Goal: Task Accomplishment & Management: Manage account settings

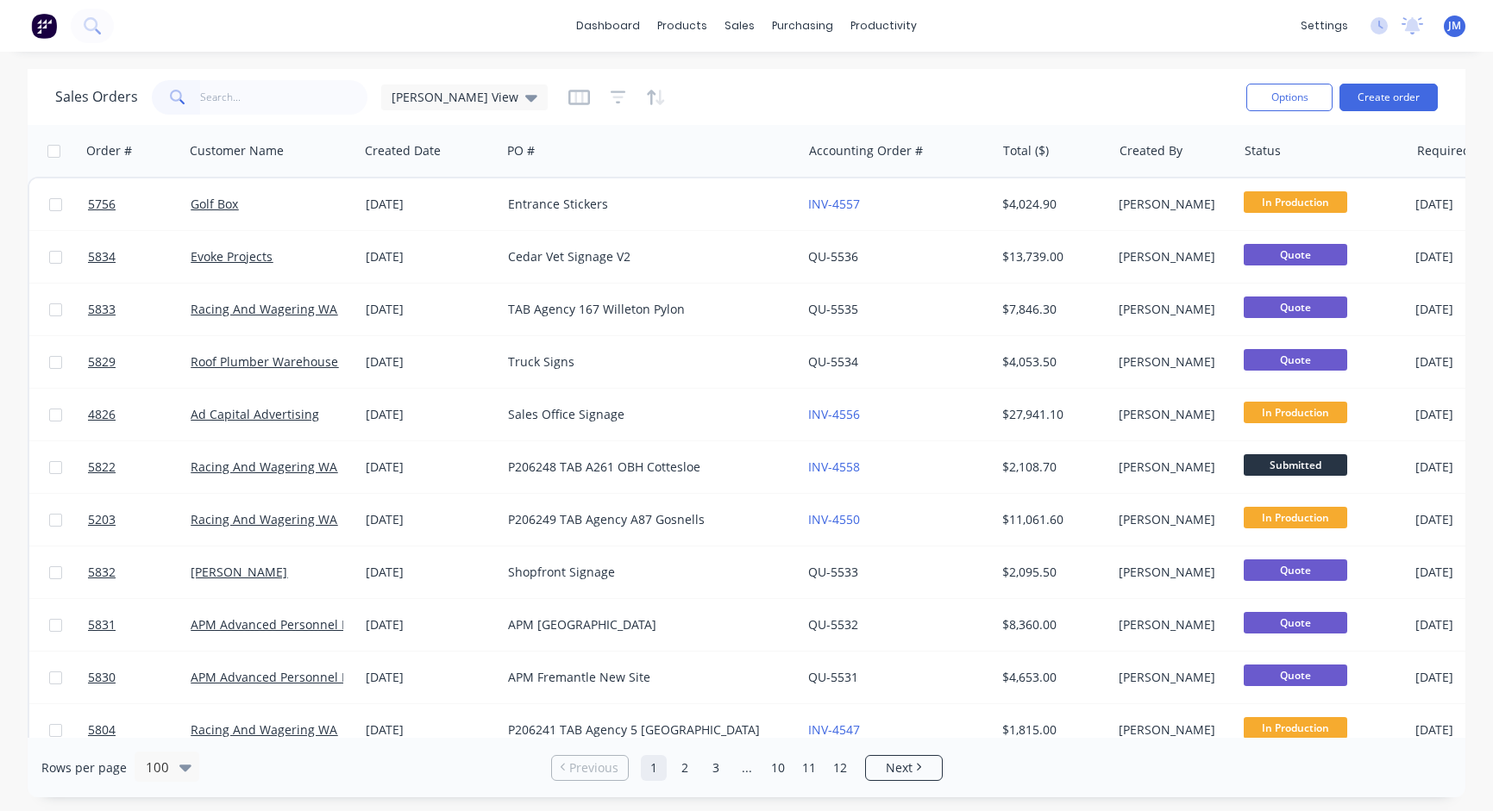
click at [339, 98] on input "text" at bounding box center [284, 97] width 168 height 34
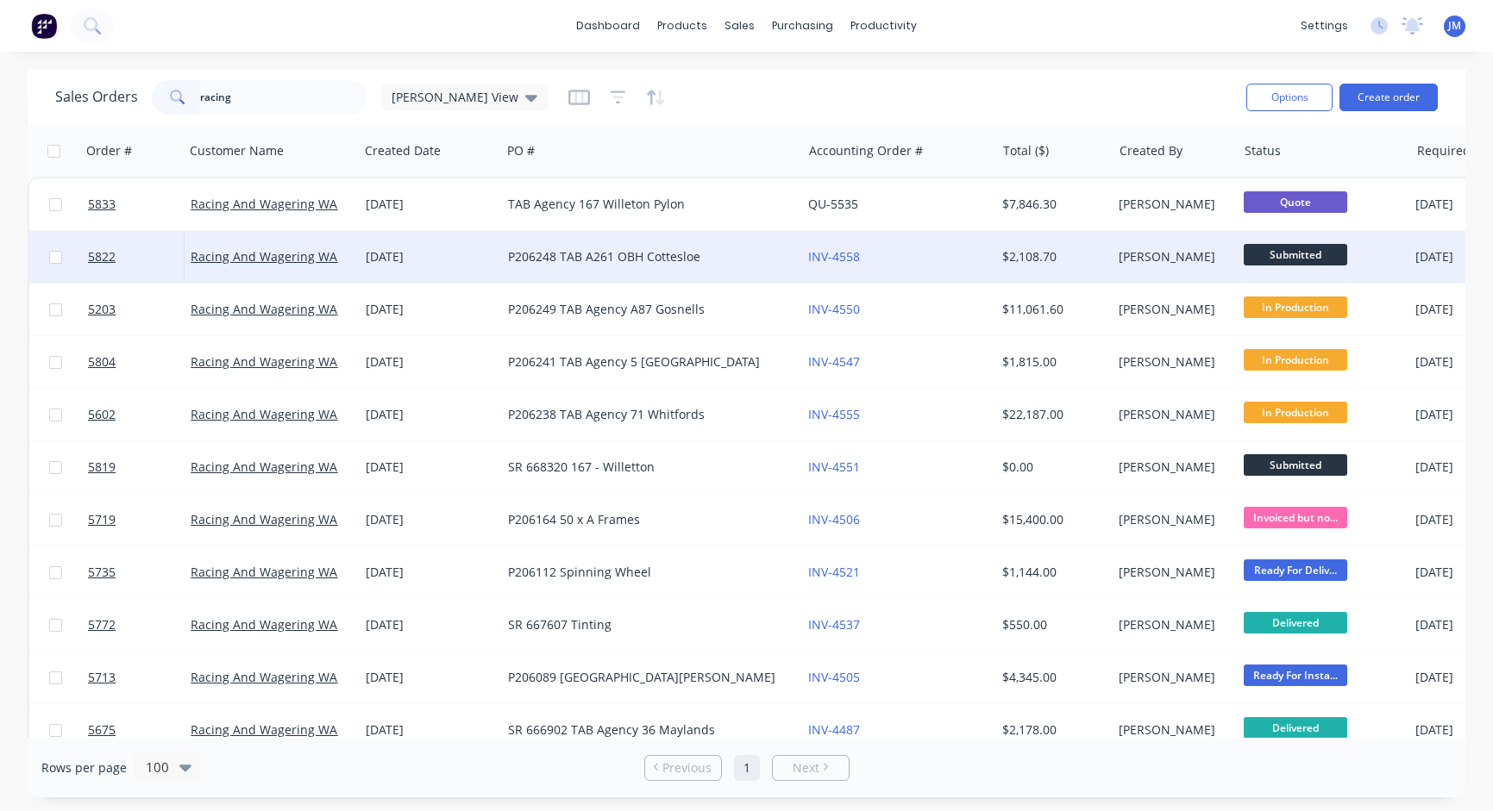
type input "racing"
click at [523, 267] on div "P206248 TAB A261 OBH Cottesloe" at bounding box center [651, 257] width 300 height 52
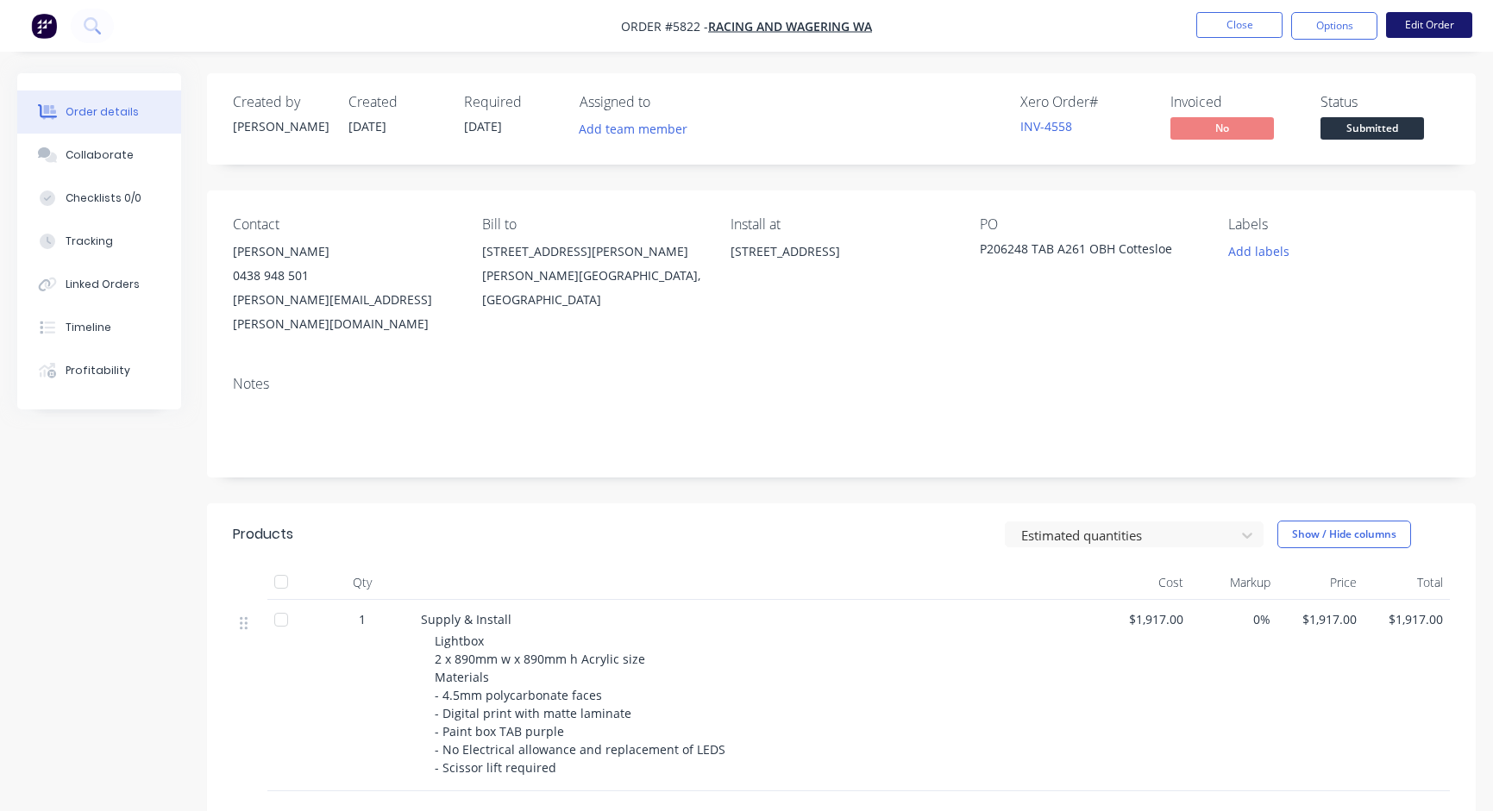
click at [1401, 35] on button "Edit Order" at bounding box center [1429, 25] width 86 height 26
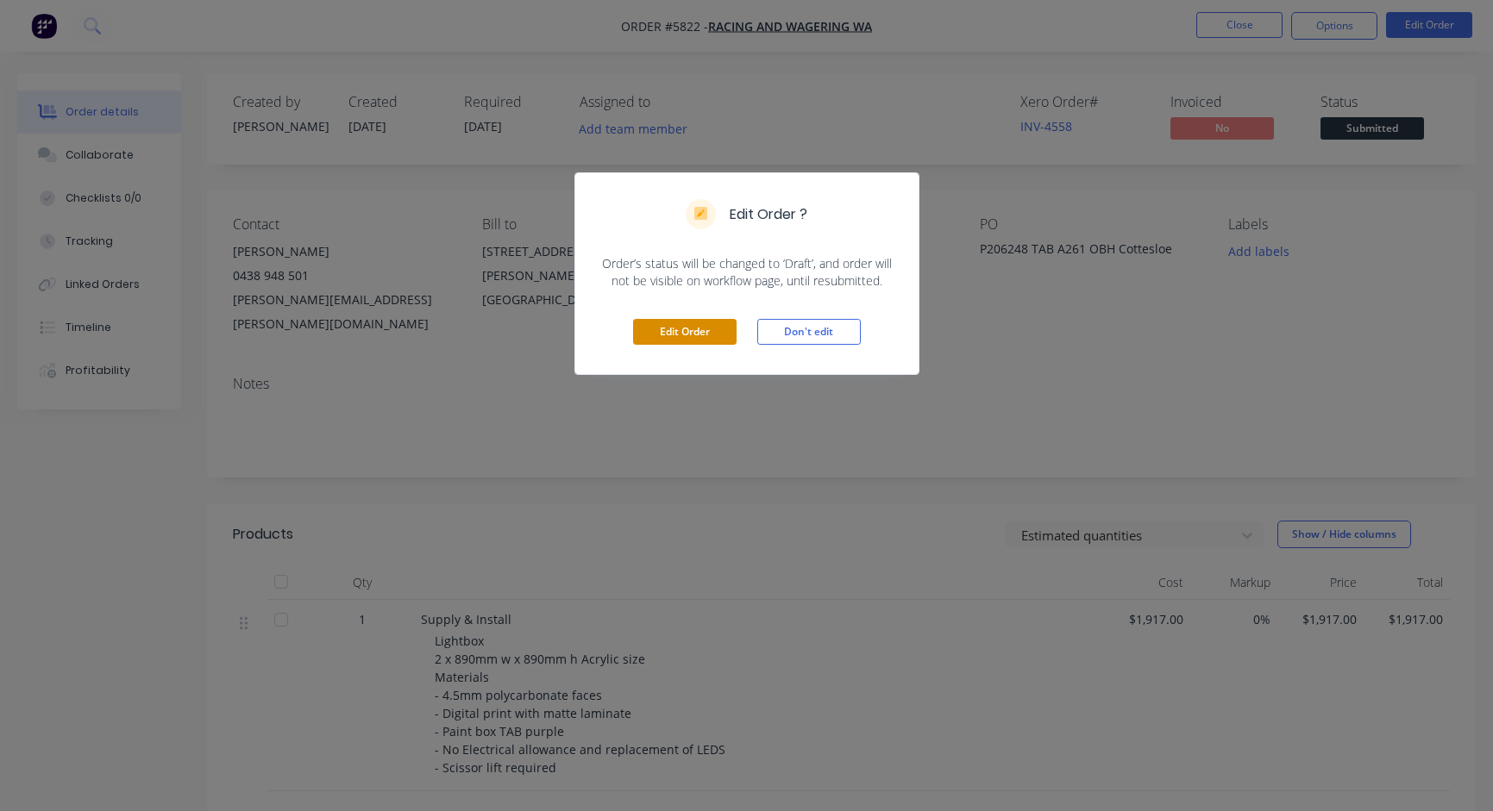
click at [669, 331] on button "Edit Order" at bounding box center [684, 332] width 103 height 26
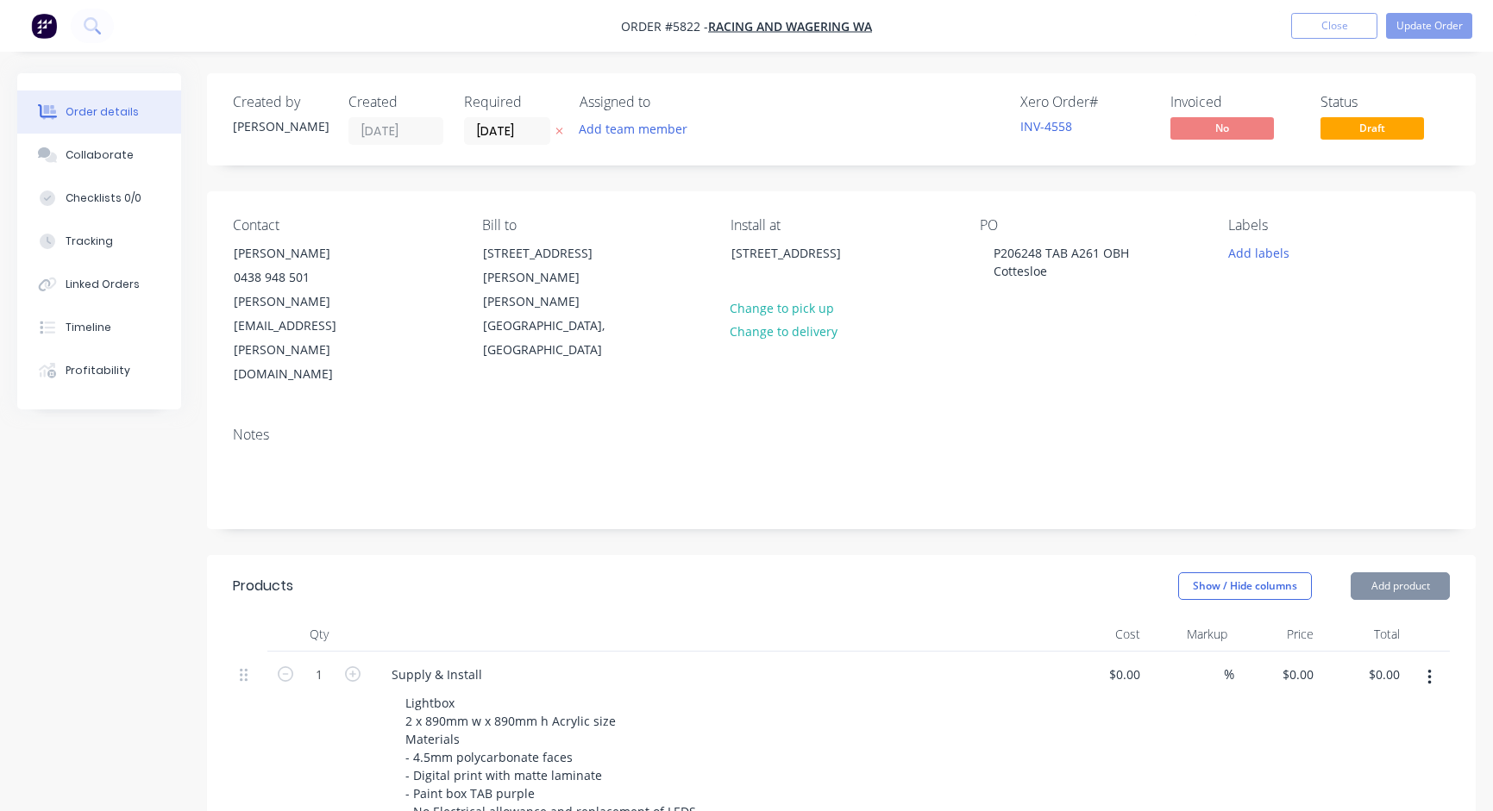
type input "$1,917.00"
click at [498, 116] on div "Required [DATE]" at bounding box center [511, 119] width 95 height 51
click at [498, 129] on input "[DATE]" at bounding box center [507, 131] width 84 height 26
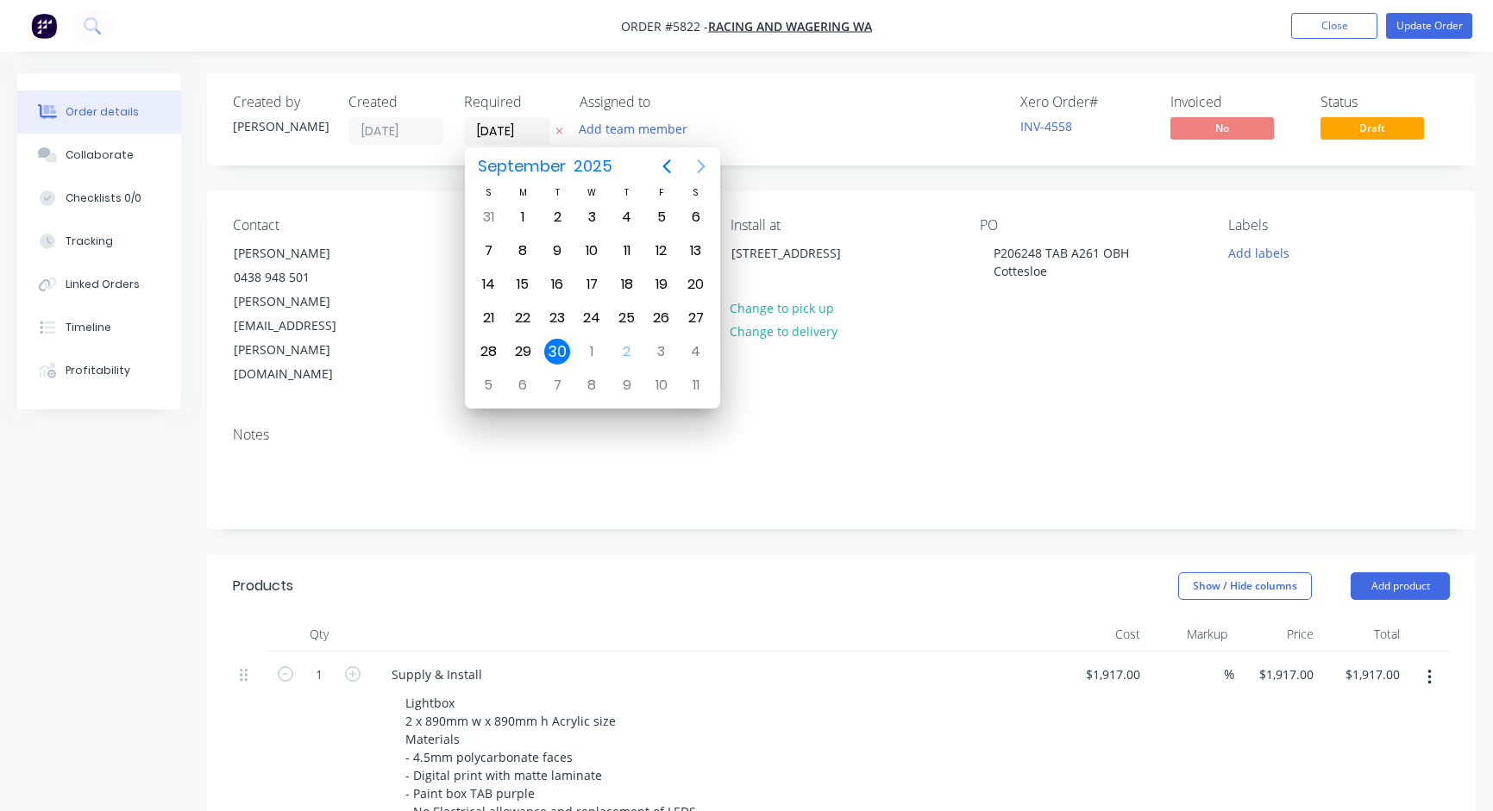
click at [698, 166] on icon "Next page" at bounding box center [701, 166] width 21 height 21
click at [658, 288] on div "17" at bounding box center [661, 285] width 26 height 26
type input "[DATE]"
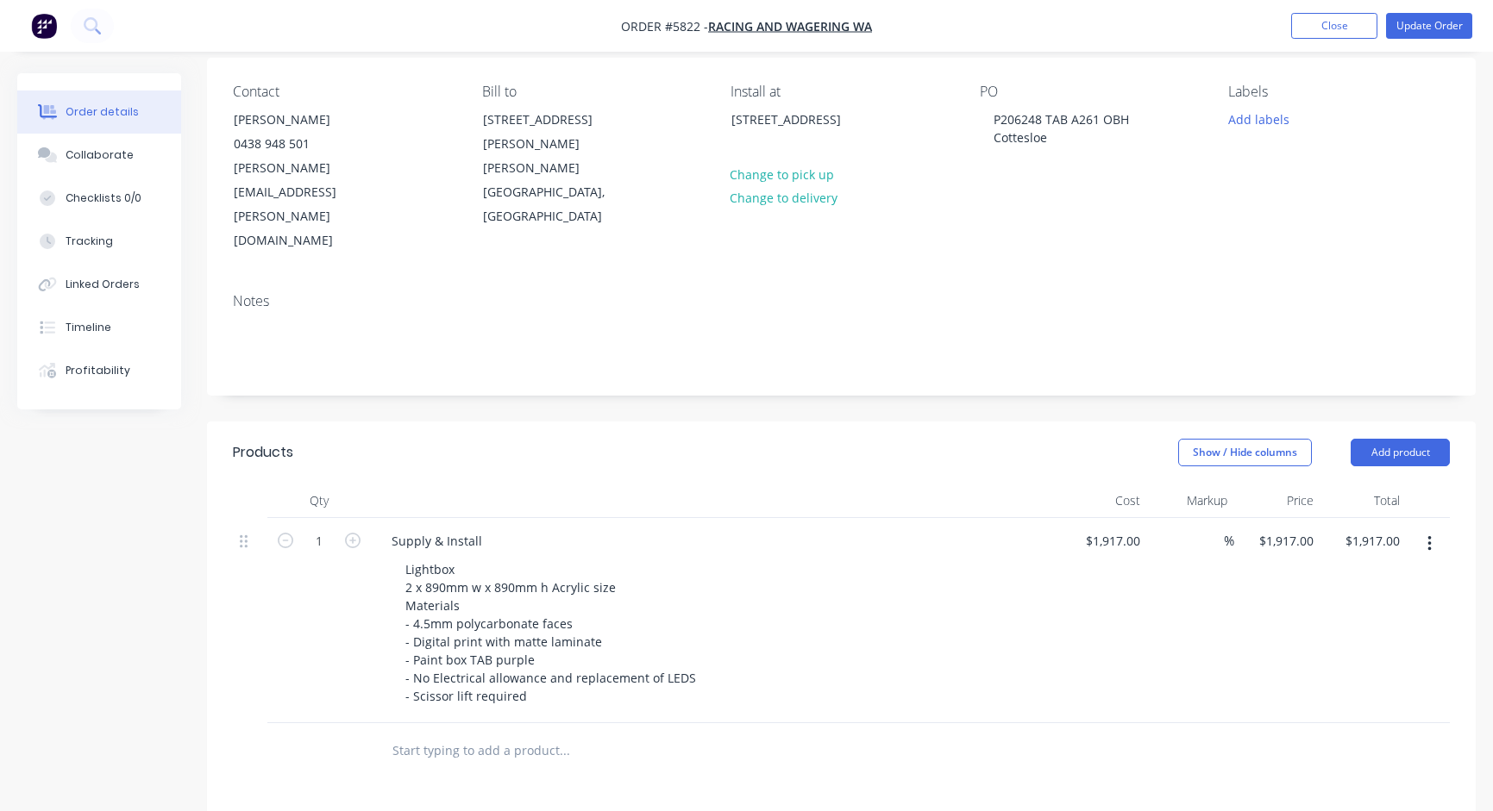
scroll to position [138, 0]
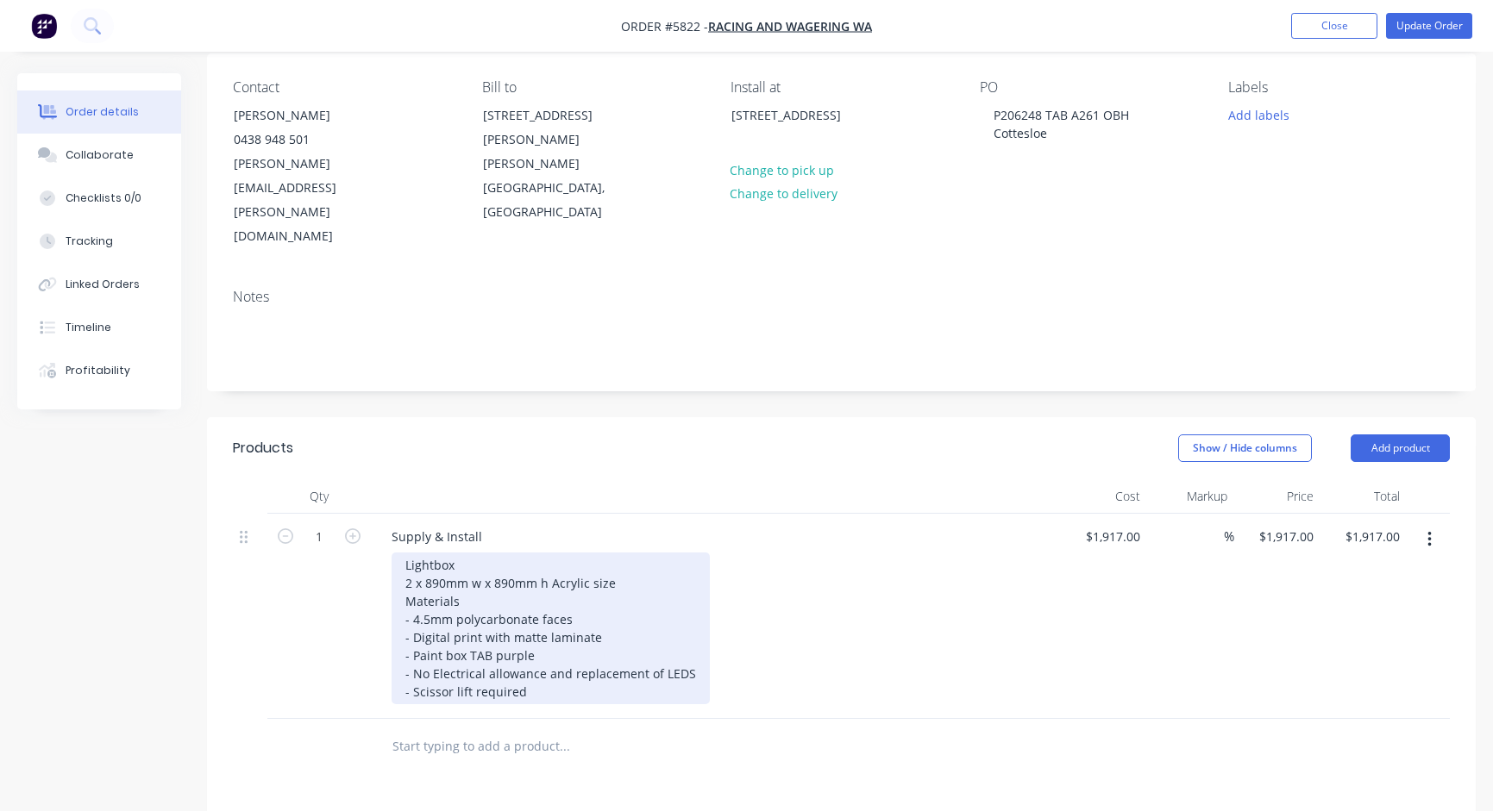
click at [562, 553] on div "Lightbox 2 x 890mm w x 890mm h Acrylic size Materials - 4.5mm polycarbonate fac…" at bounding box center [550, 629] width 318 height 152
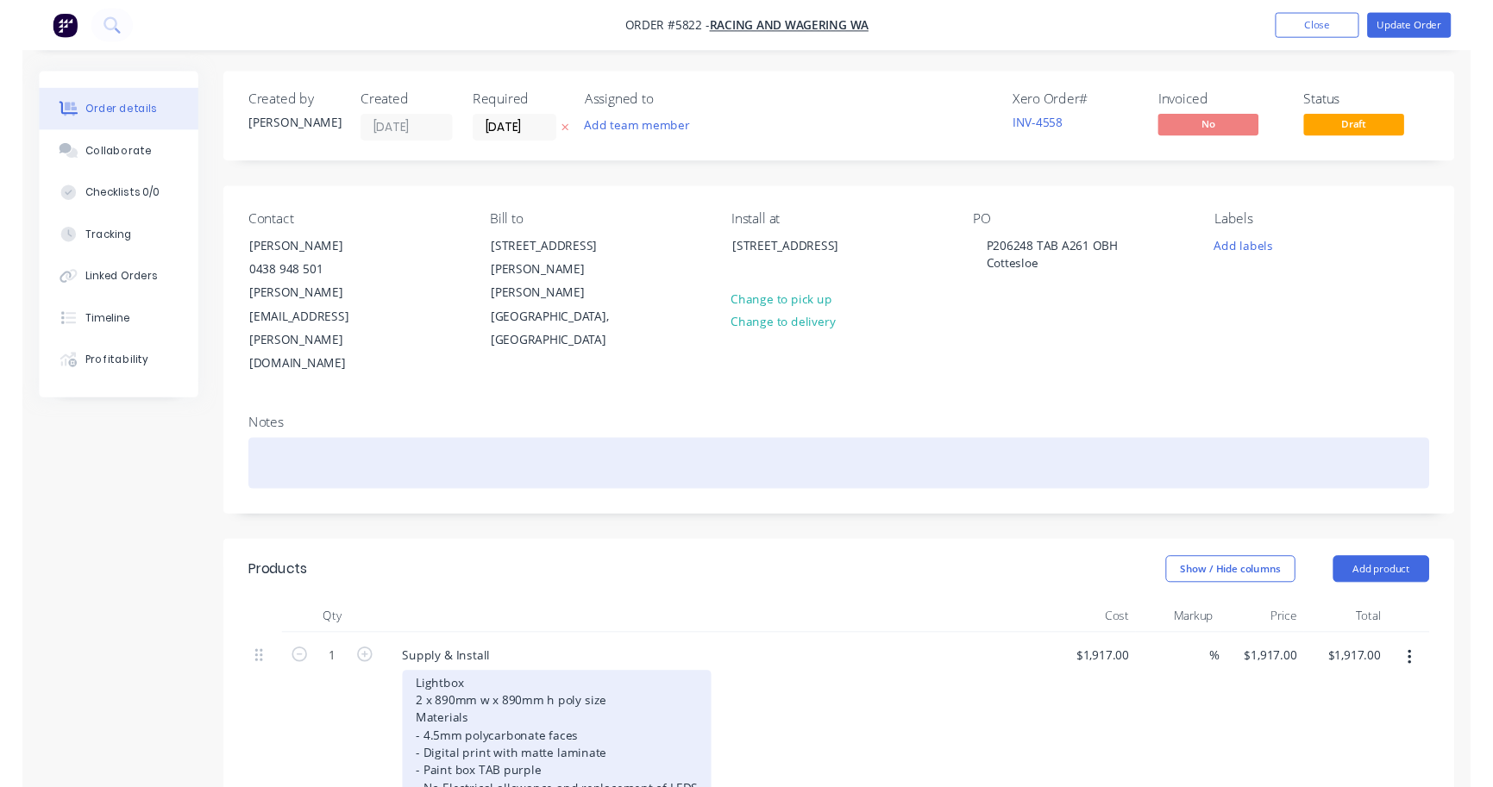
scroll to position [0, 0]
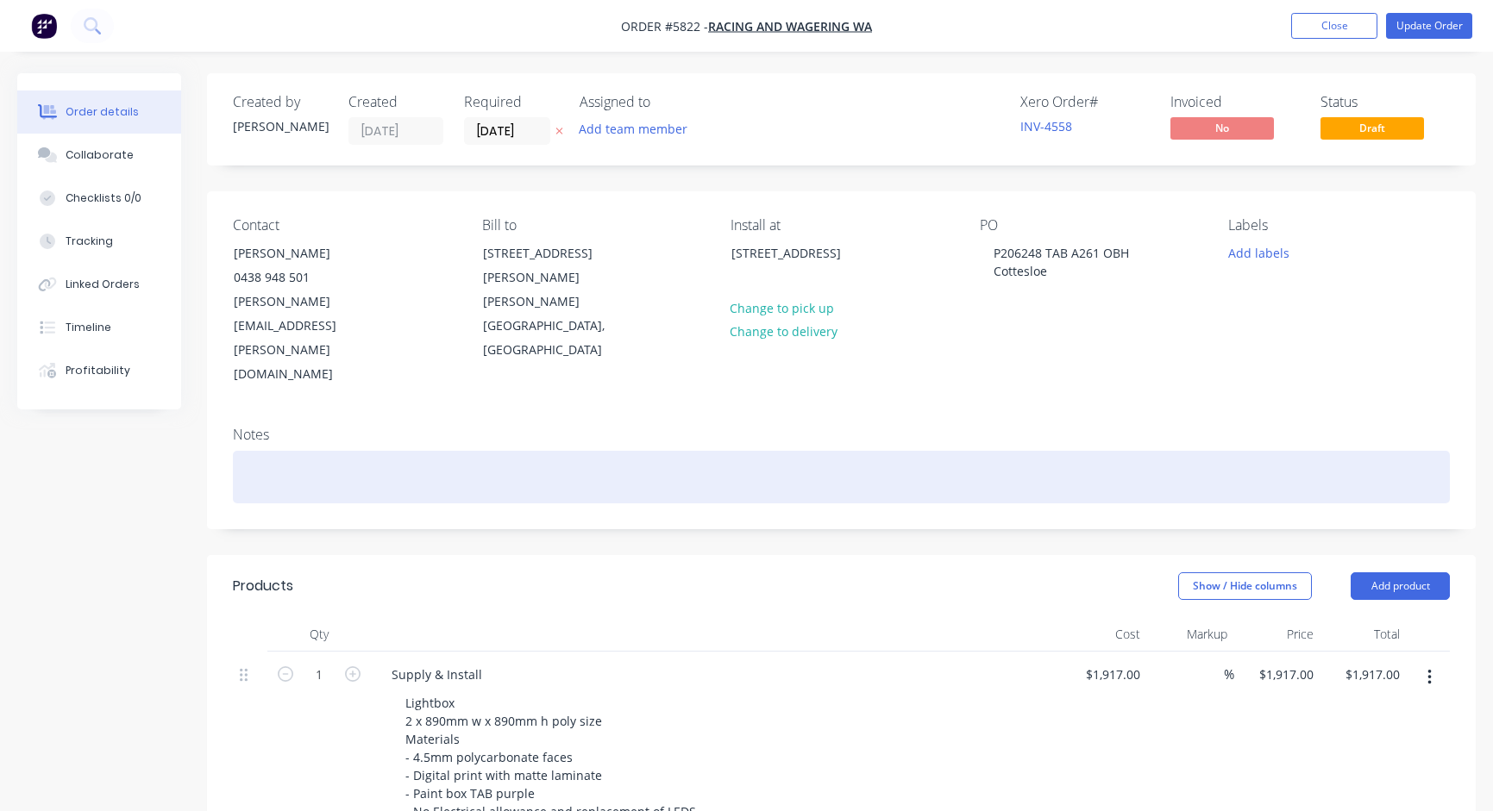
click at [404, 451] on div at bounding box center [841, 477] width 1217 height 53
paste div
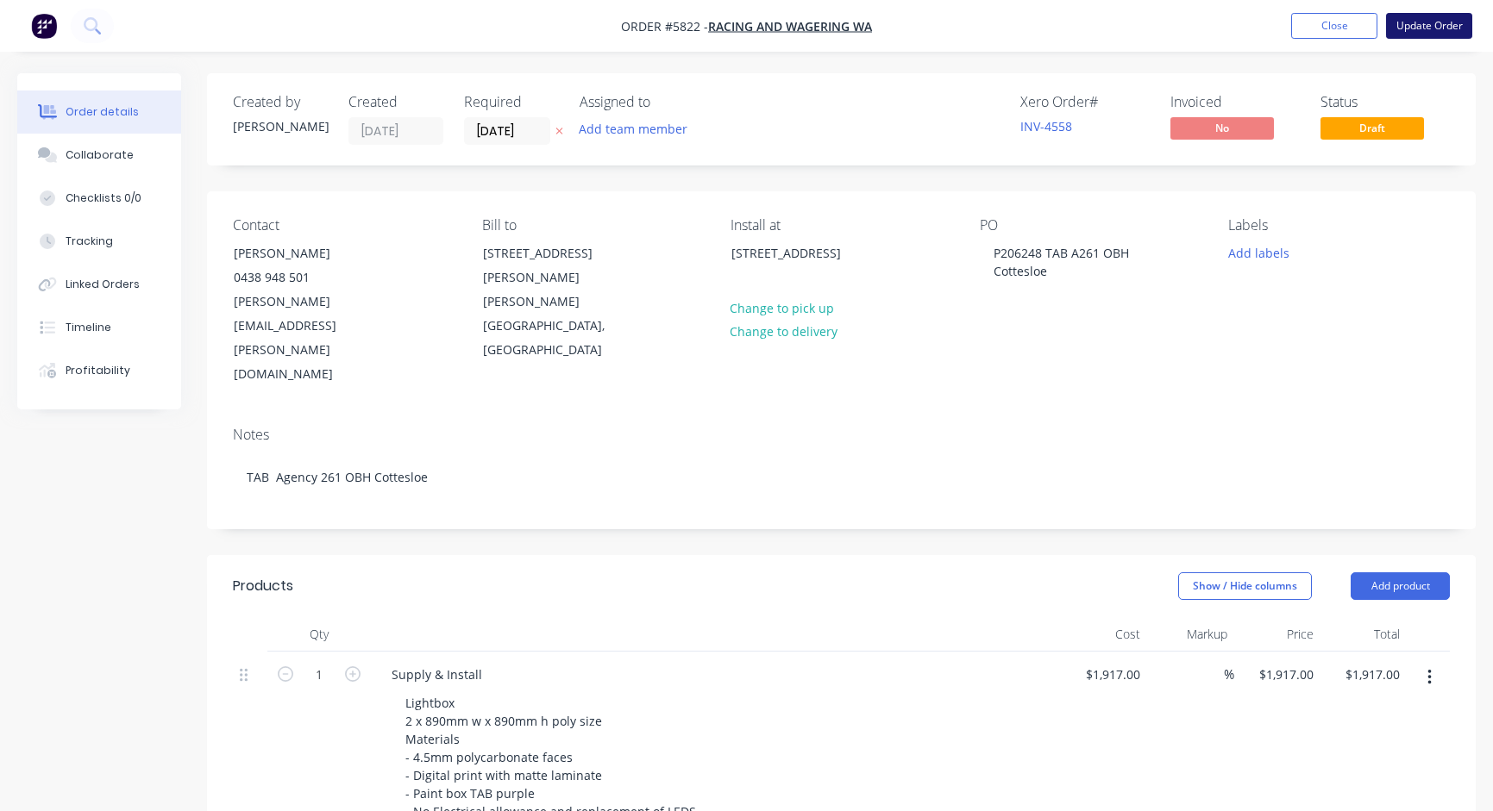
click at [1425, 26] on button "Update Order" at bounding box center [1429, 26] width 86 height 26
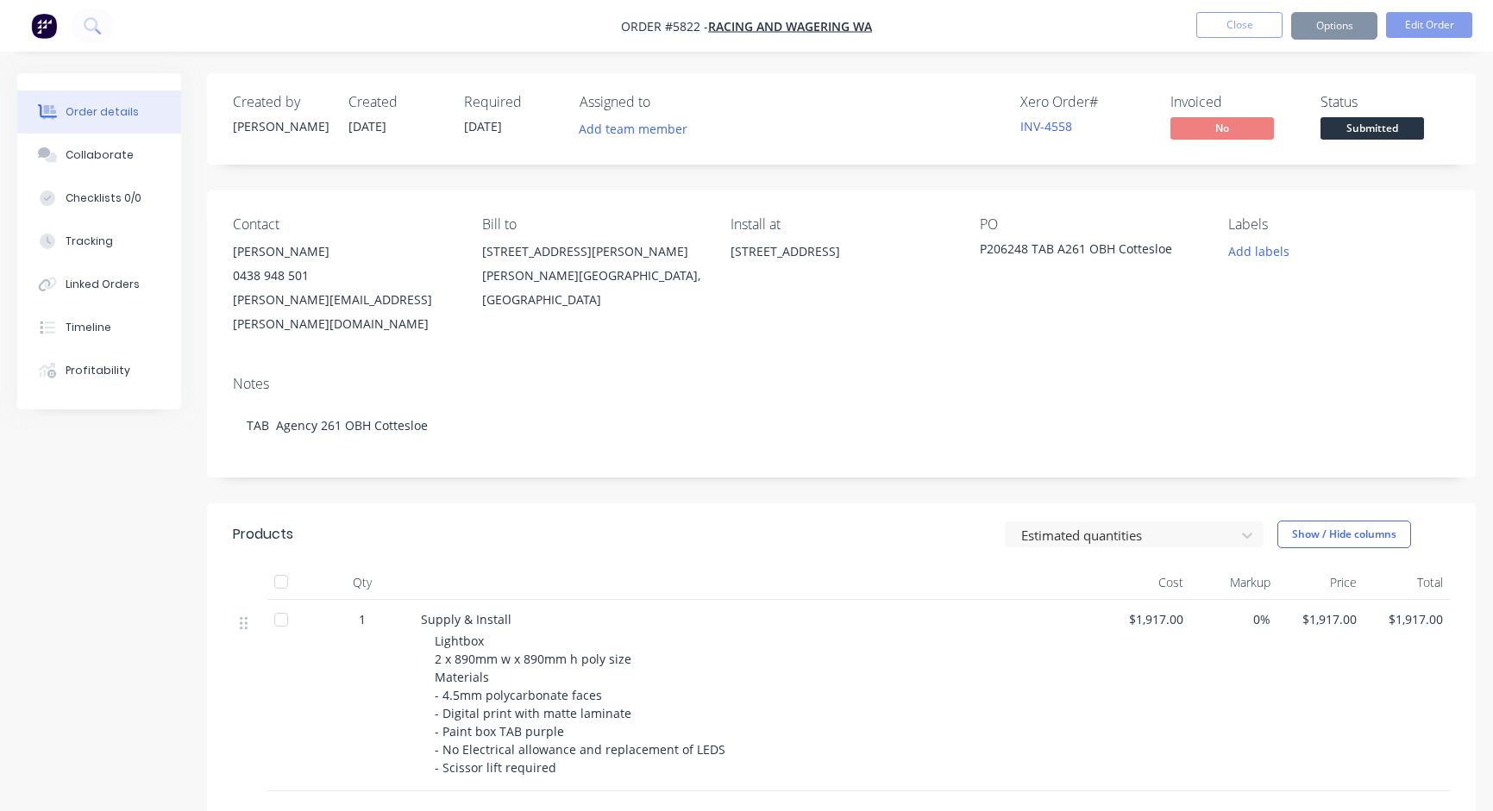
click at [1380, 129] on span "Submitted" at bounding box center [1371, 128] width 103 height 22
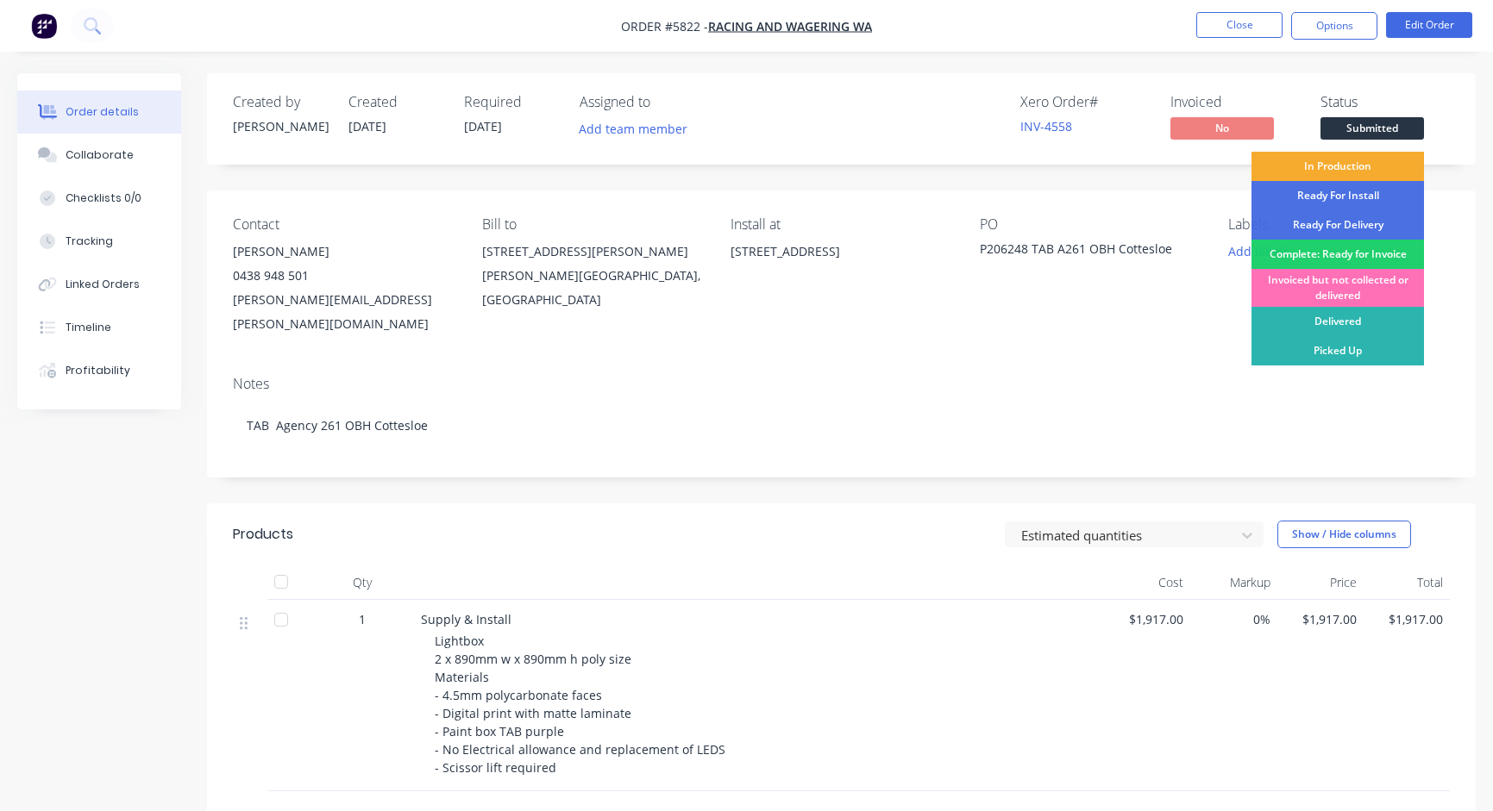
click at [1380, 169] on div "In Production" at bounding box center [1337, 166] width 172 height 29
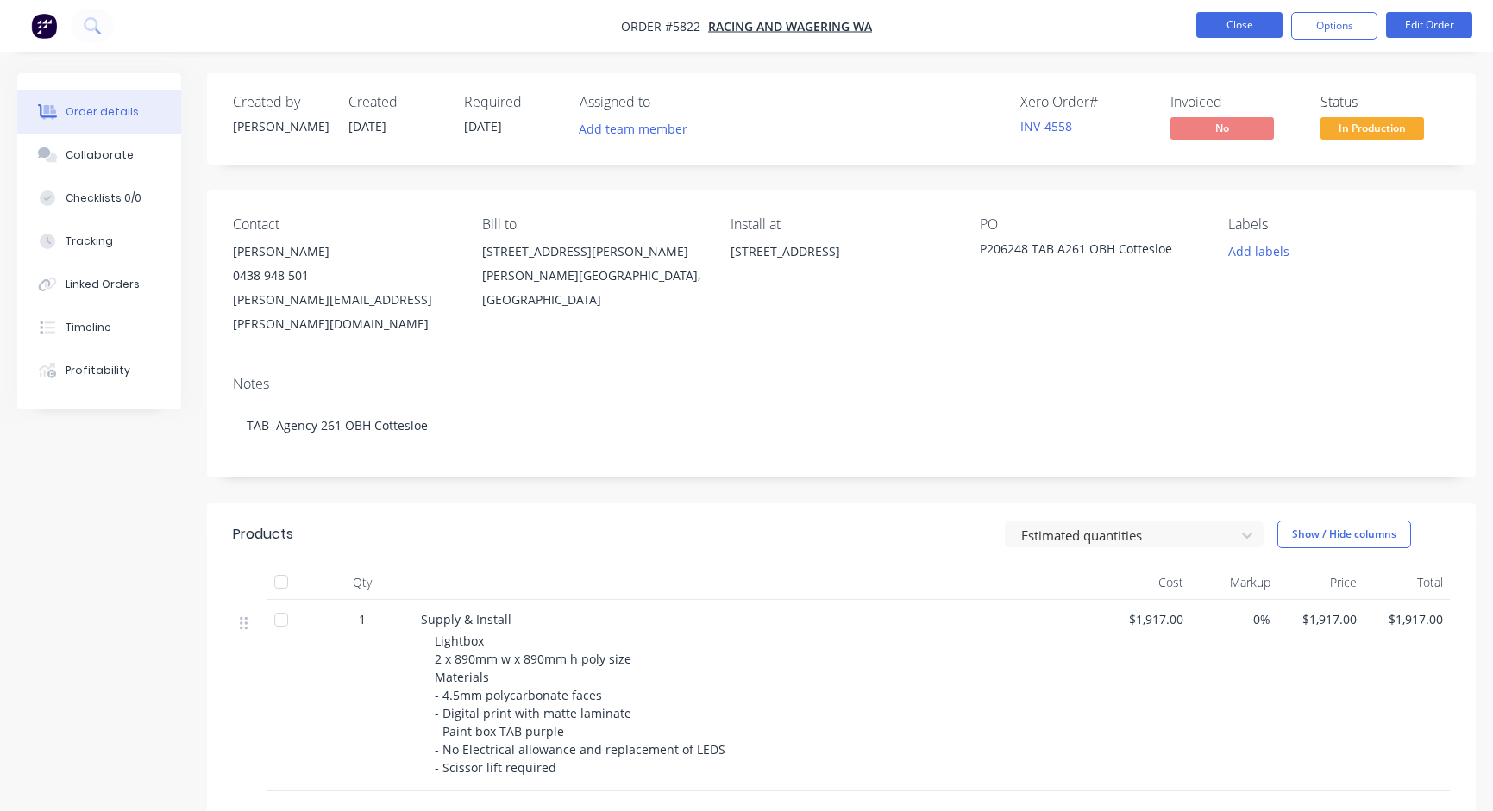
click at [1242, 13] on button "Close" at bounding box center [1239, 25] width 86 height 26
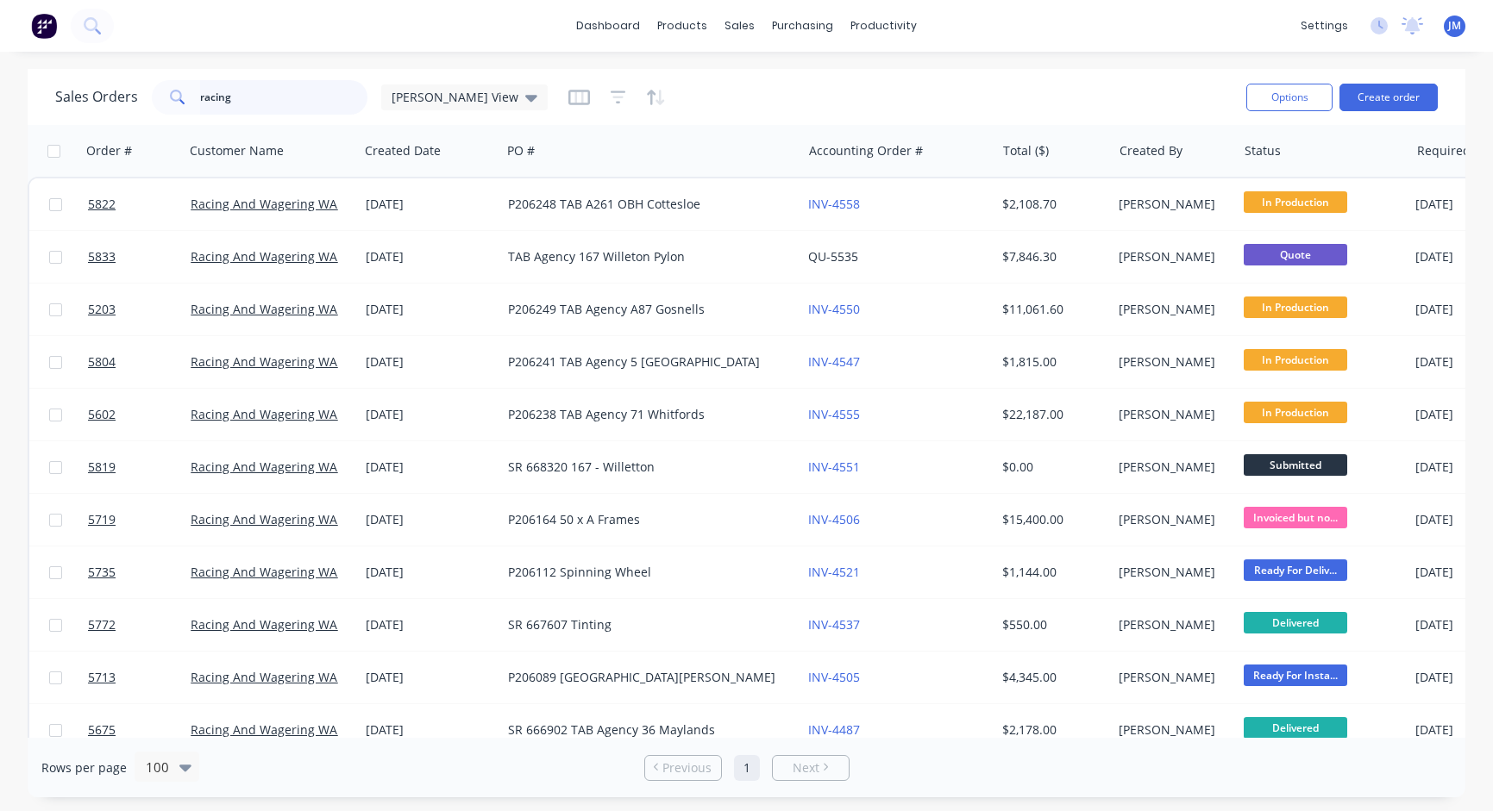
click at [293, 97] on input "racing" at bounding box center [284, 97] width 168 height 34
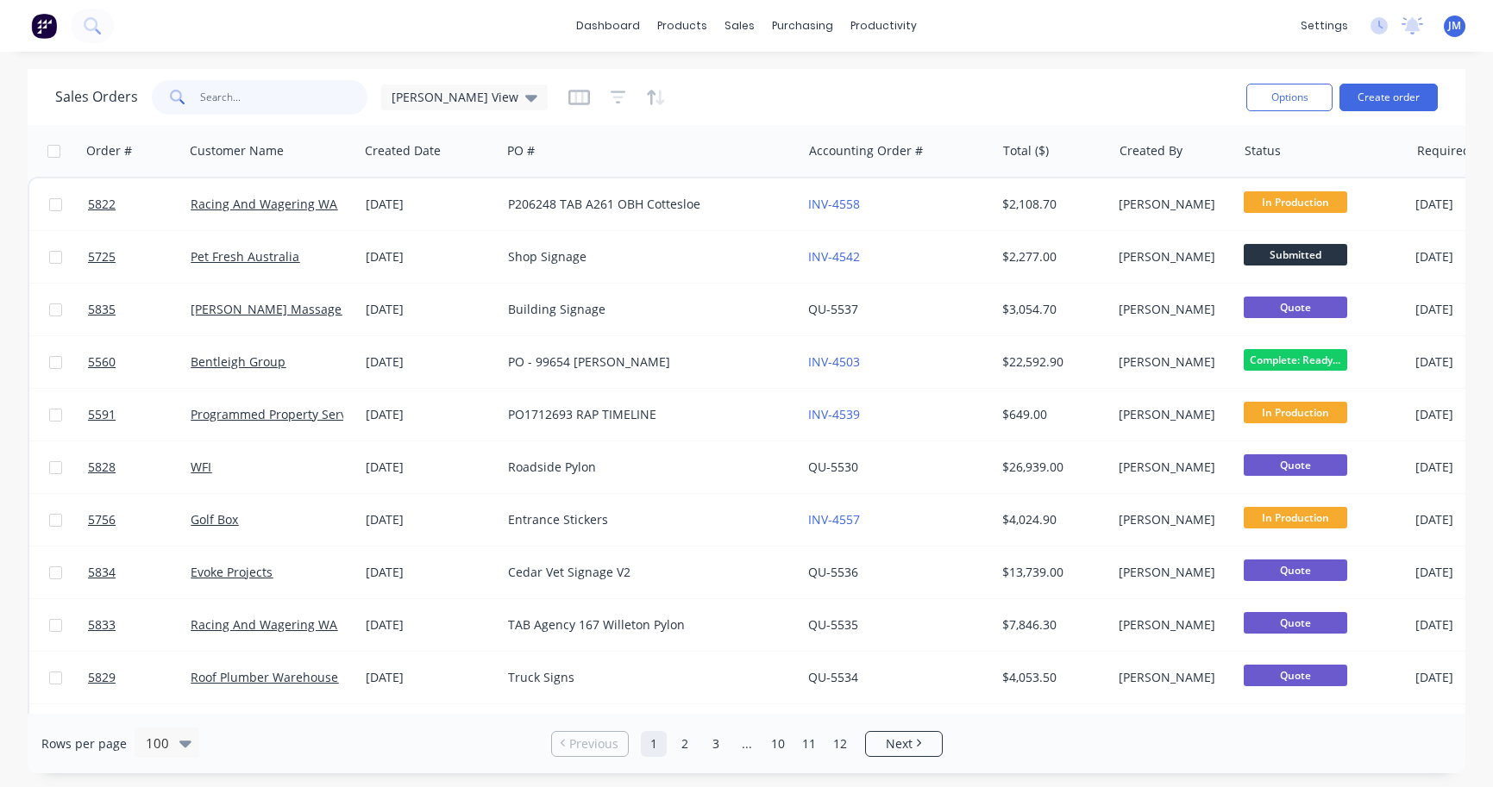
click at [308, 100] on input "text" at bounding box center [284, 97] width 168 height 34
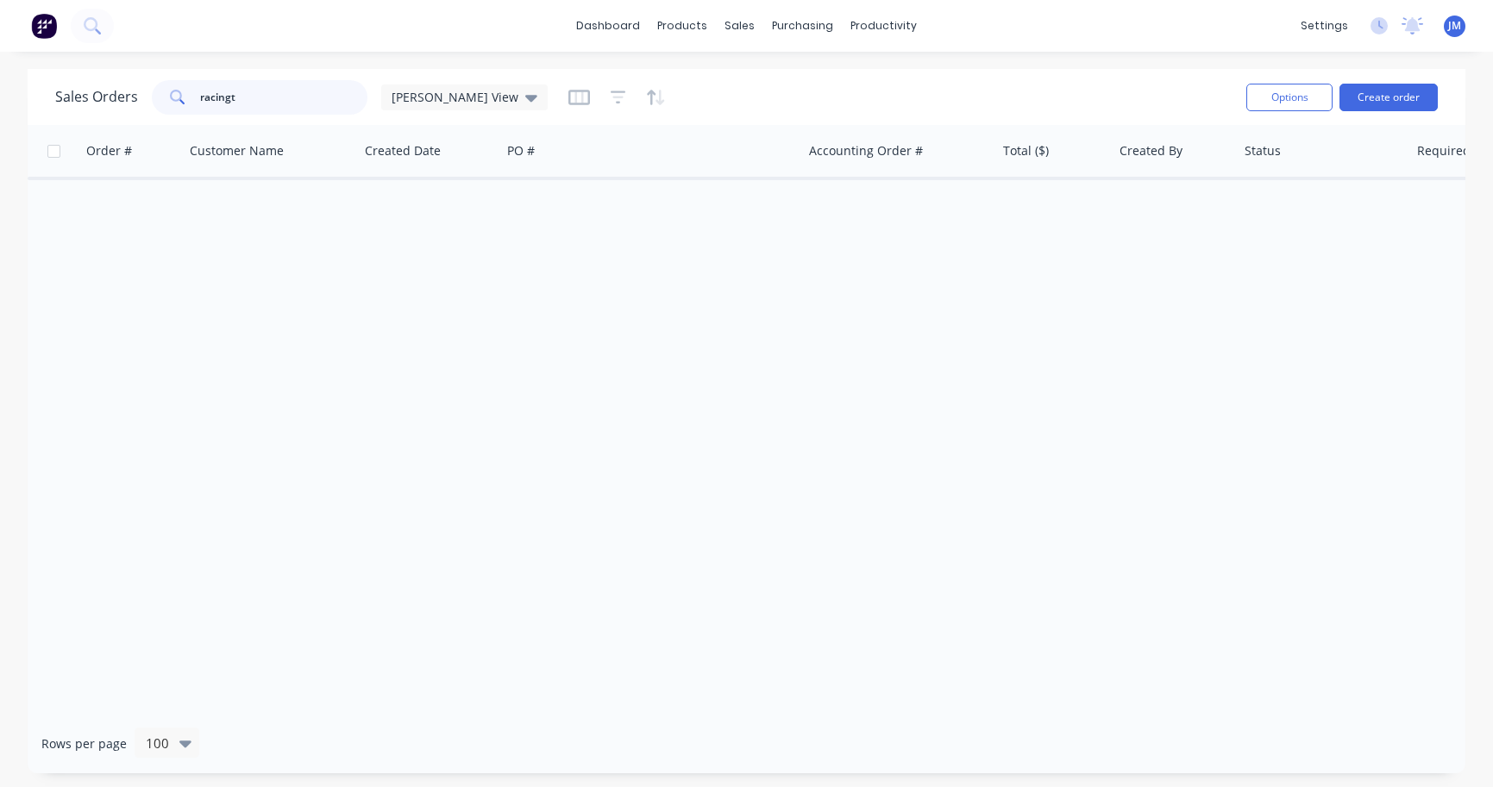
type input "racing"
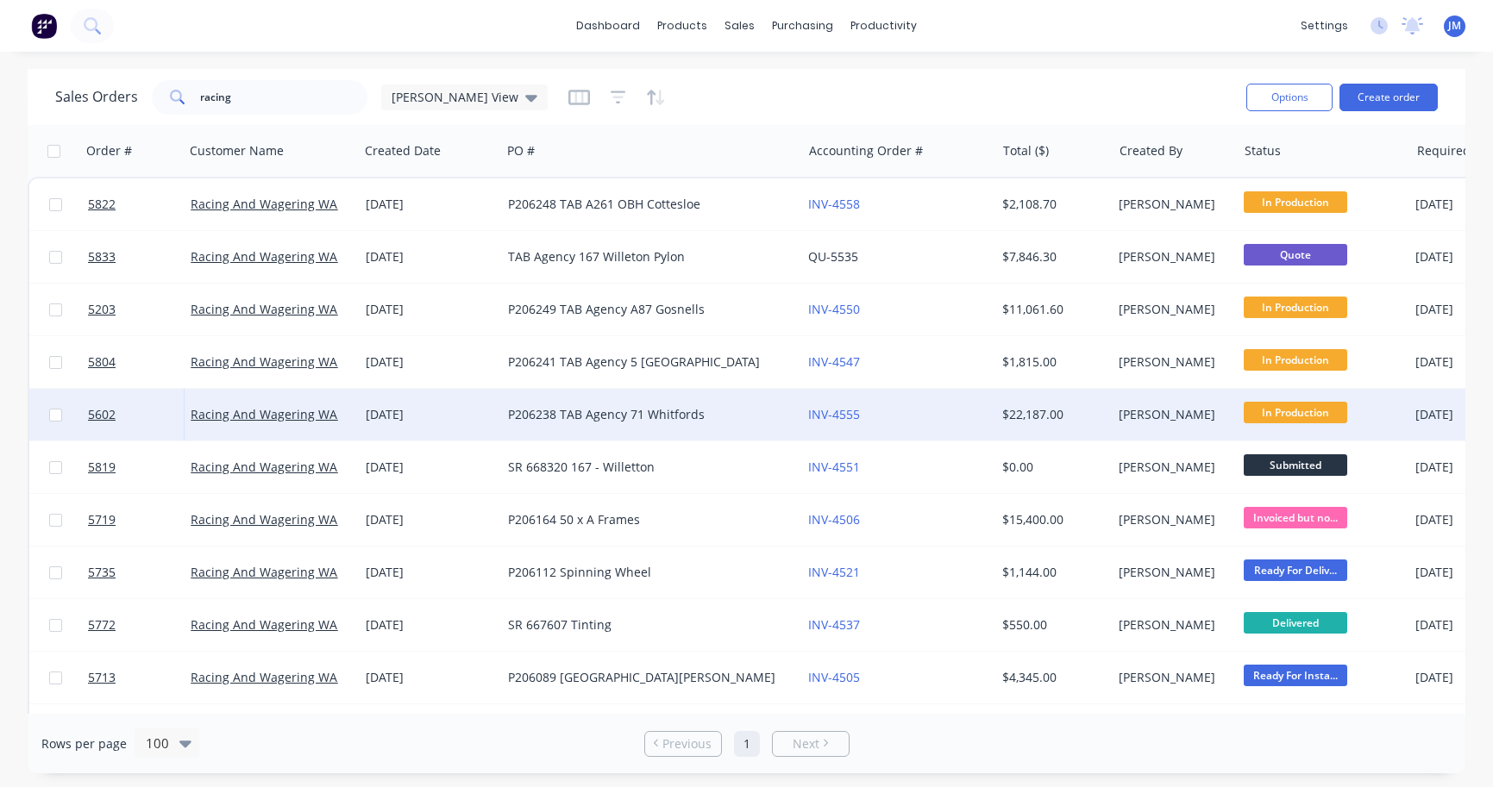
click at [598, 416] on div "P206238 TAB Agency 71 Whitfords" at bounding box center [644, 414] width 272 height 17
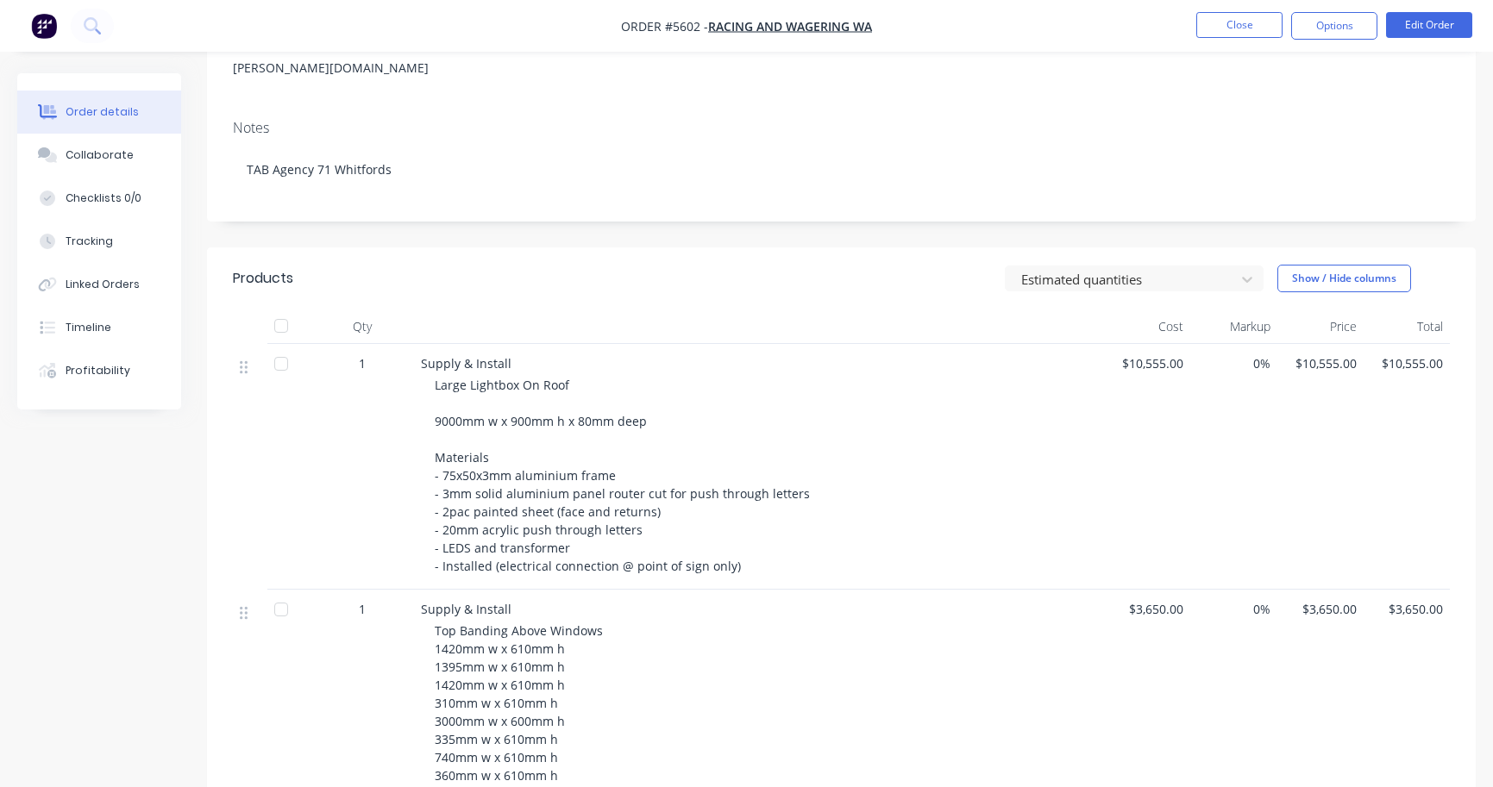
scroll to position [289, 0]
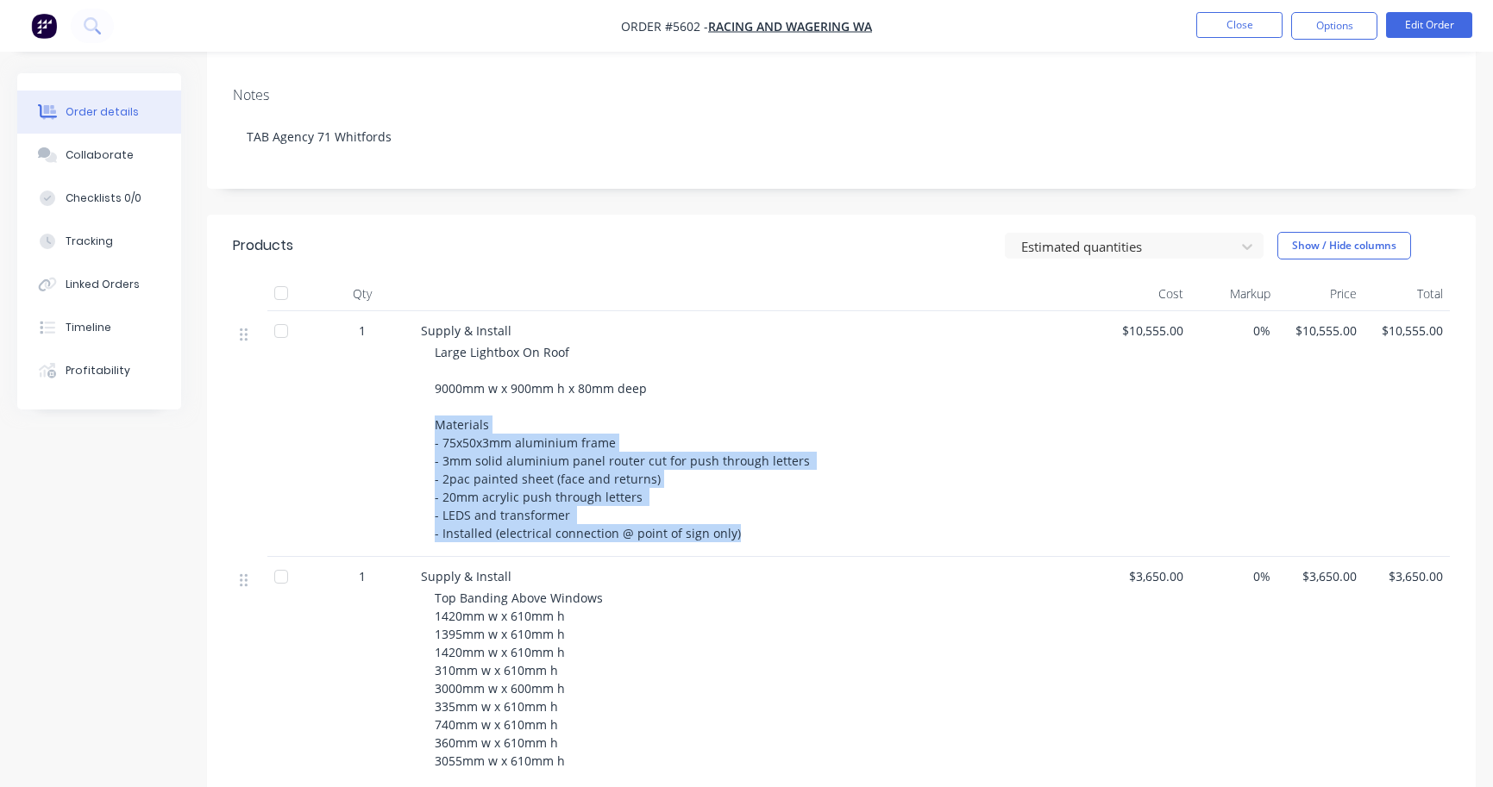
drag, startPoint x: 435, startPoint y: 399, endPoint x: 765, endPoint y: 516, distance: 349.6
click at [765, 516] on div "Large Lightbox On Roof 9000mm w x 900mm h x 80mm deep Materials - 75x50x3mm alu…" at bounding box center [766, 442] width 662 height 199
copy span "Materials - 75x50x3mm aluminium frame - 3mm solid aluminium panel router cut fo…"
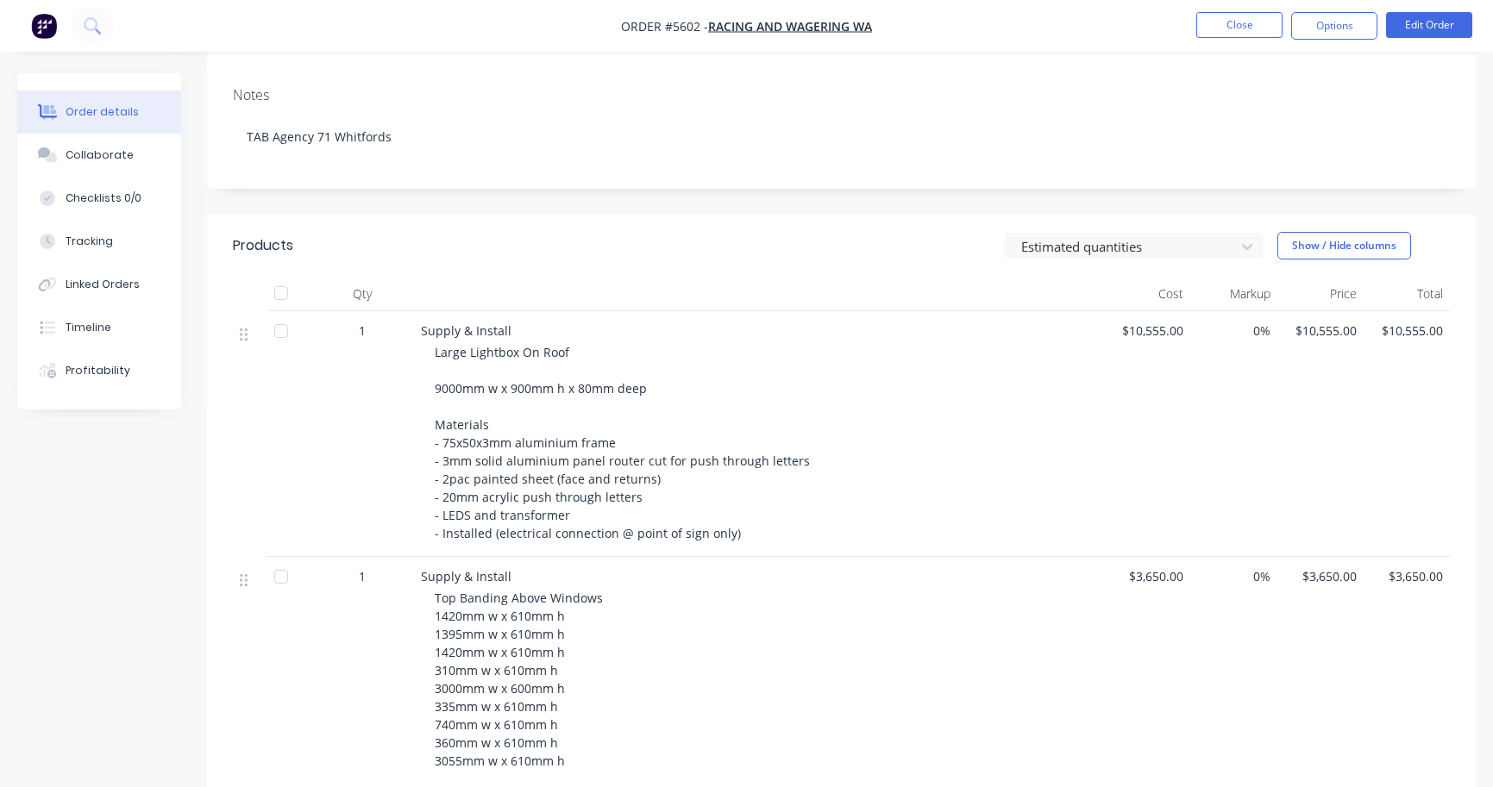
click at [917, 589] on div "Top Banding Above Windows 1420mm w x 610mm h 1395mm w x 610mm h 1420mm w x 610m…" at bounding box center [766, 715] width 662 height 253
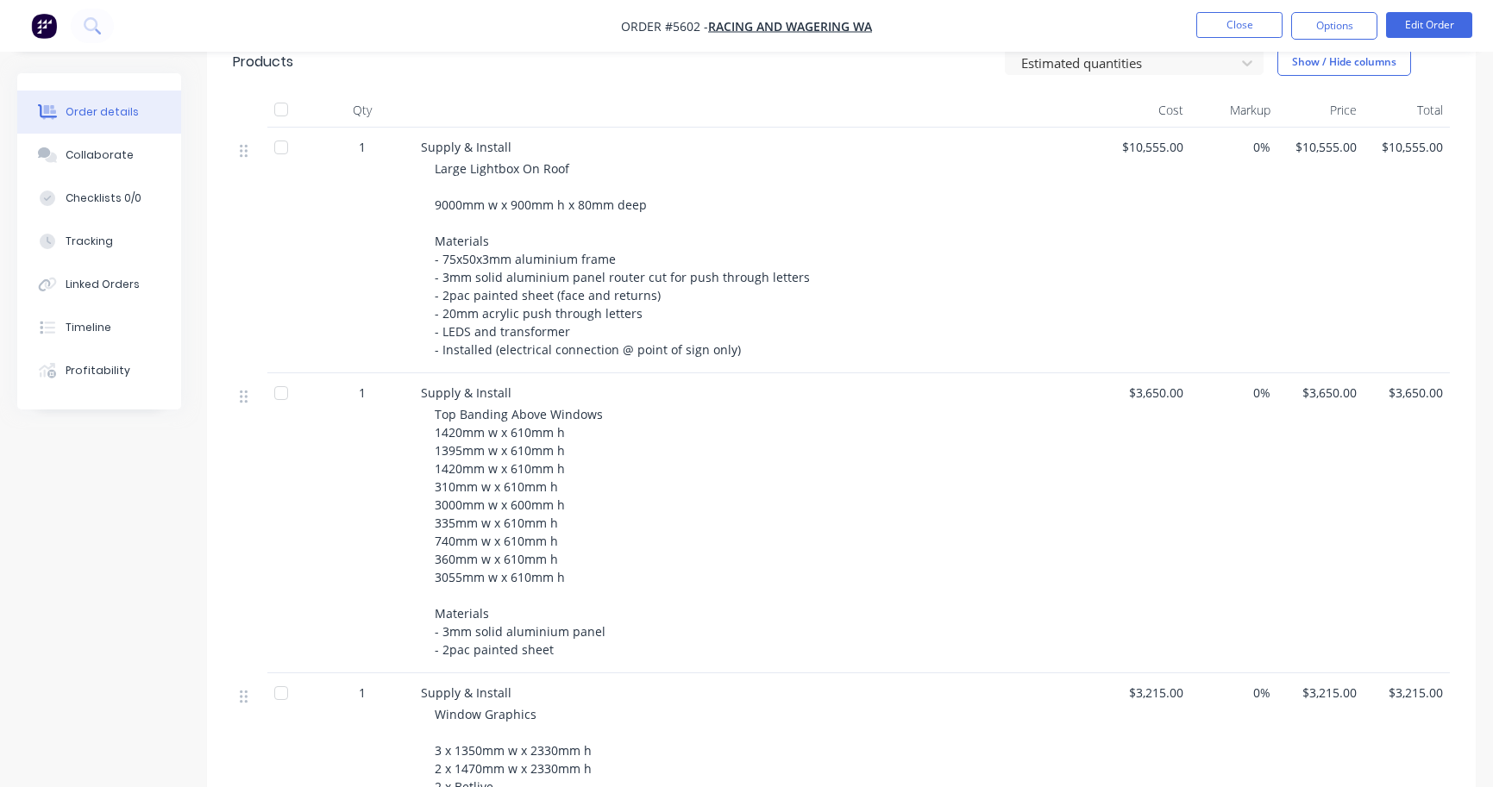
scroll to position [479, 0]
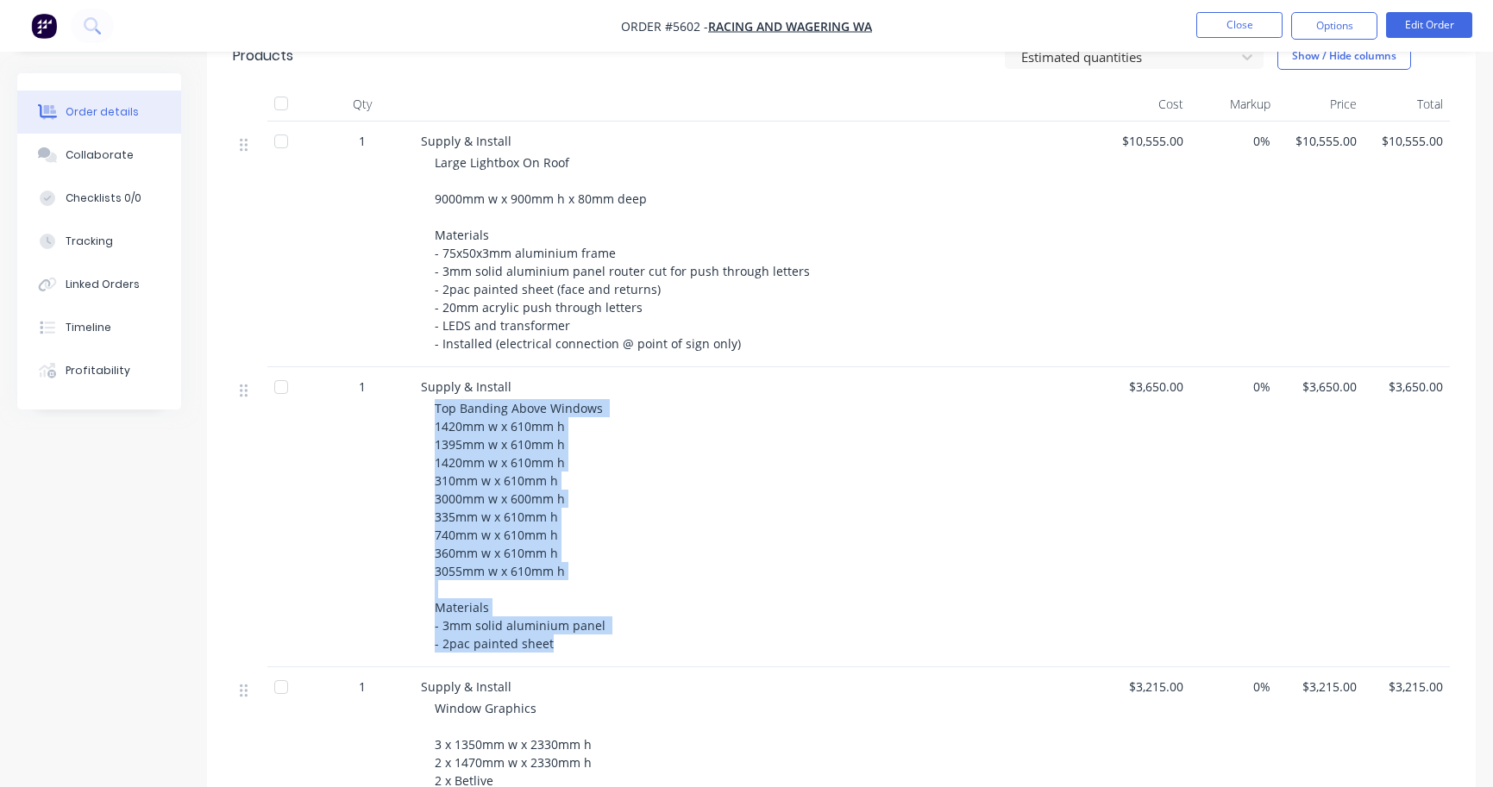
drag, startPoint x: 424, startPoint y: 377, endPoint x: 606, endPoint y: 636, distance: 317.0
click at [606, 636] on div "Supply & Install Top Banding Above Windows 1420mm w x 610mm h 1395mm w x 610mm …" at bounding box center [759, 517] width 690 height 300
copy span "Top Banding Above Windows 1420mm w x 610mm h 1395mm w x 610mm h 1420mm w x 610m…"
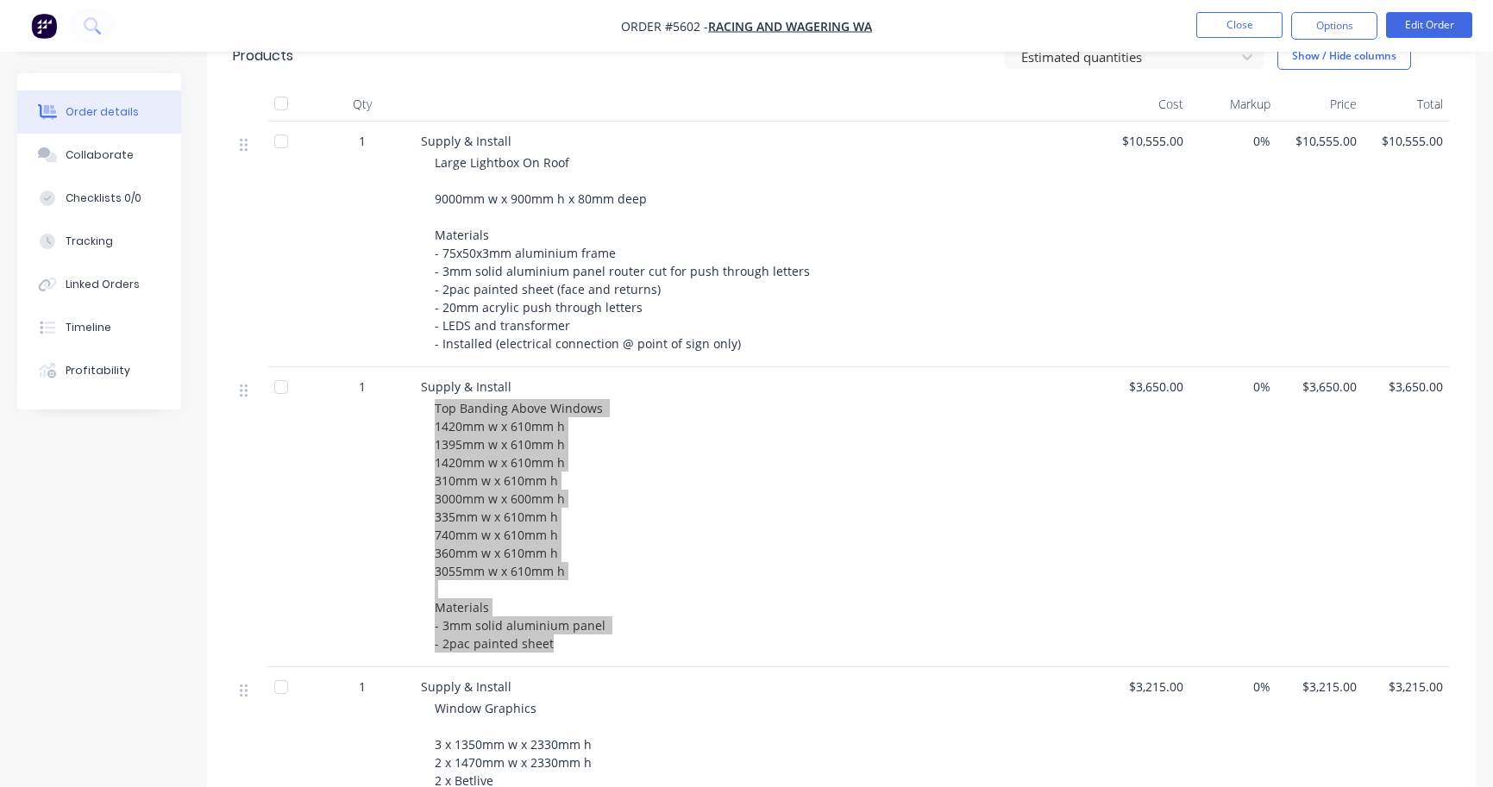
click at [579, 641] on div "Supply & Install Top Banding Above Windows 1420mm w x 610mm h 1395mm w x 610mm …" at bounding box center [759, 517] width 690 height 300
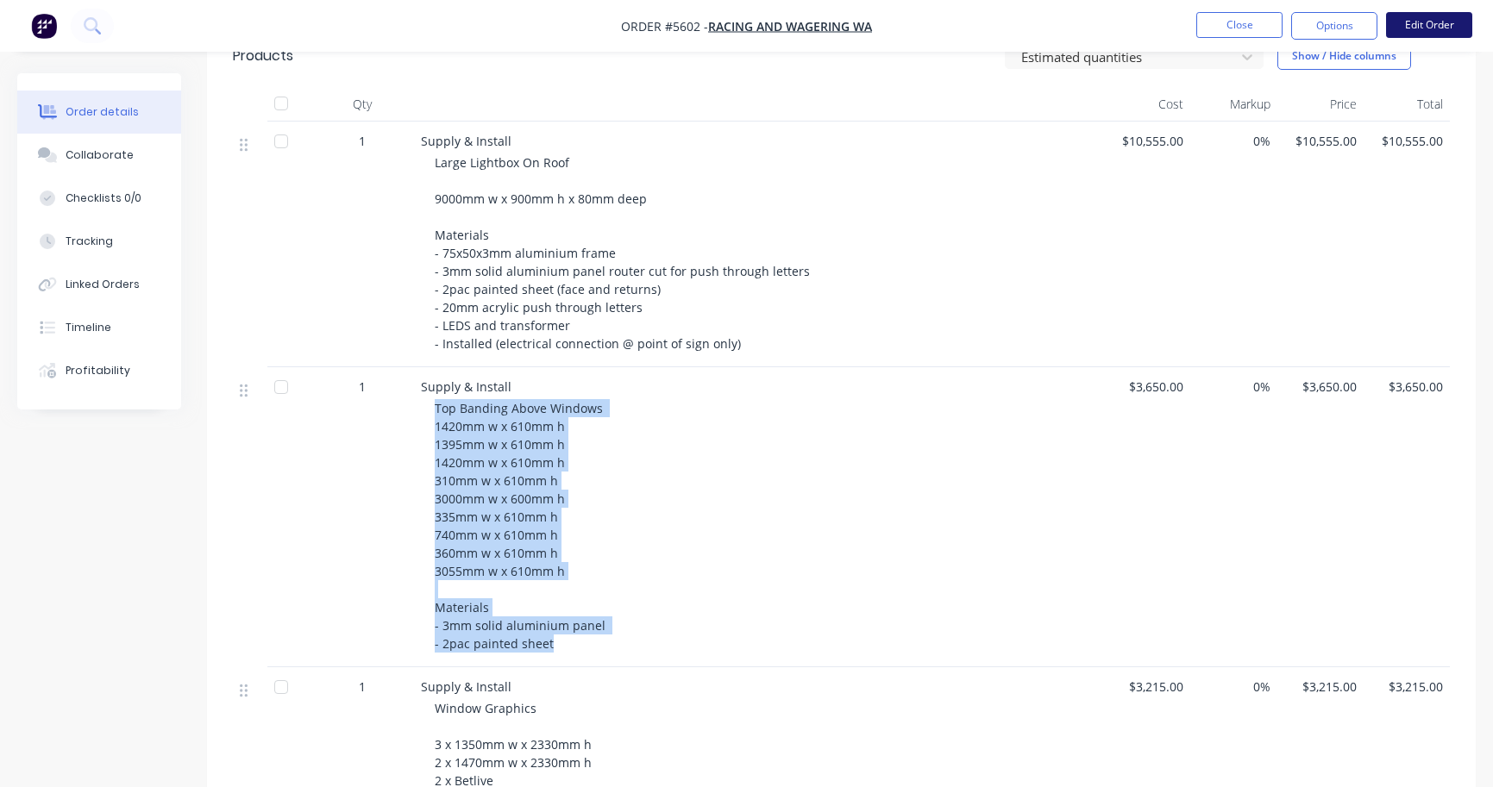
click at [1409, 27] on button "Edit Order" at bounding box center [1429, 25] width 86 height 26
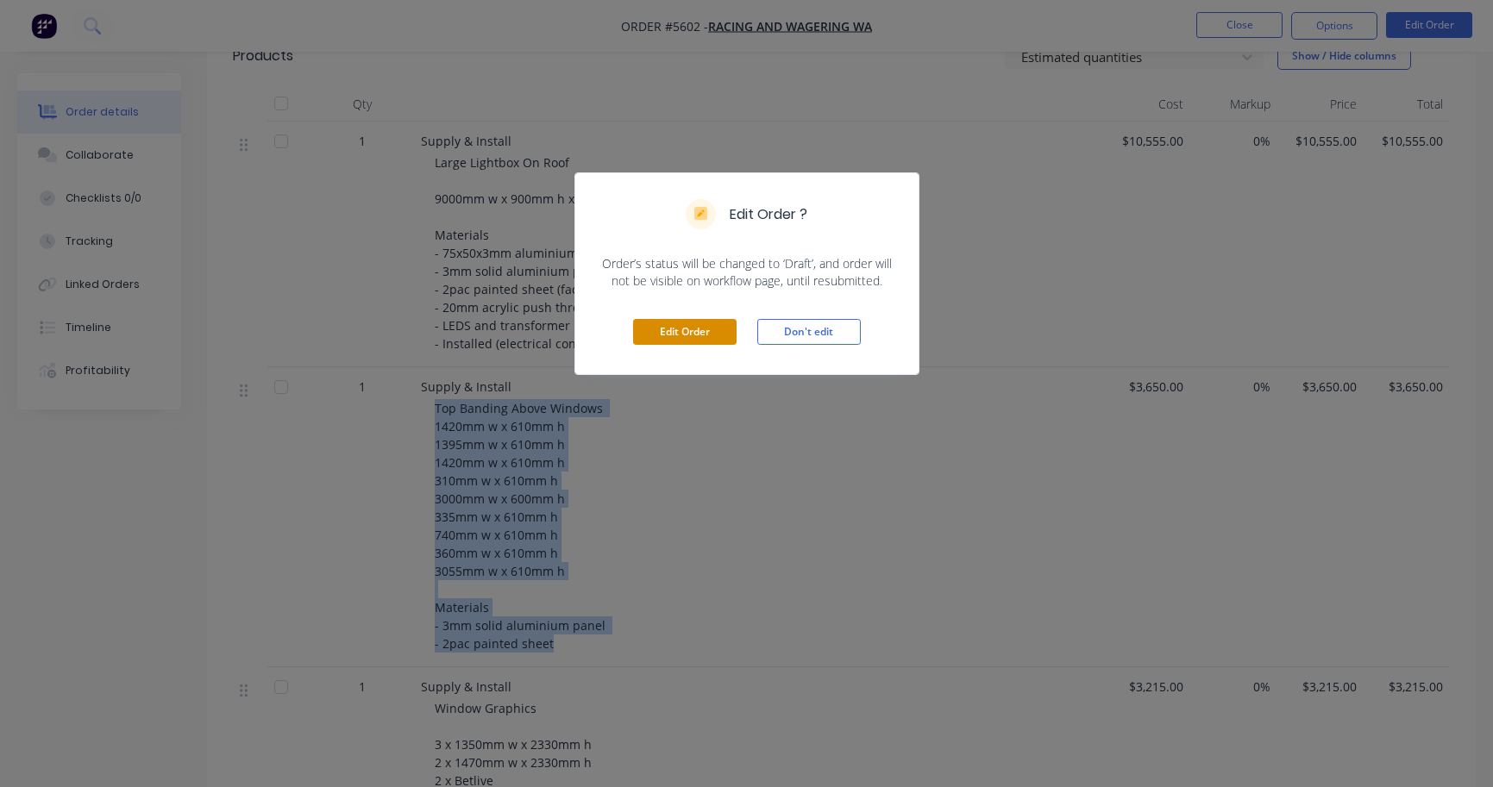
click at [683, 327] on button "Edit Order" at bounding box center [684, 332] width 103 height 26
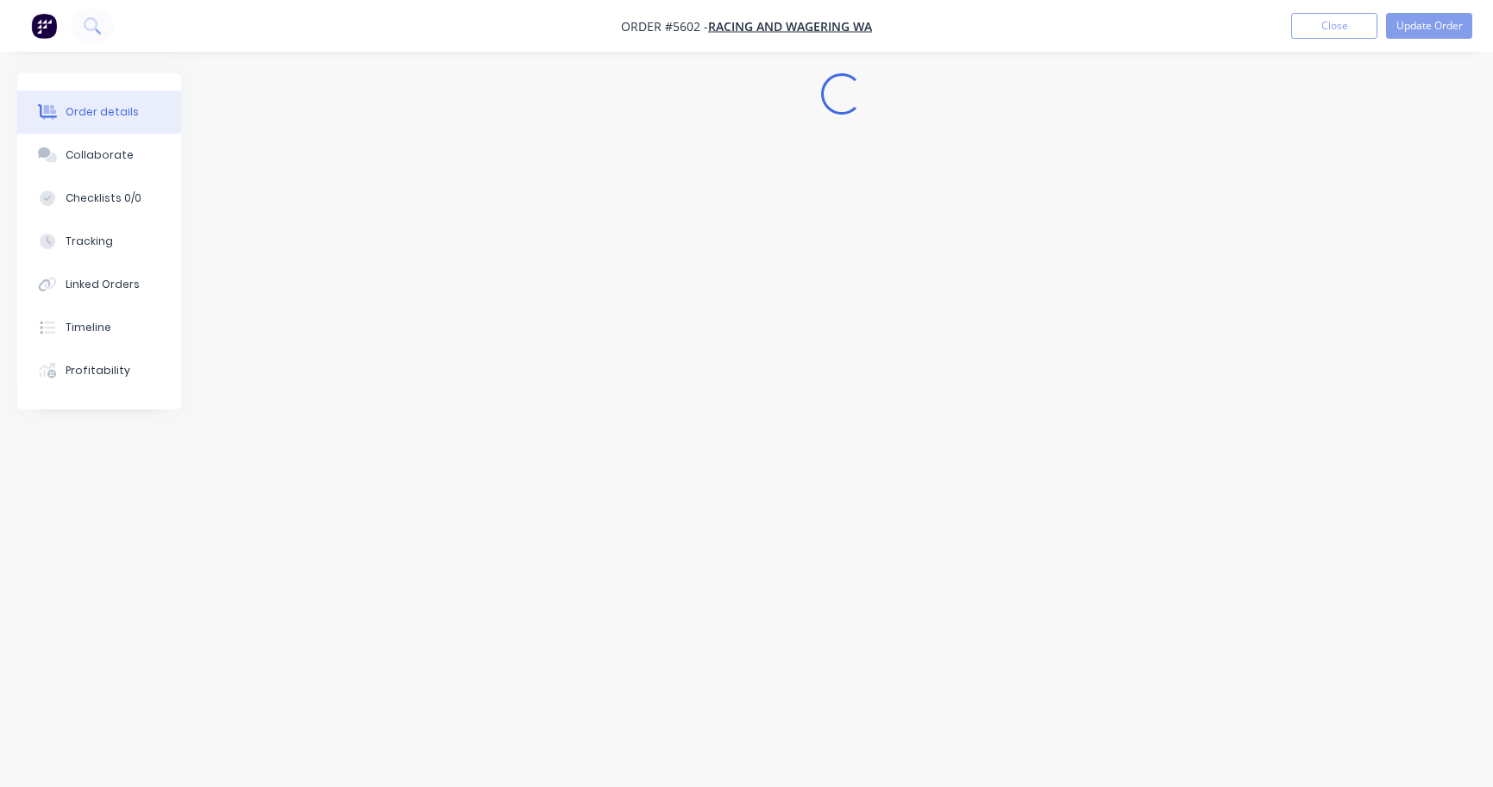
scroll to position [0, 0]
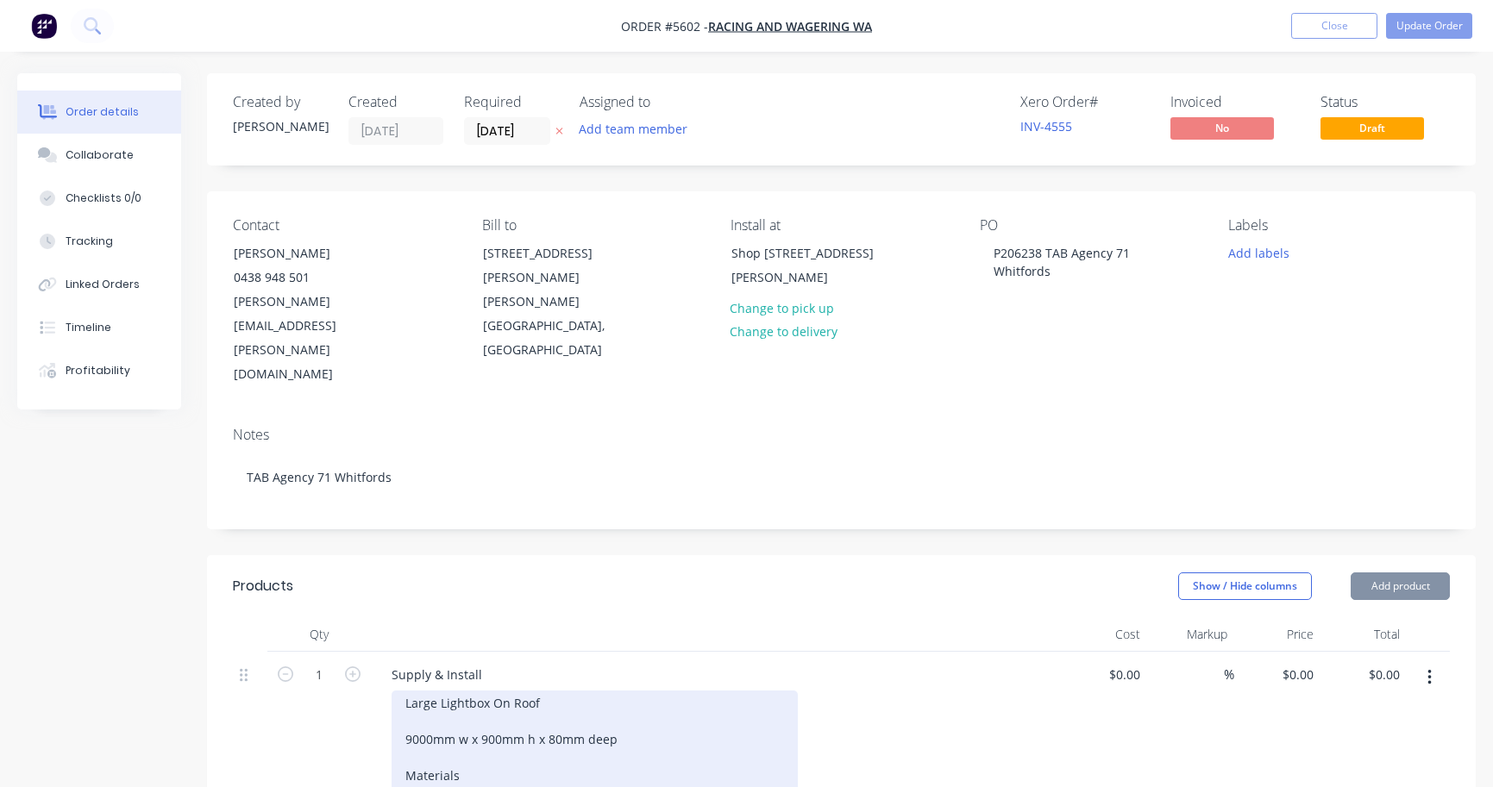
type input "$10,555.00"
type input "$3,650.00"
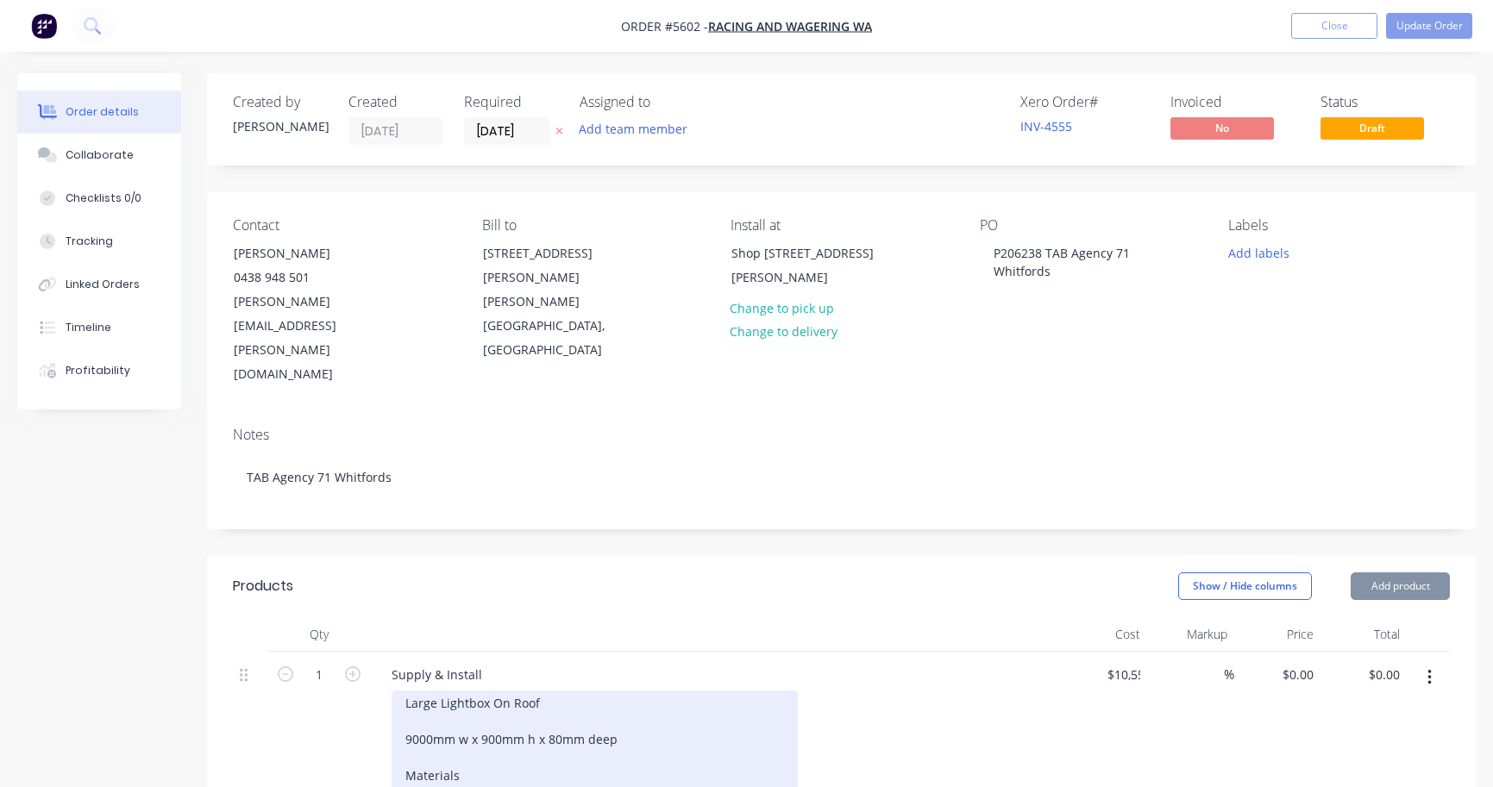
type input "$3,650.00"
type input "$3,215.00"
type input "$650.00"
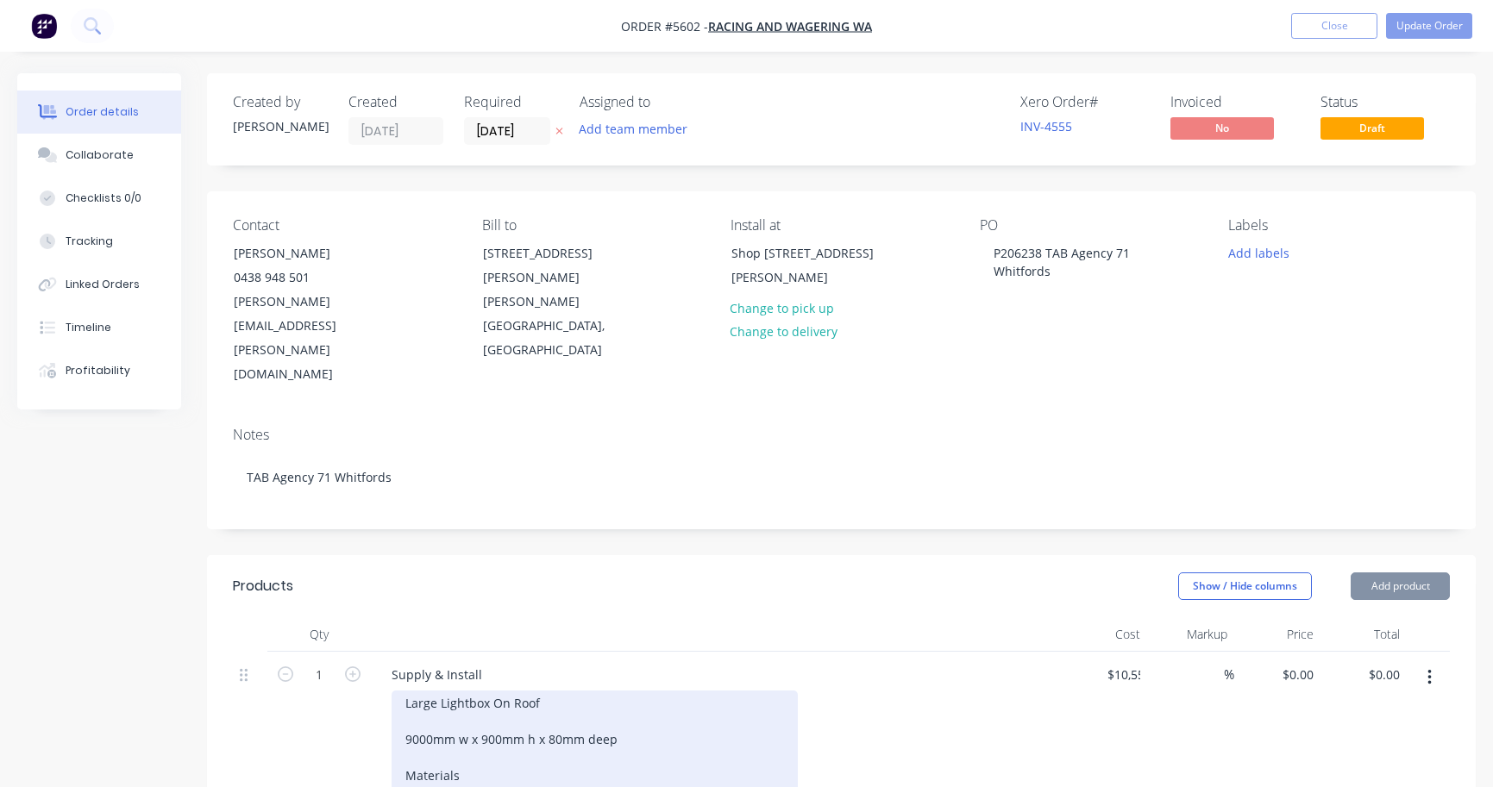
type input "$650.00"
type input "$750.00"
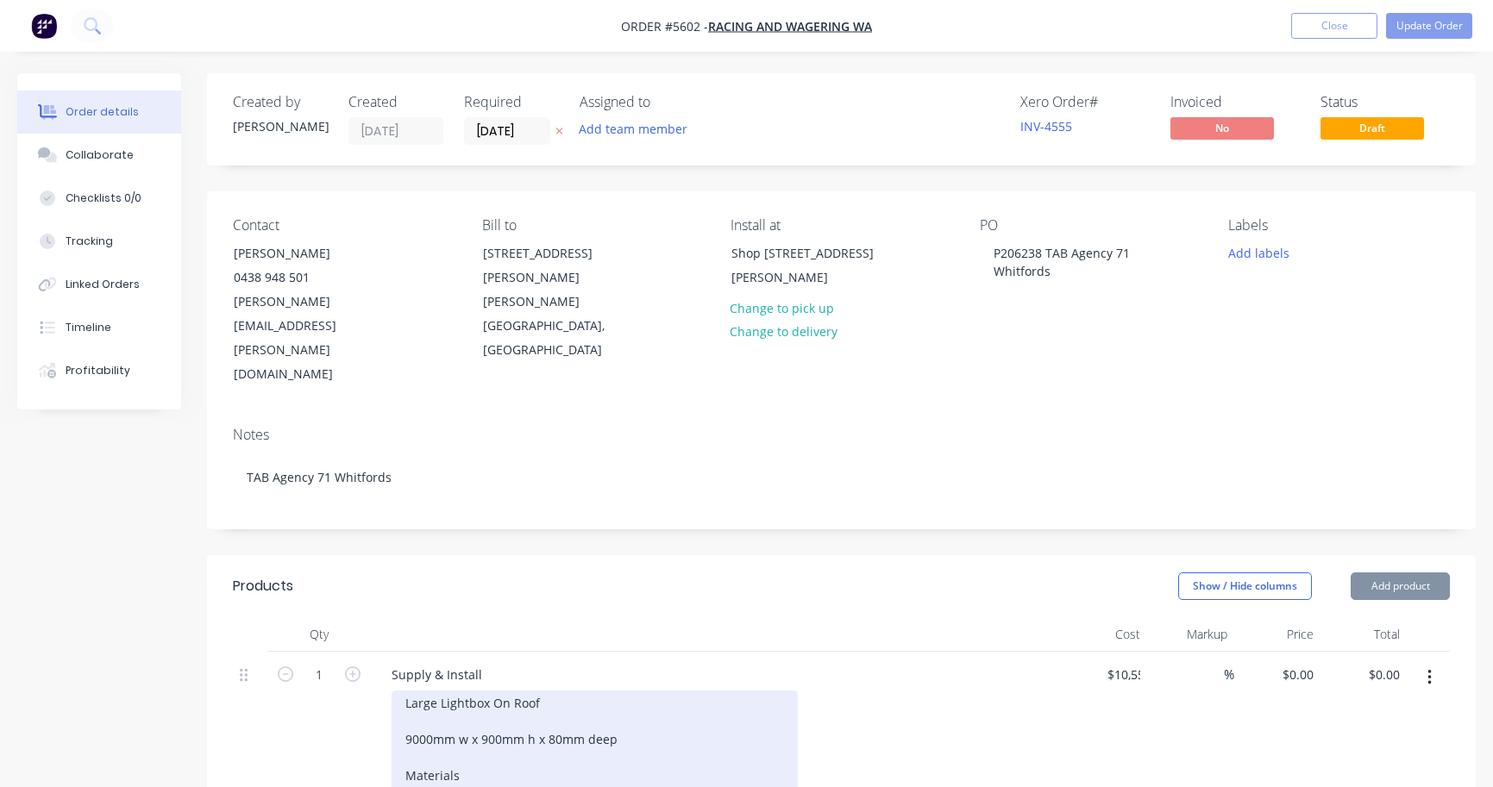
type input "$1,350.00"
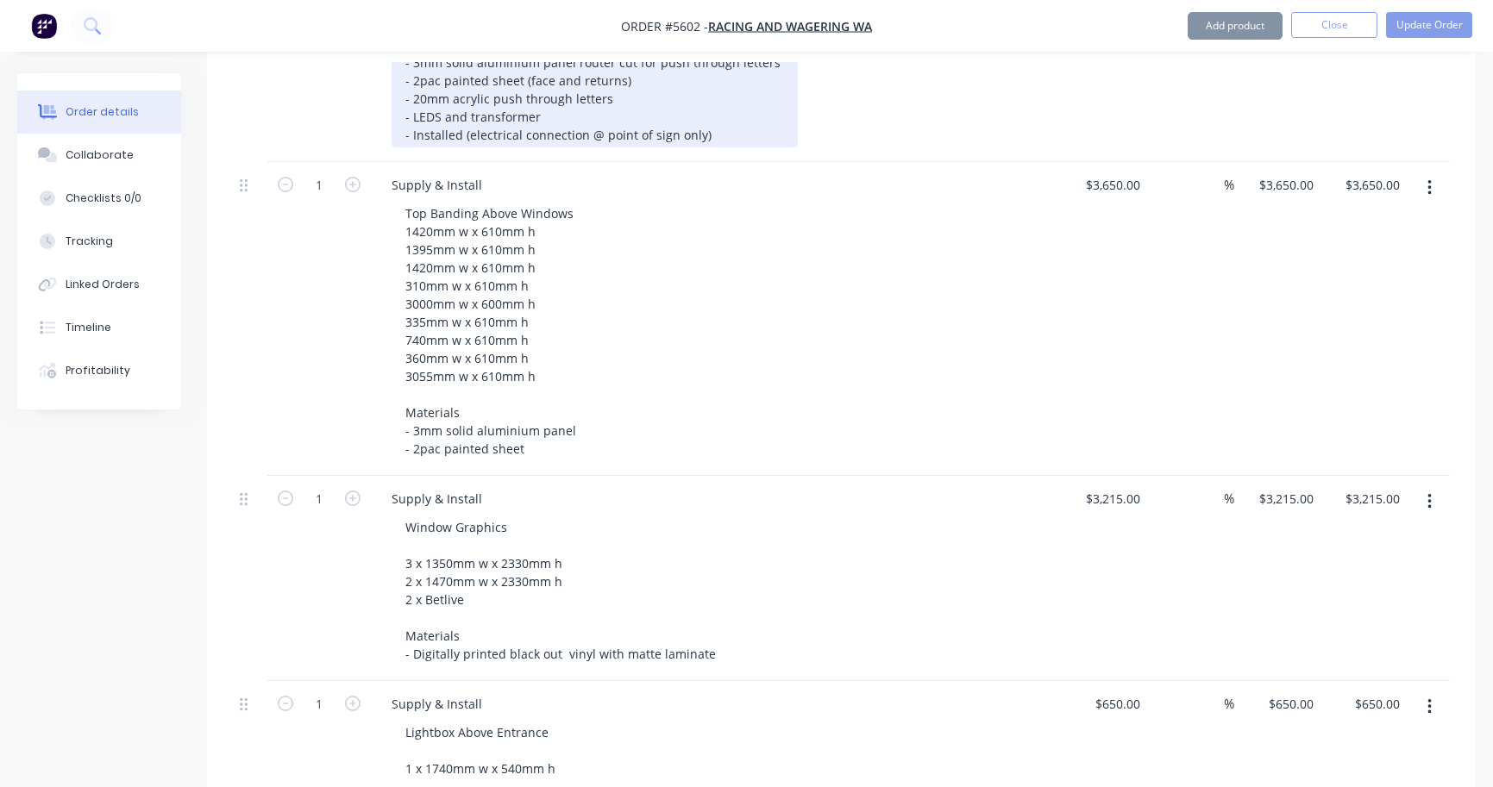
scroll to position [766, 0]
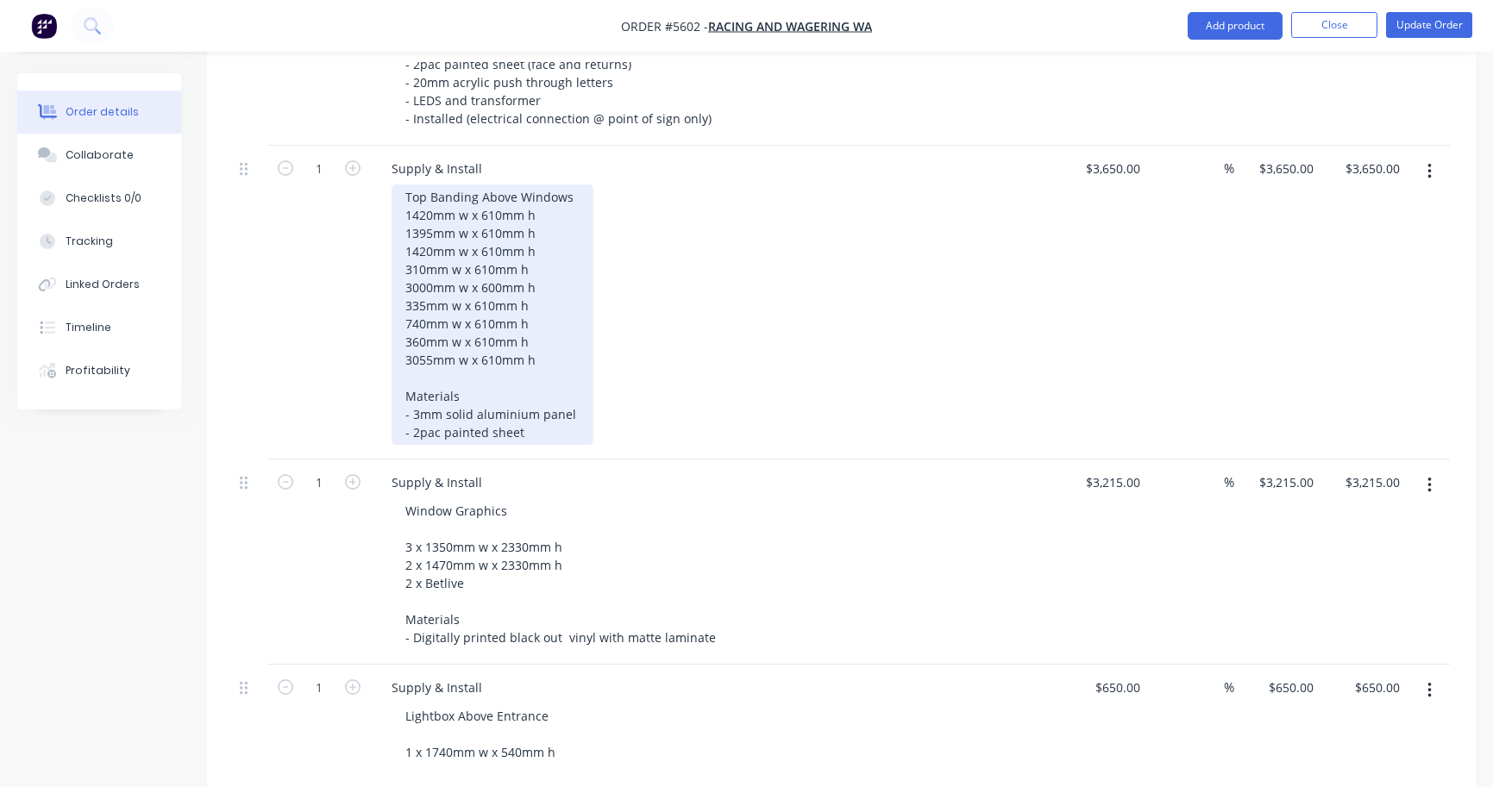
click at [543, 359] on div "Top Banding Above Windows 1420mm w x 610mm h 1395mm w x 610mm h 1420mm w x 610m…" at bounding box center [492, 315] width 202 height 260
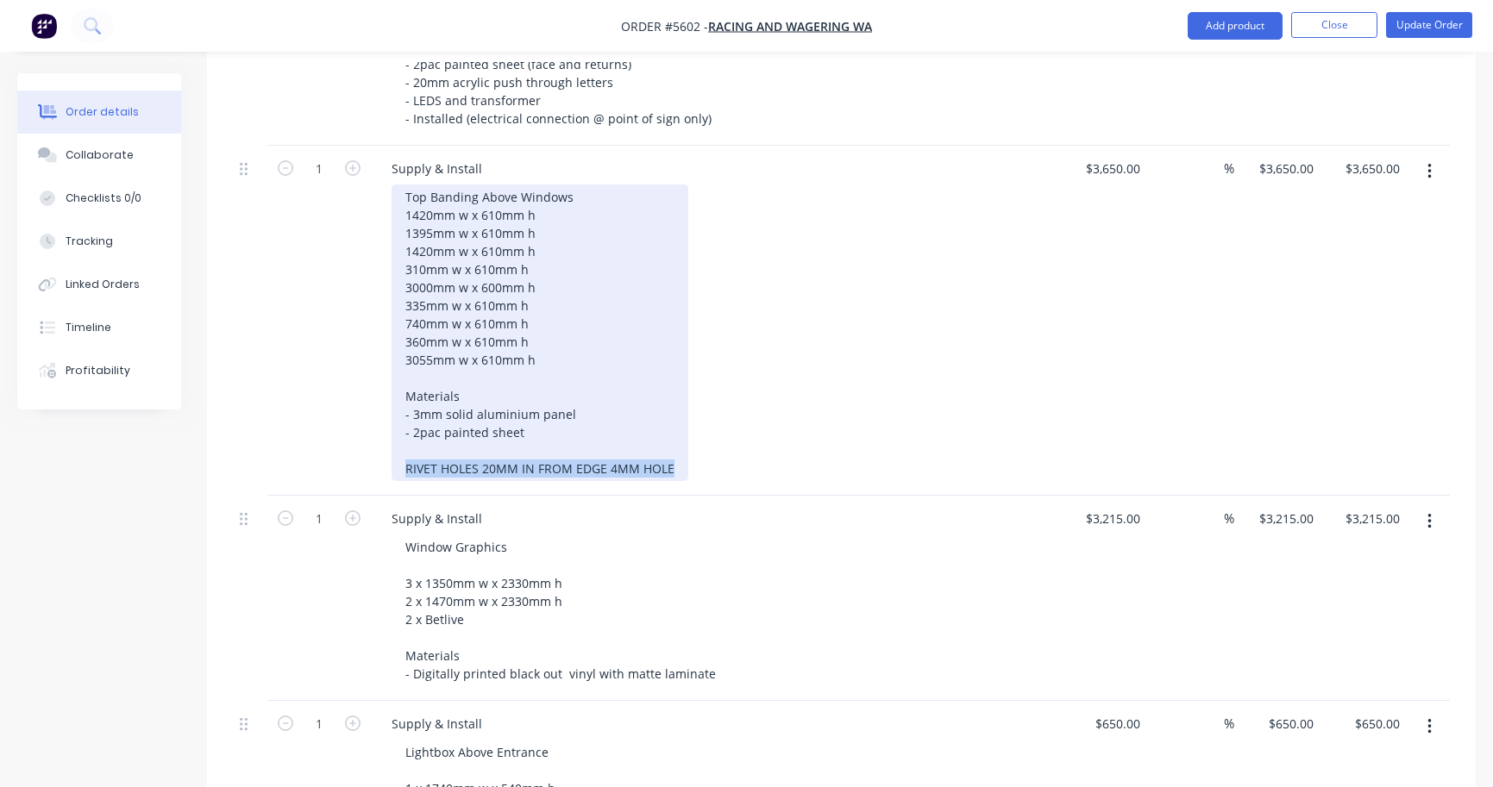
drag, startPoint x: 655, startPoint y: 397, endPoint x: 306, endPoint y: 397, distance: 349.2
click at [306, 397] on div "1 Supply & Install Top Banding Above Windows 1420mm w x 610mm h 1395mm w x 610m…" at bounding box center [841, 321] width 1217 height 350
copy div "RIVET HOLES 20MM IN FROM EDGE 4MM HOLE"
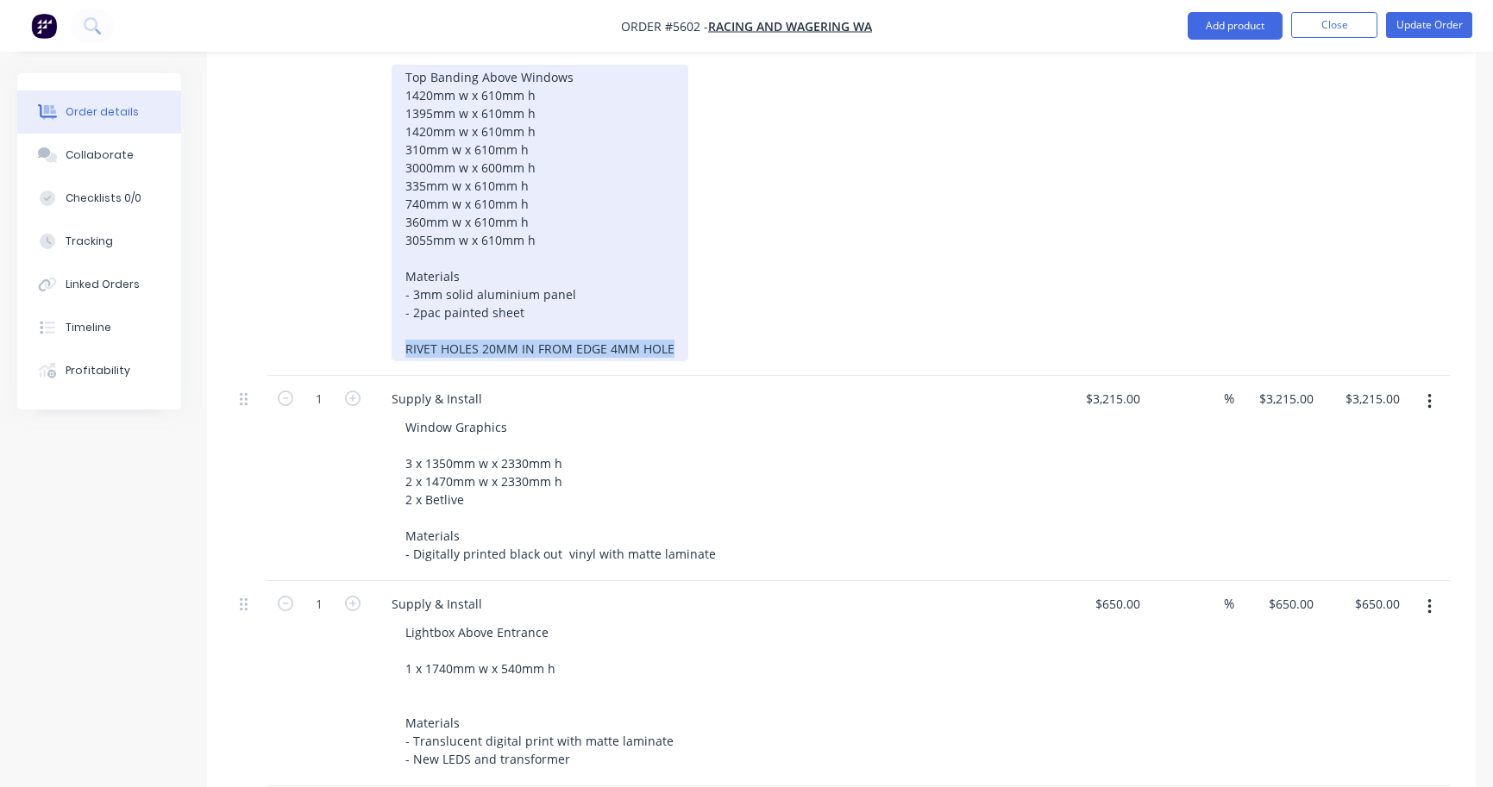
scroll to position [890, 0]
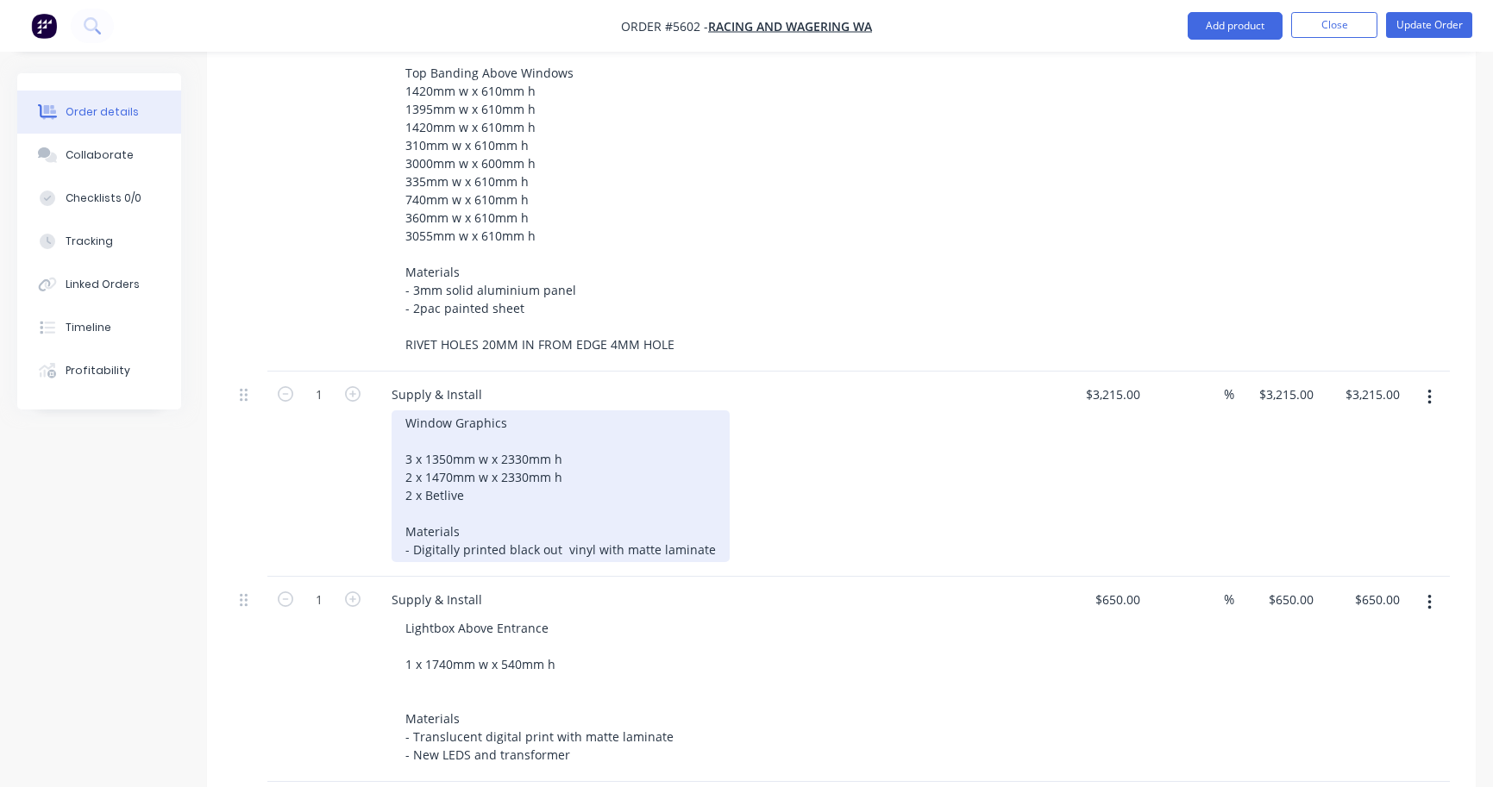
click at [644, 461] on div "Window Graphics 3 x 1350mm w x 2330mm h 2 x 1470mm w x 2330mm h 2 x Betlive Mat…" at bounding box center [560, 486] width 338 height 152
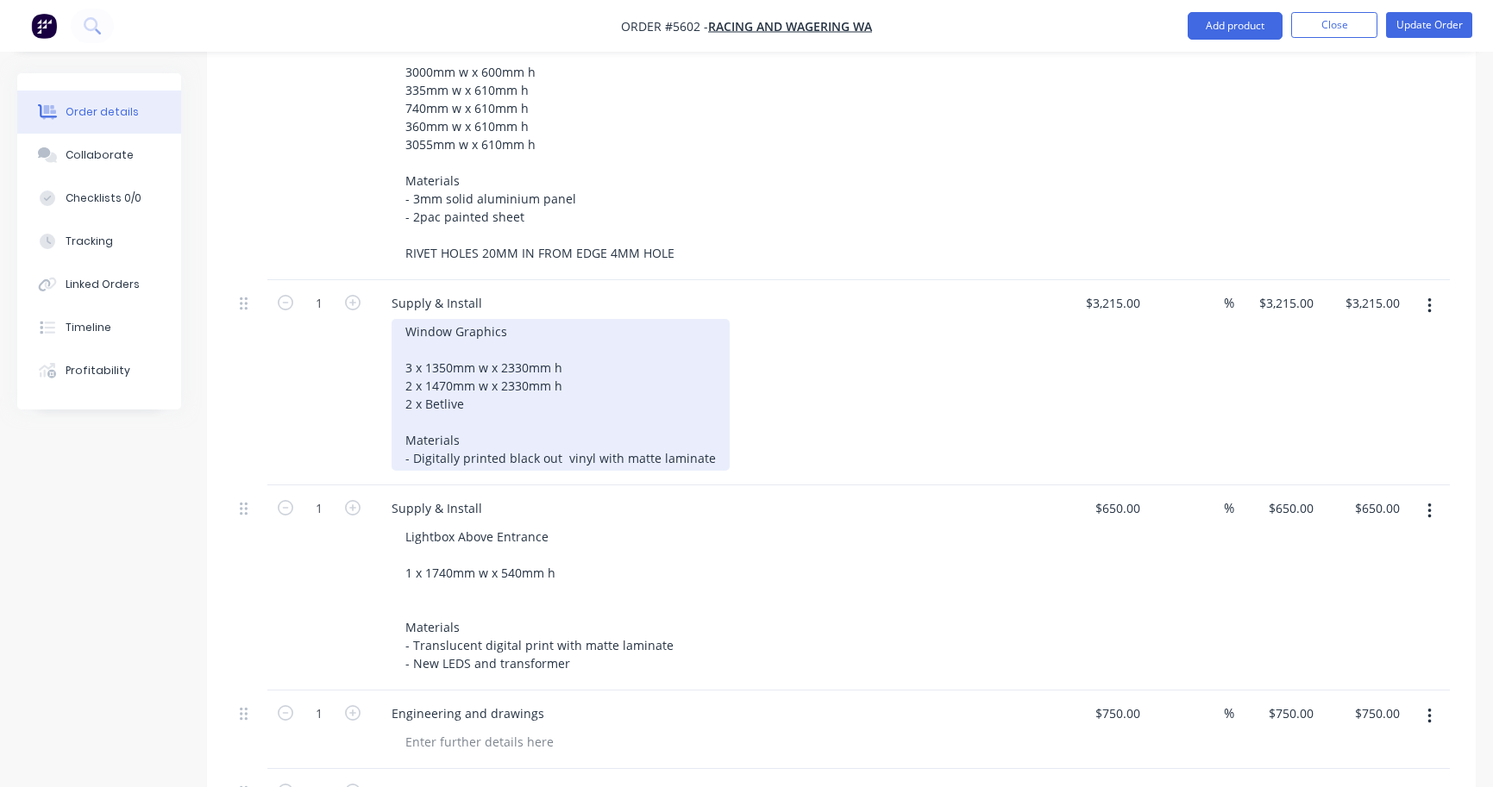
scroll to position [995, 0]
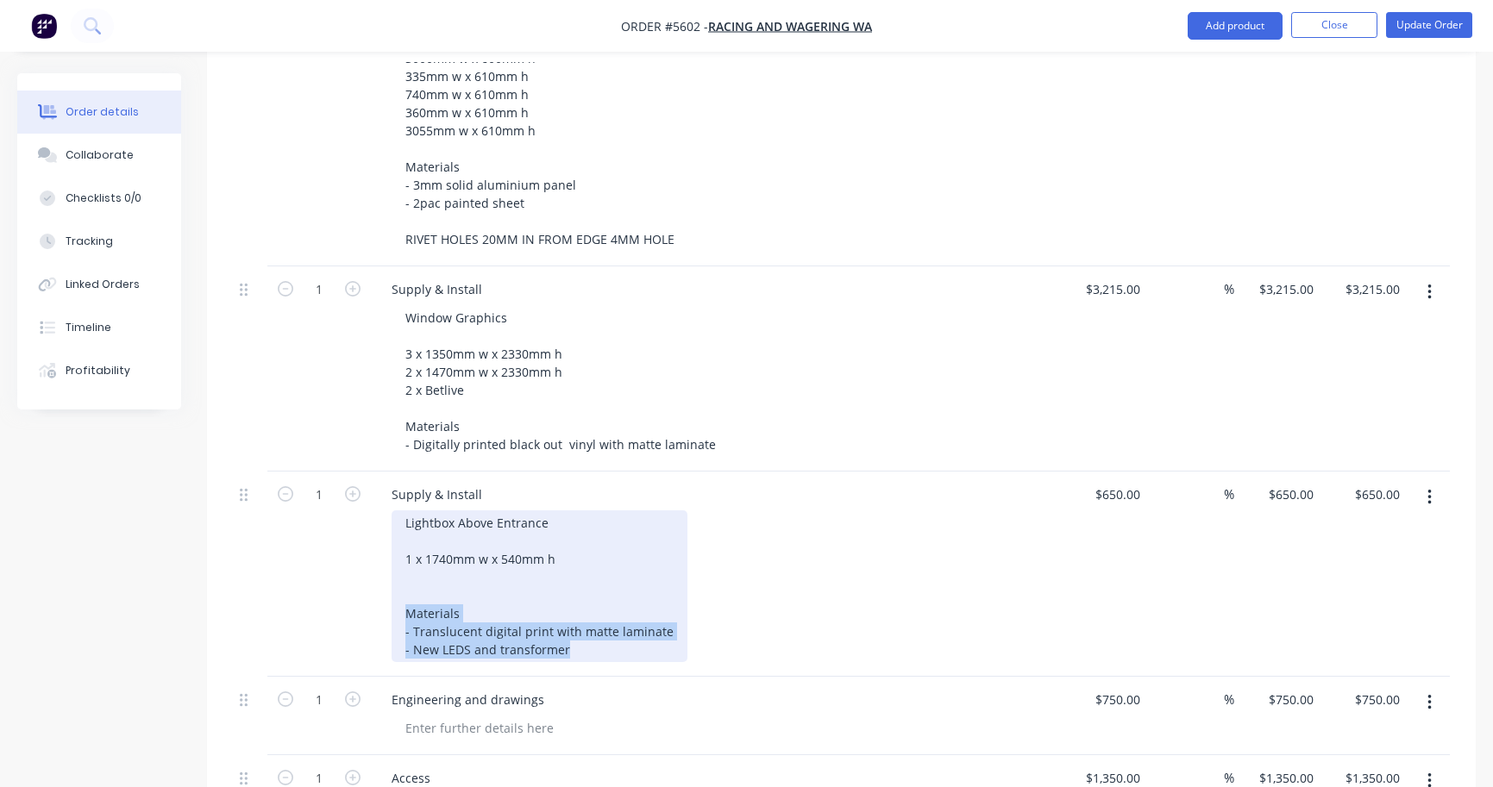
drag, startPoint x: 559, startPoint y: 579, endPoint x: 378, endPoint y: 533, distance: 186.7
click at [378, 533] on div "Supply & Install Lightbox Above Entrance 1 x 1740mm w x 540mm h Materials - Tra…" at bounding box center [716, 574] width 690 height 205
copy div "Materials - Translucent digital print with matte laminate - New LEDS and transf…"
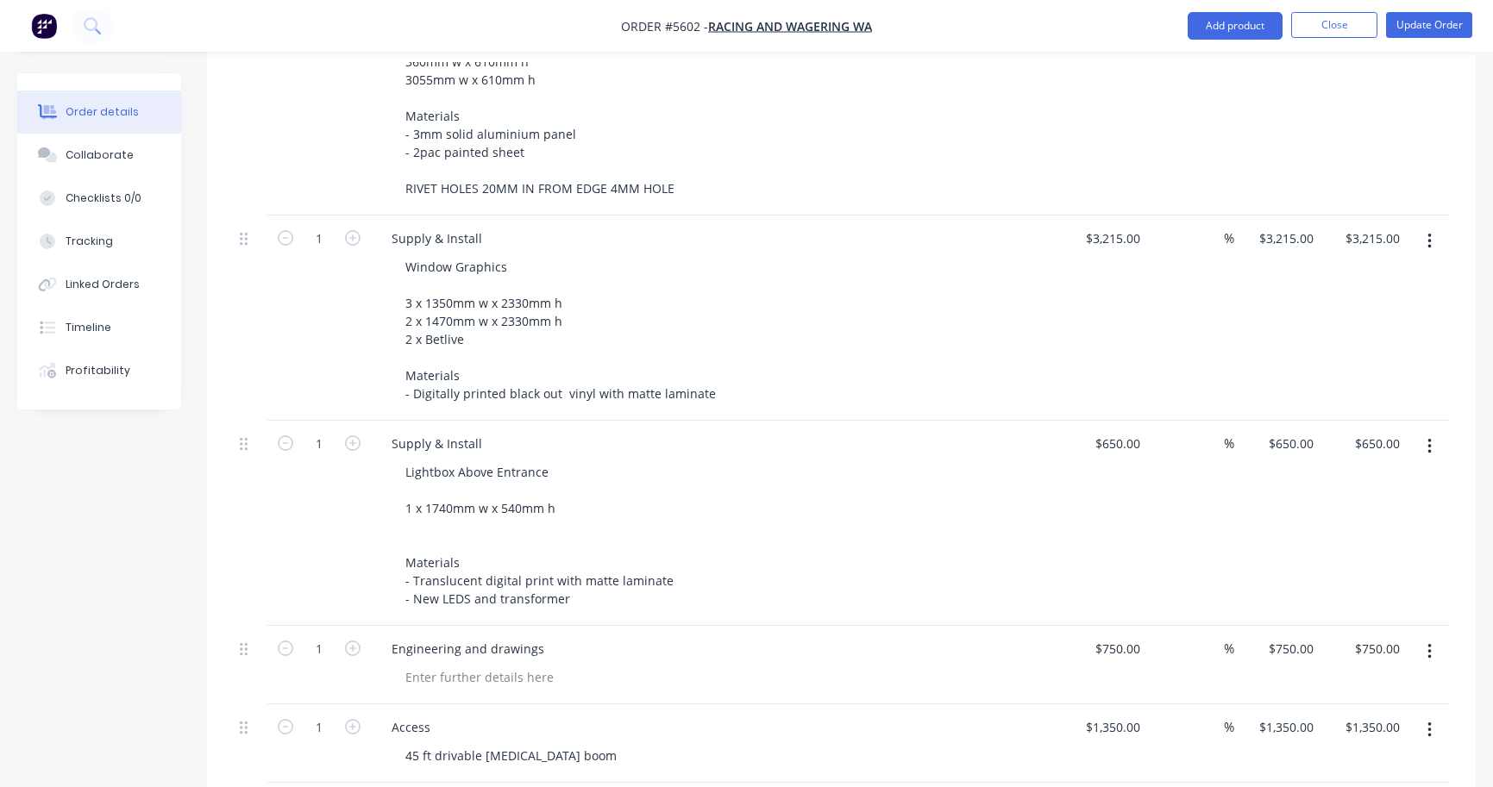
click at [790, 626] on div "Engineering and drawings" at bounding box center [716, 665] width 690 height 78
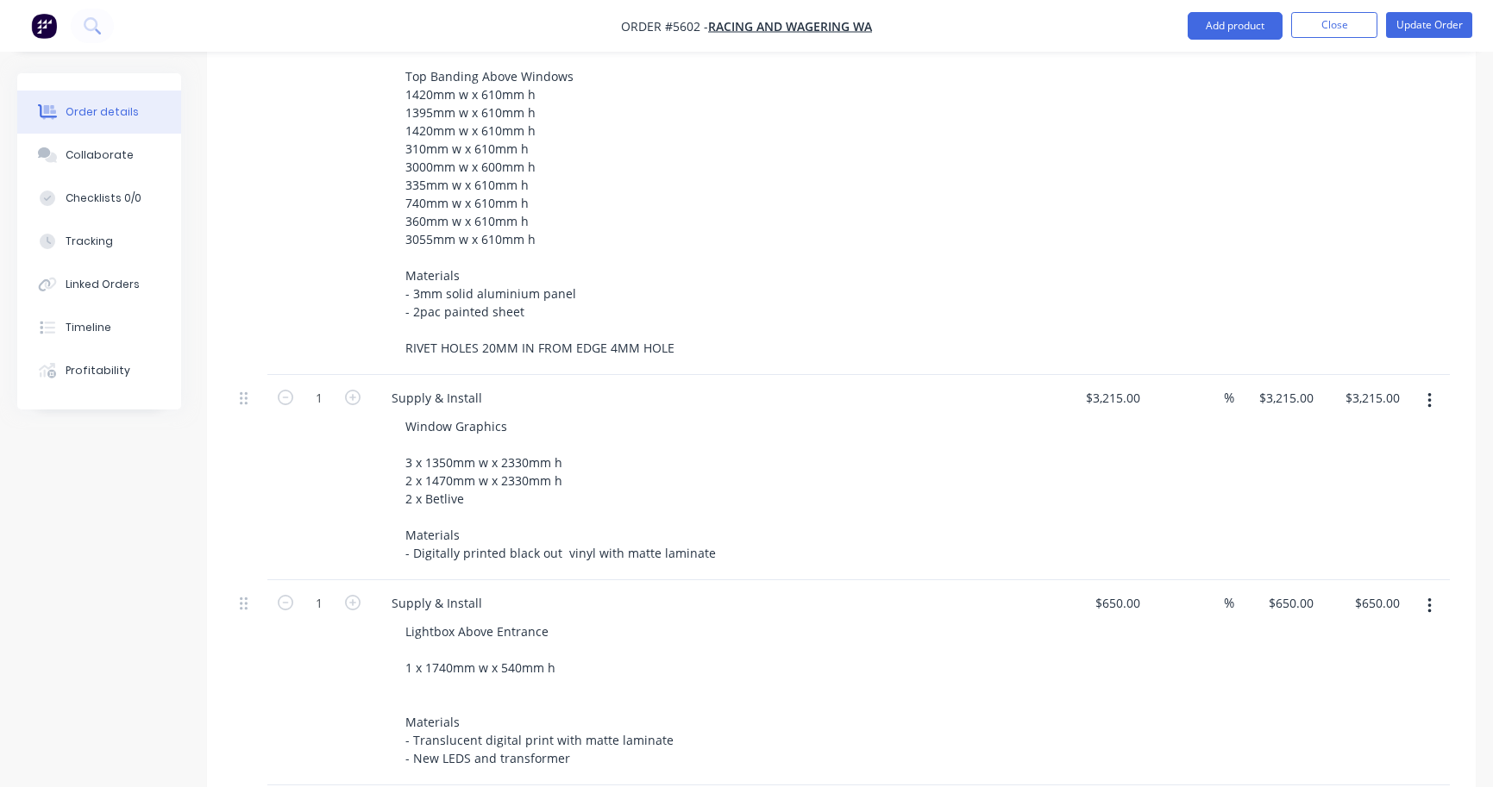
scroll to position [884, 0]
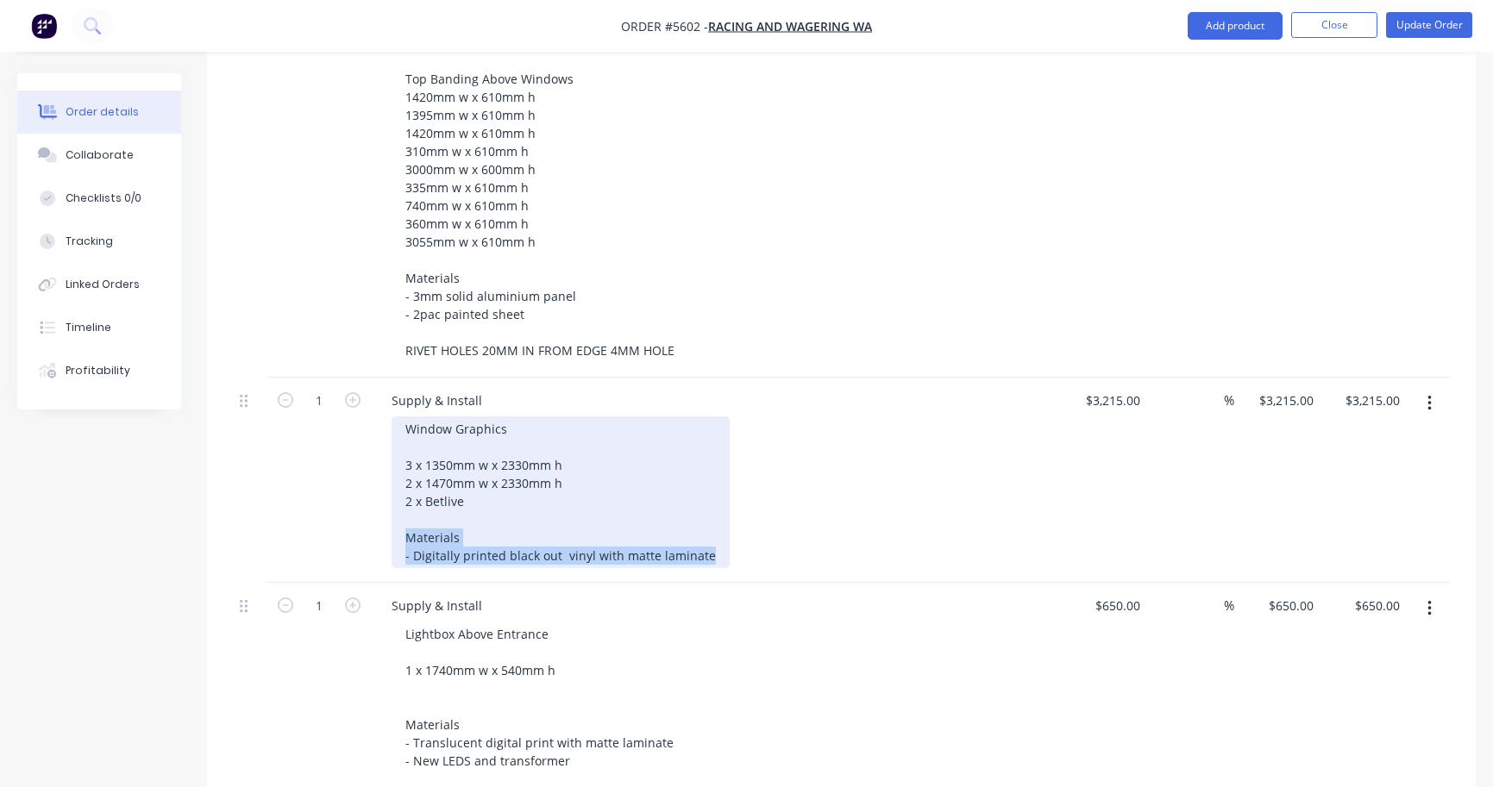
drag, startPoint x: 704, startPoint y: 485, endPoint x: 403, endPoint y: 459, distance: 302.9
click at [403, 459] on div "Window Graphics 3 x 1350mm w x 2330mm h 2 x 1470mm w x 2330mm h 2 x Betlive Mat…" at bounding box center [560, 492] width 338 height 152
copy div "Materials - Digitally printed black out vinyl with matte laminate"
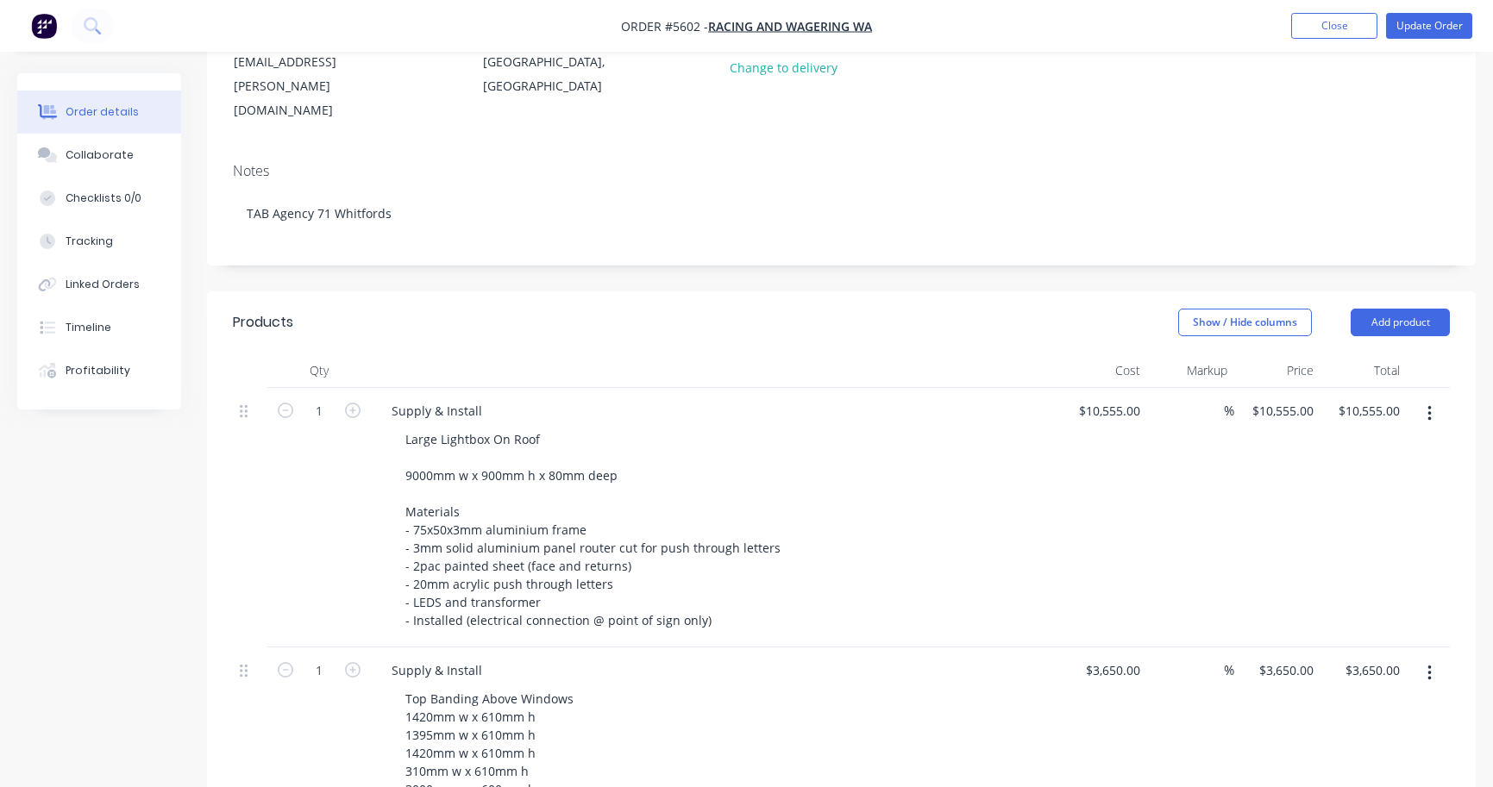
scroll to position [86, 0]
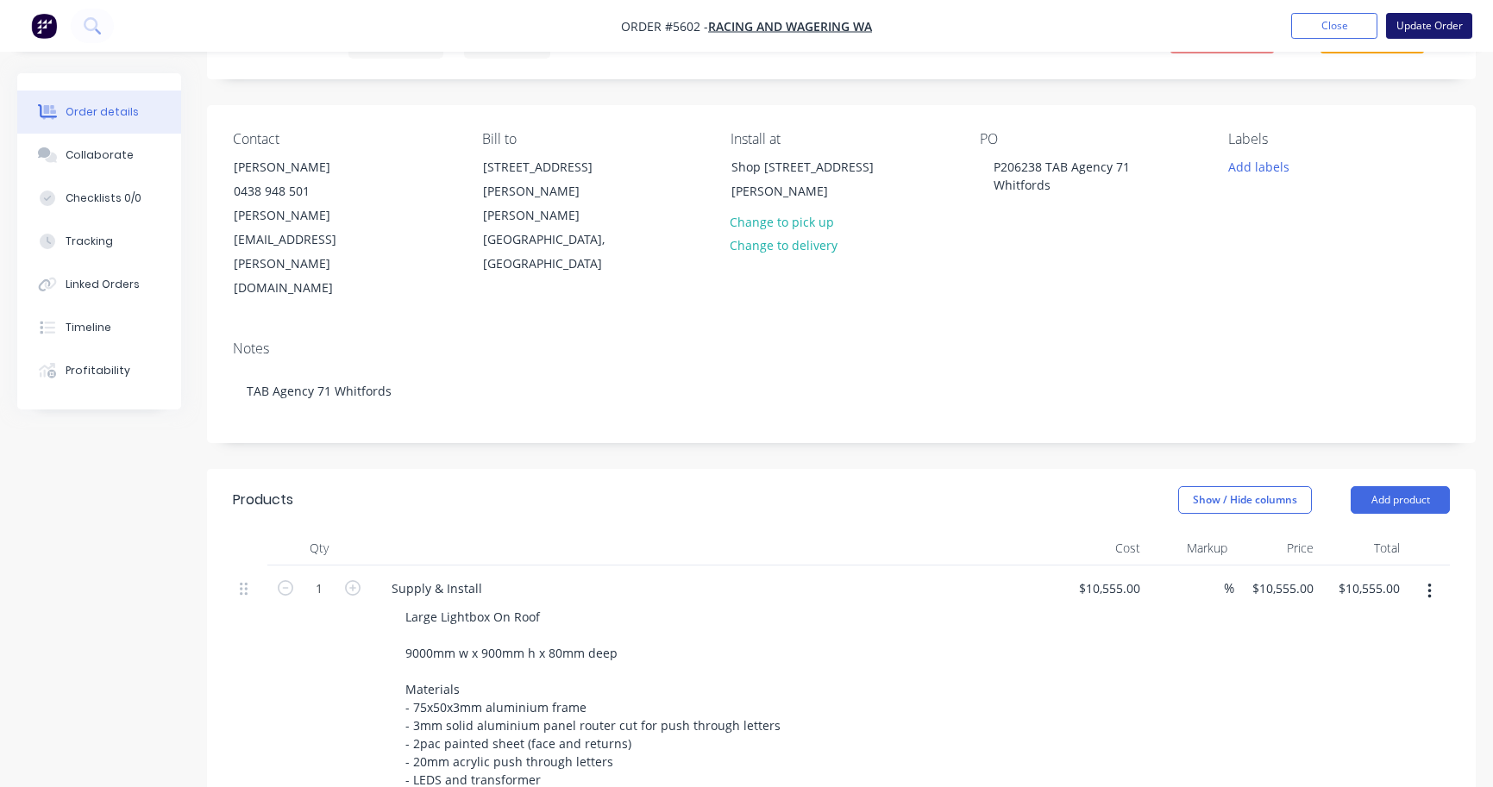
click at [1418, 28] on button "Update Order" at bounding box center [1429, 26] width 86 height 26
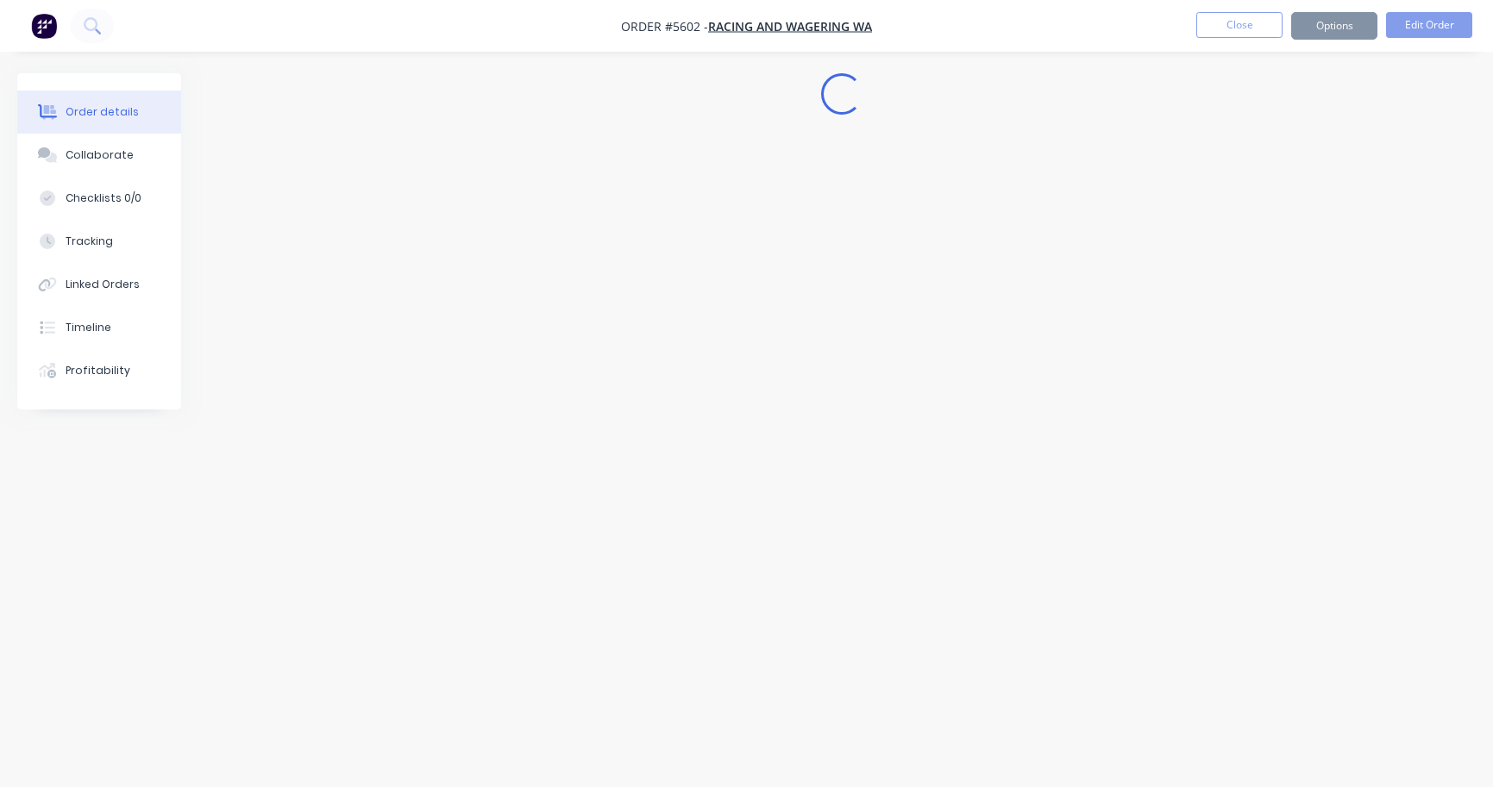
scroll to position [0, 0]
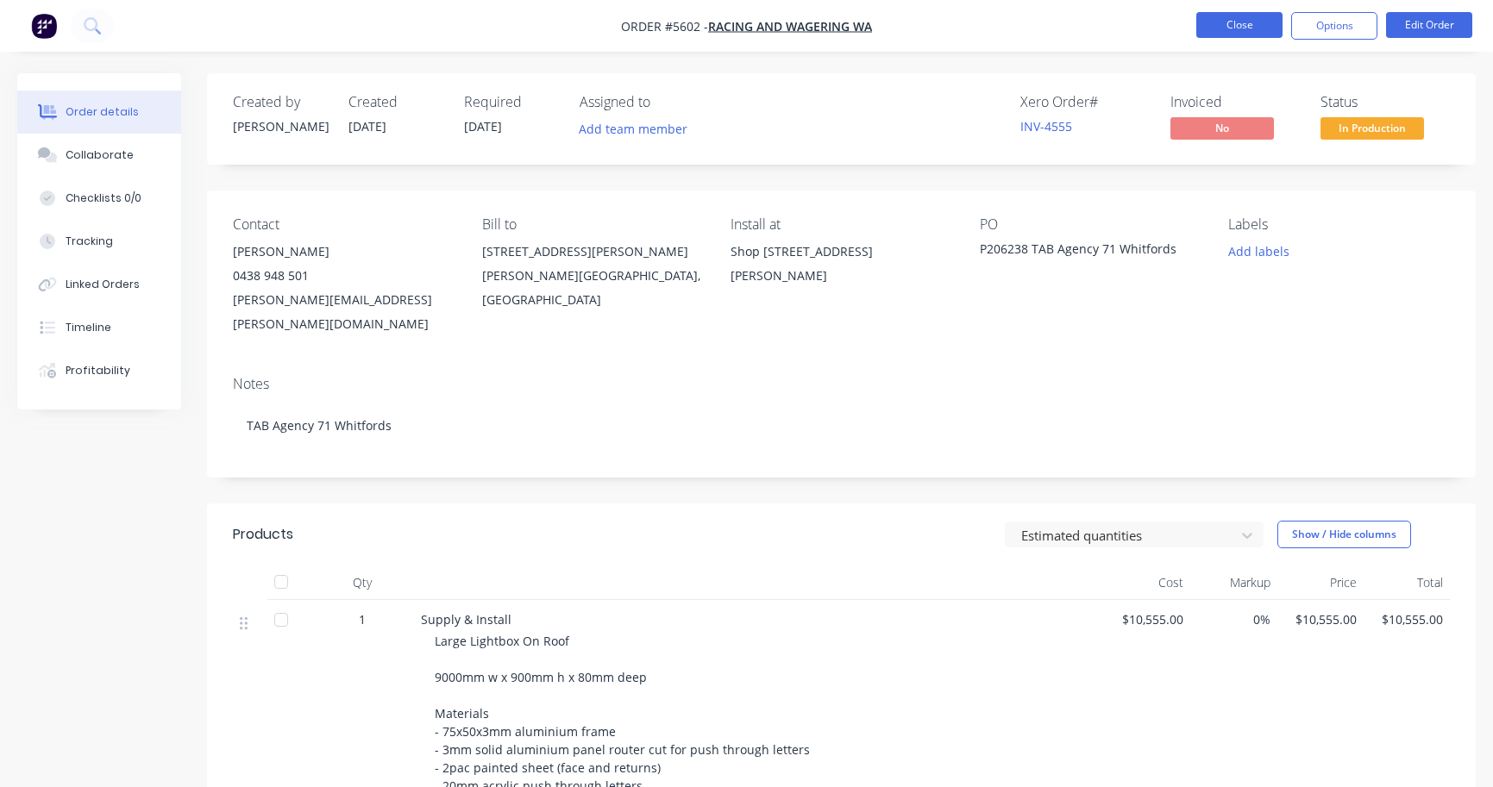
click at [1224, 32] on button "Close" at bounding box center [1239, 25] width 86 height 26
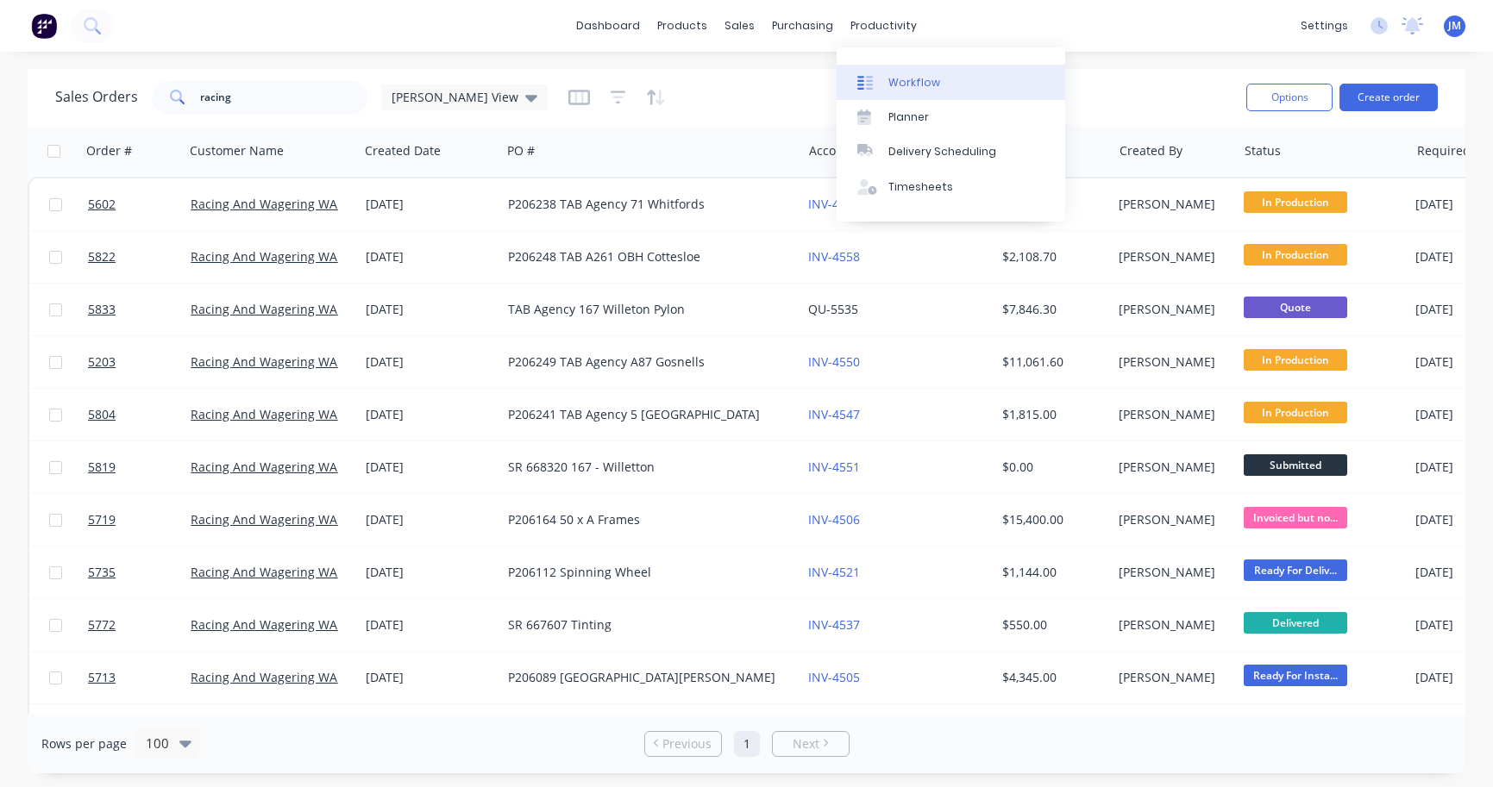
click at [922, 81] on div "Workflow" at bounding box center [914, 83] width 52 height 16
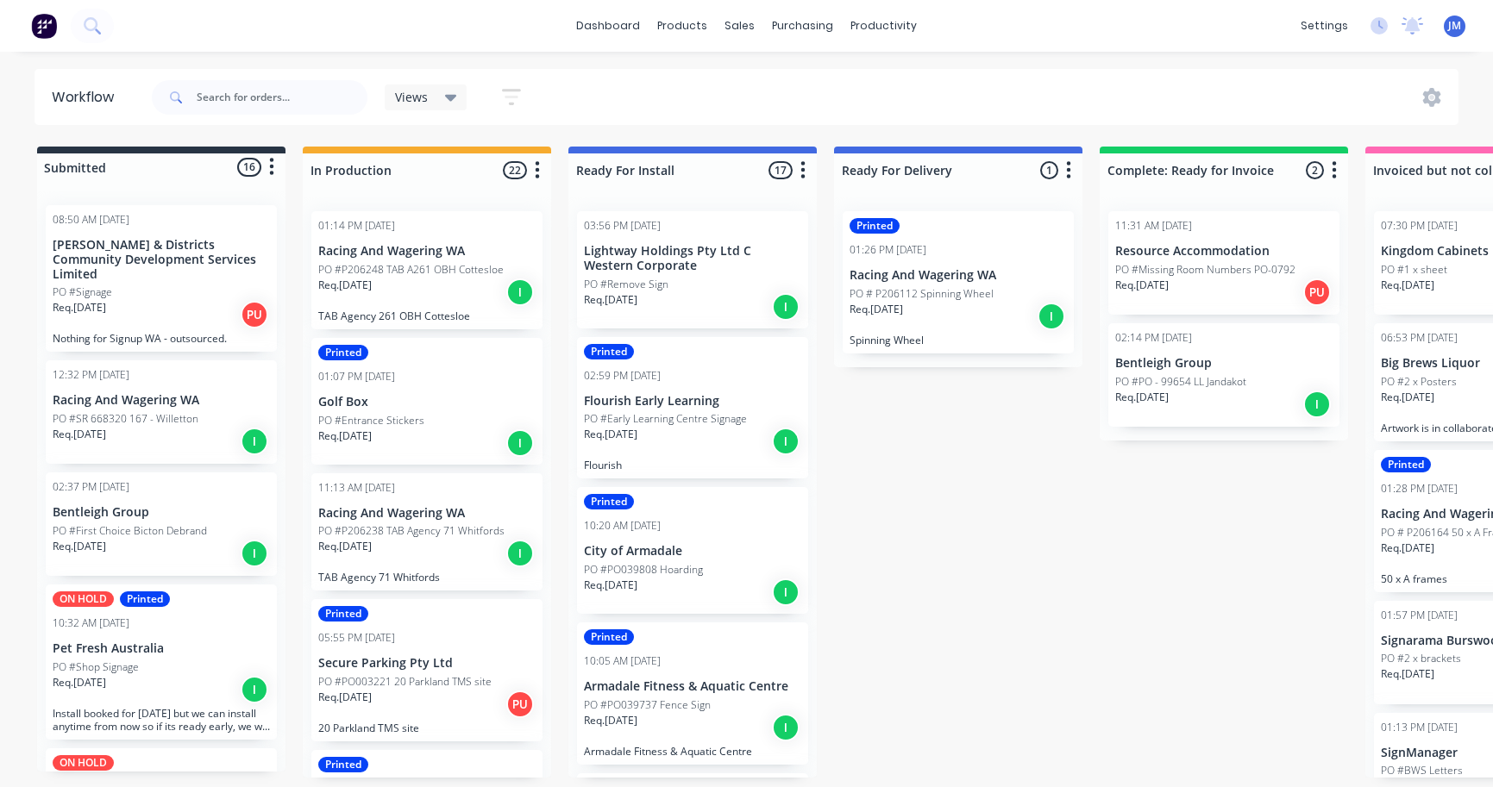
click at [152, 675] on div "Req. [DATE] I" at bounding box center [161, 689] width 217 height 29
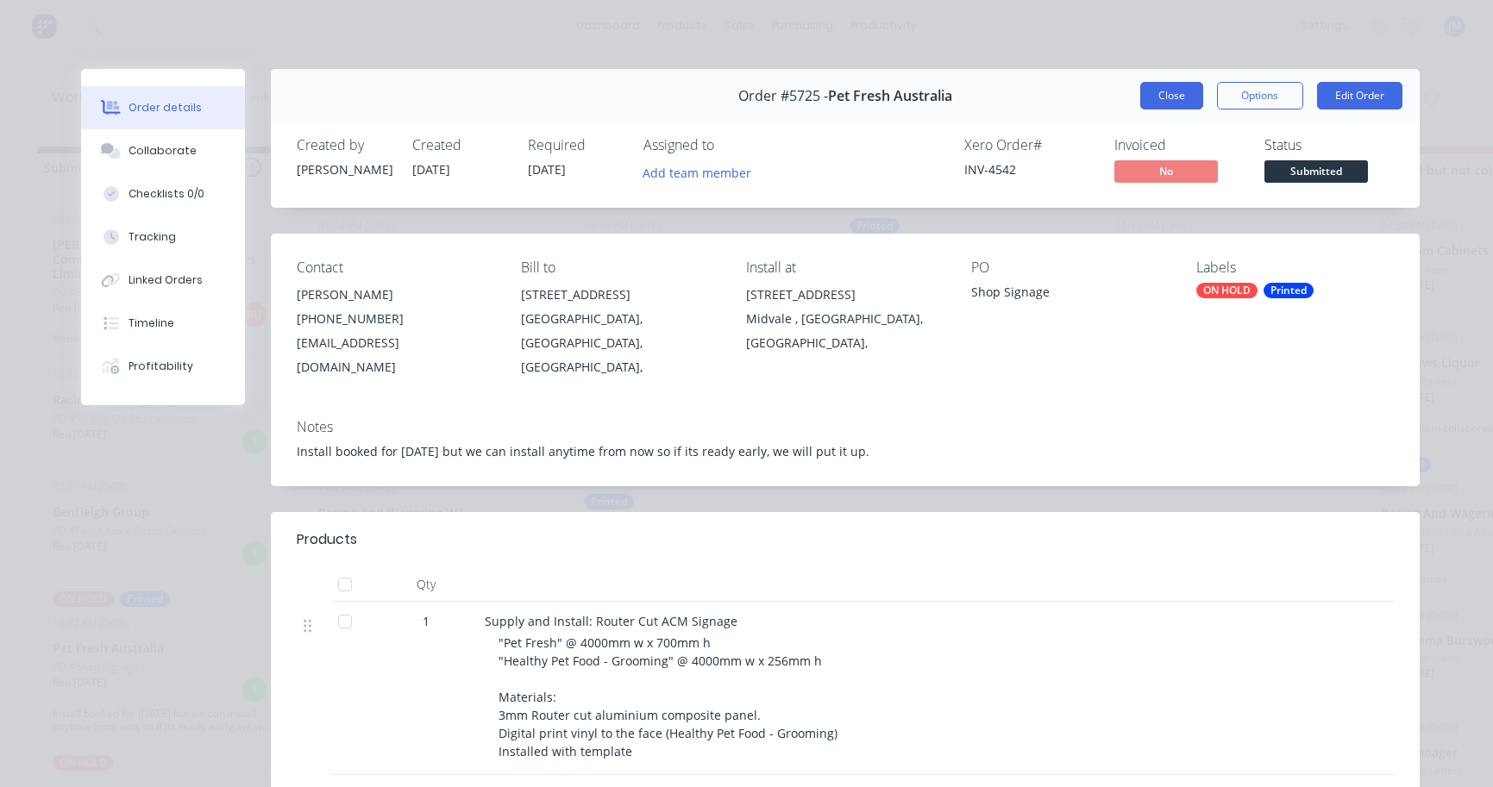
click at [1174, 92] on button "Close" at bounding box center [1171, 96] width 63 height 28
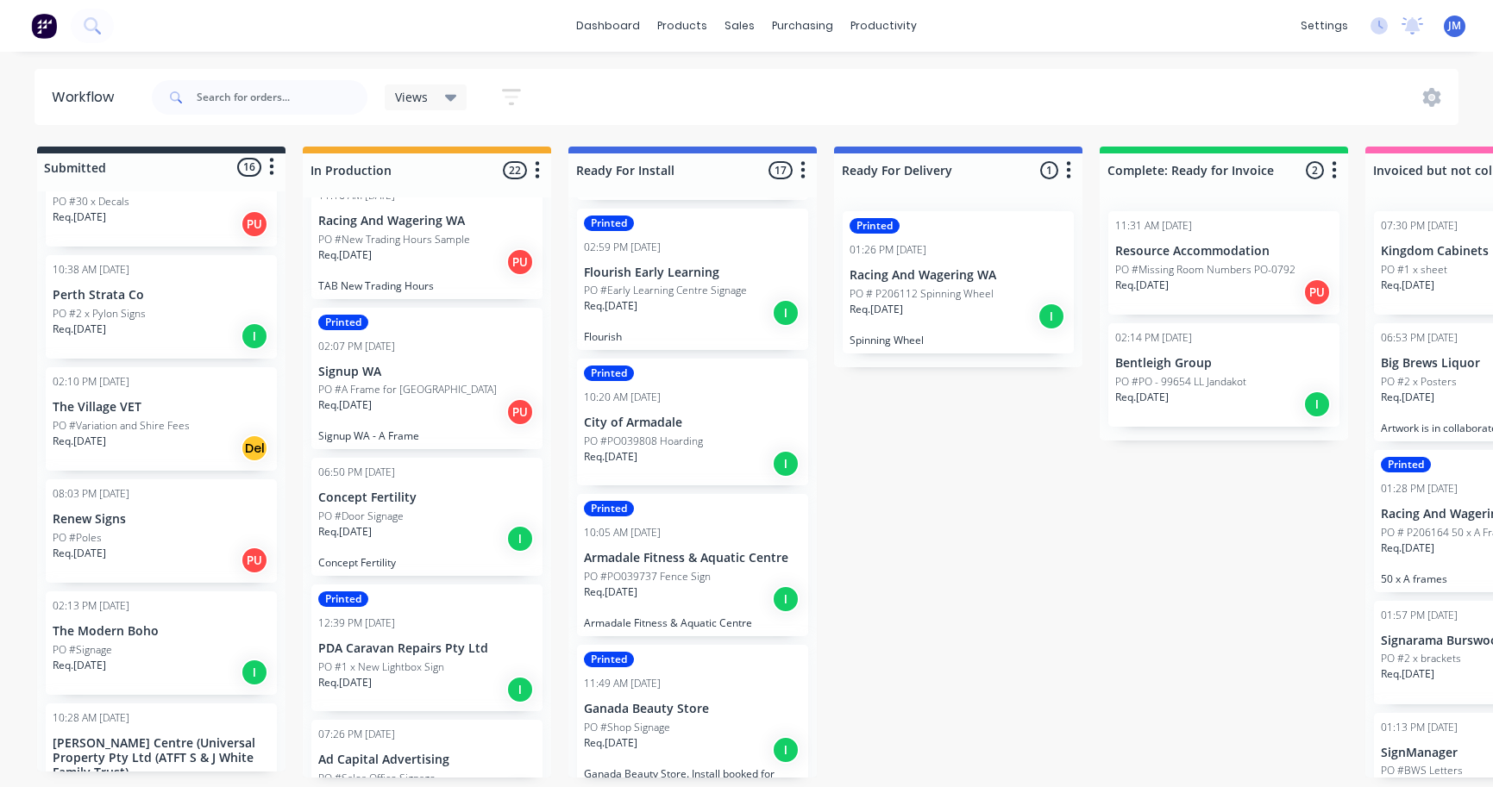
scroll to position [897, 0]
click at [153, 644] on div "PO #Signage" at bounding box center [161, 652] width 217 height 16
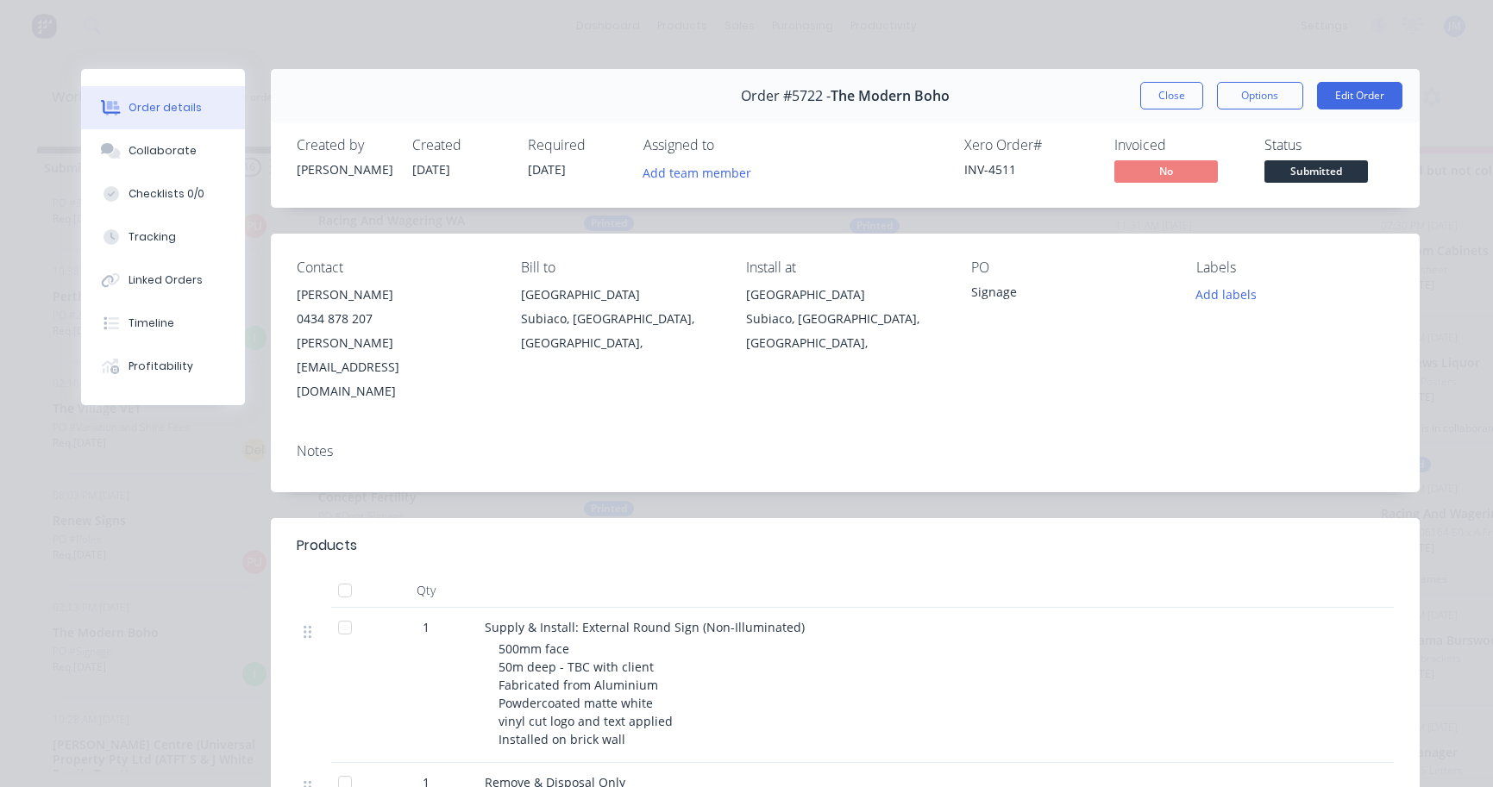
scroll to position [0, 0]
click at [1171, 98] on button "Close" at bounding box center [1171, 96] width 63 height 28
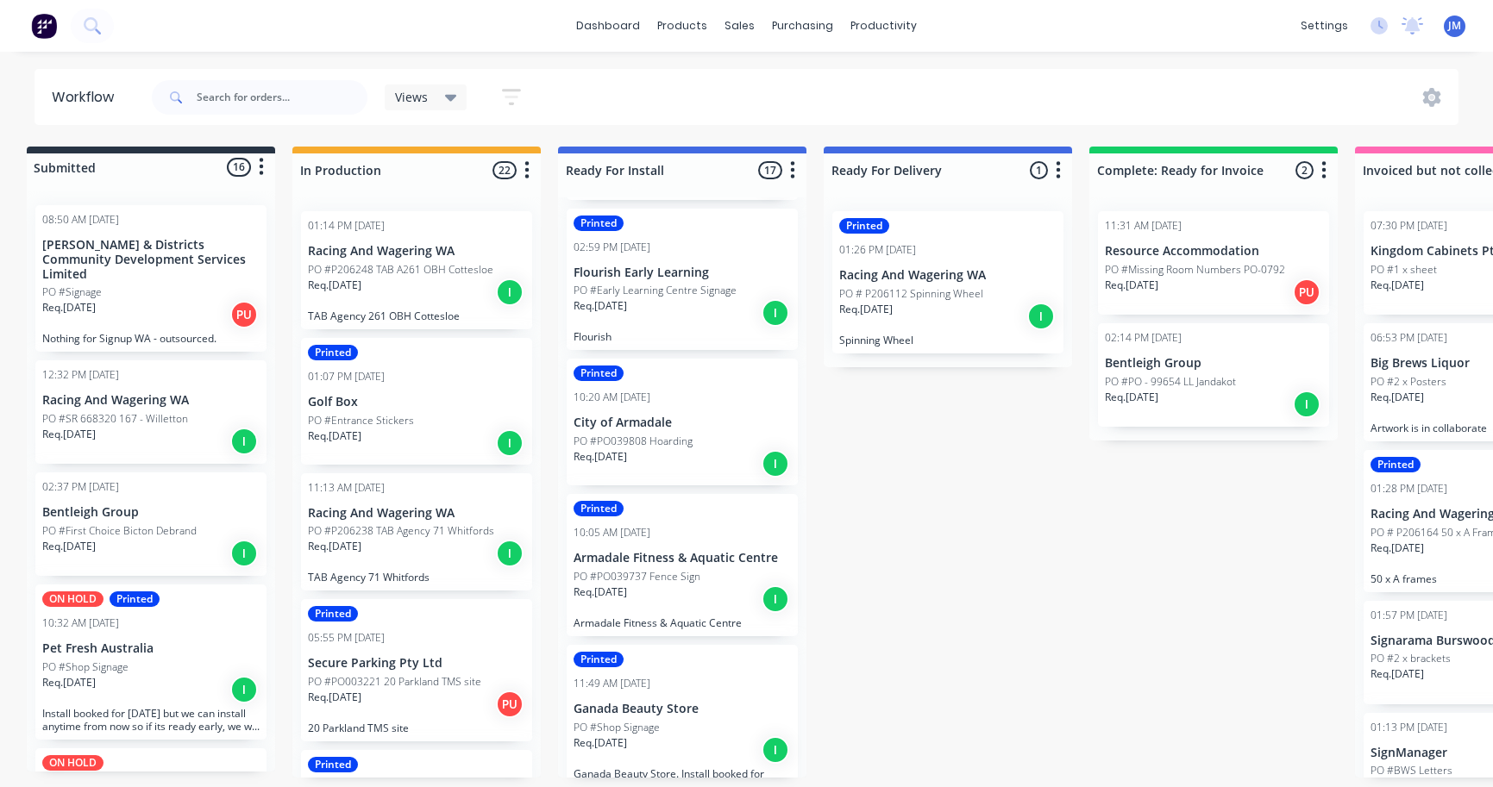
scroll to position [0, 10]
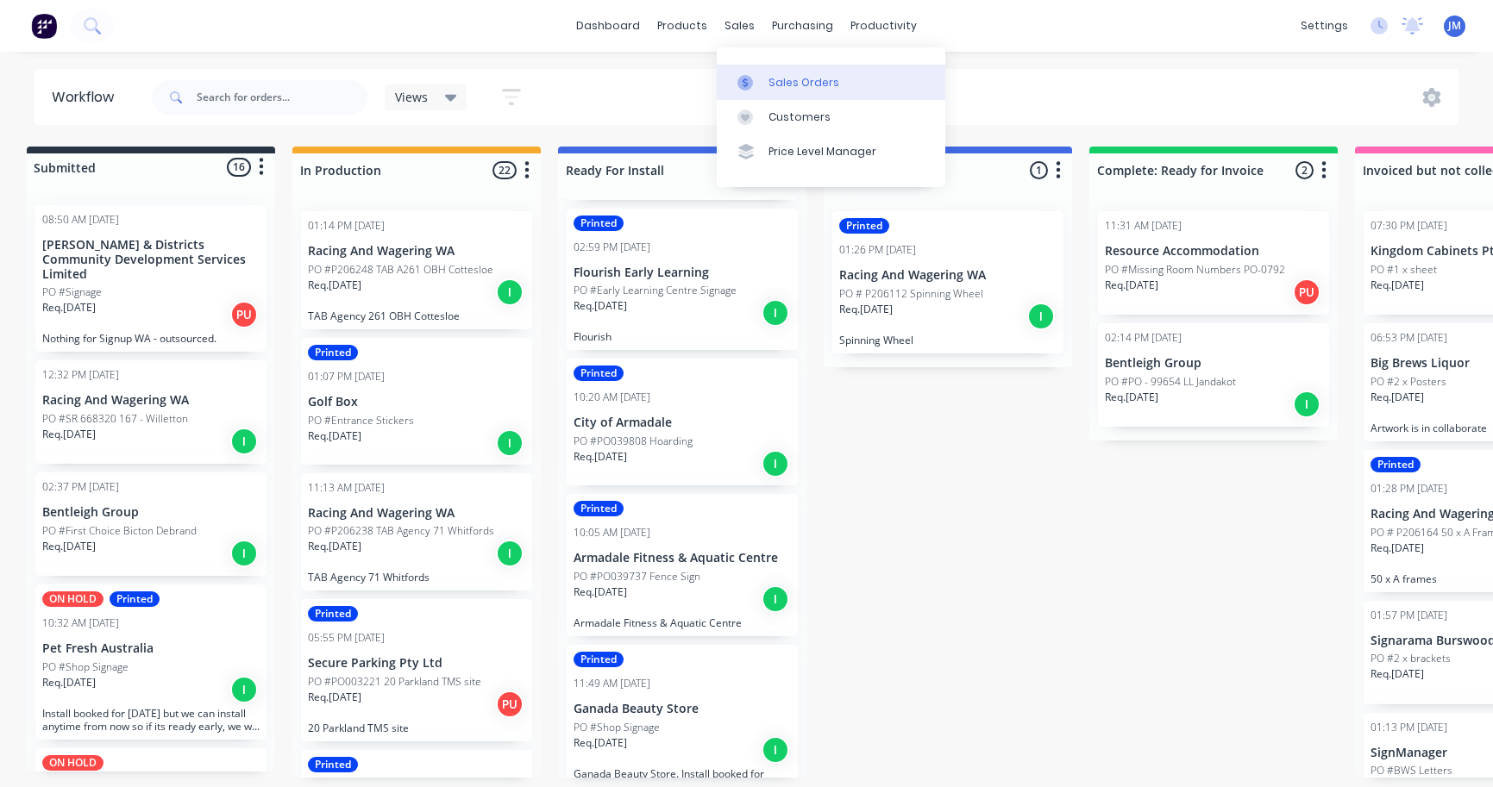
click at [780, 84] on div "Sales Orders" at bounding box center [803, 83] width 71 height 16
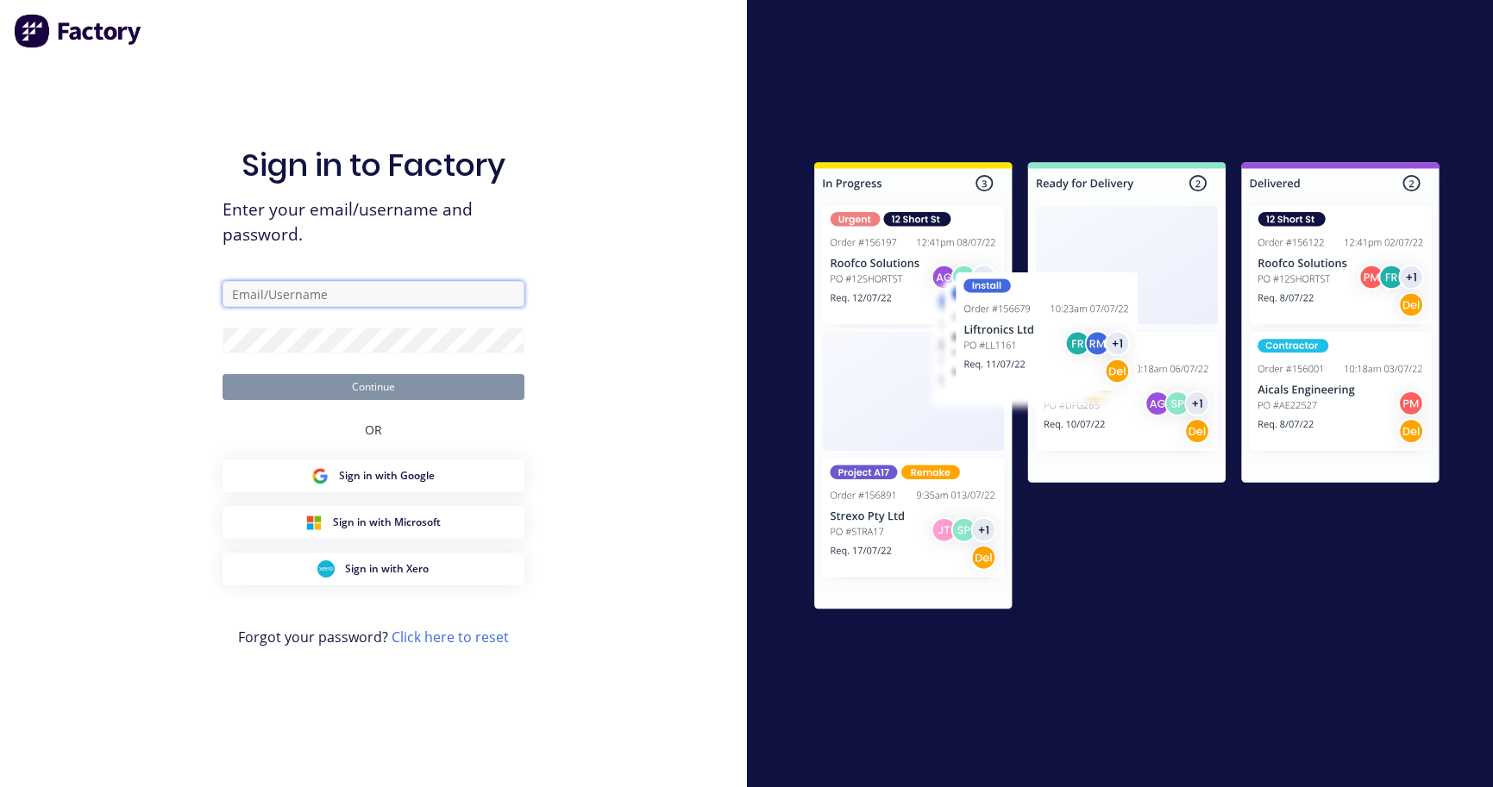
type input "[PERSON_NAME][EMAIL_ADDRESS][DOMAIN_NAME]"
click at [372, 386] on button "Continue" at bounding box center [373, 387] width 302 height 26
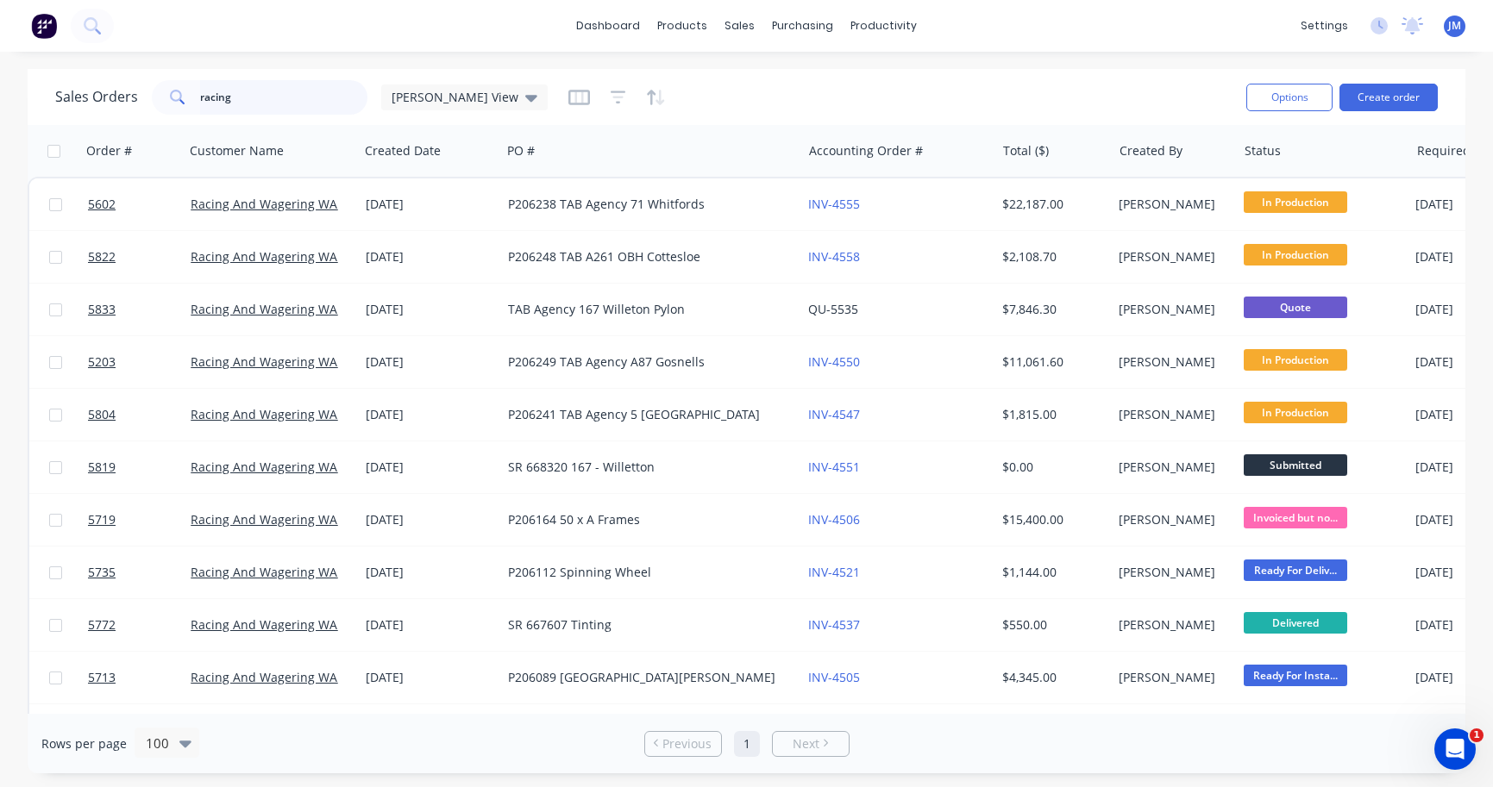
click at [273, 101] on input "racing" at bounding box center [284, 97] width 168 height 34
click at [1393, 91] on button "Create order" at bounding box center [1388, 98] width 98 height 28
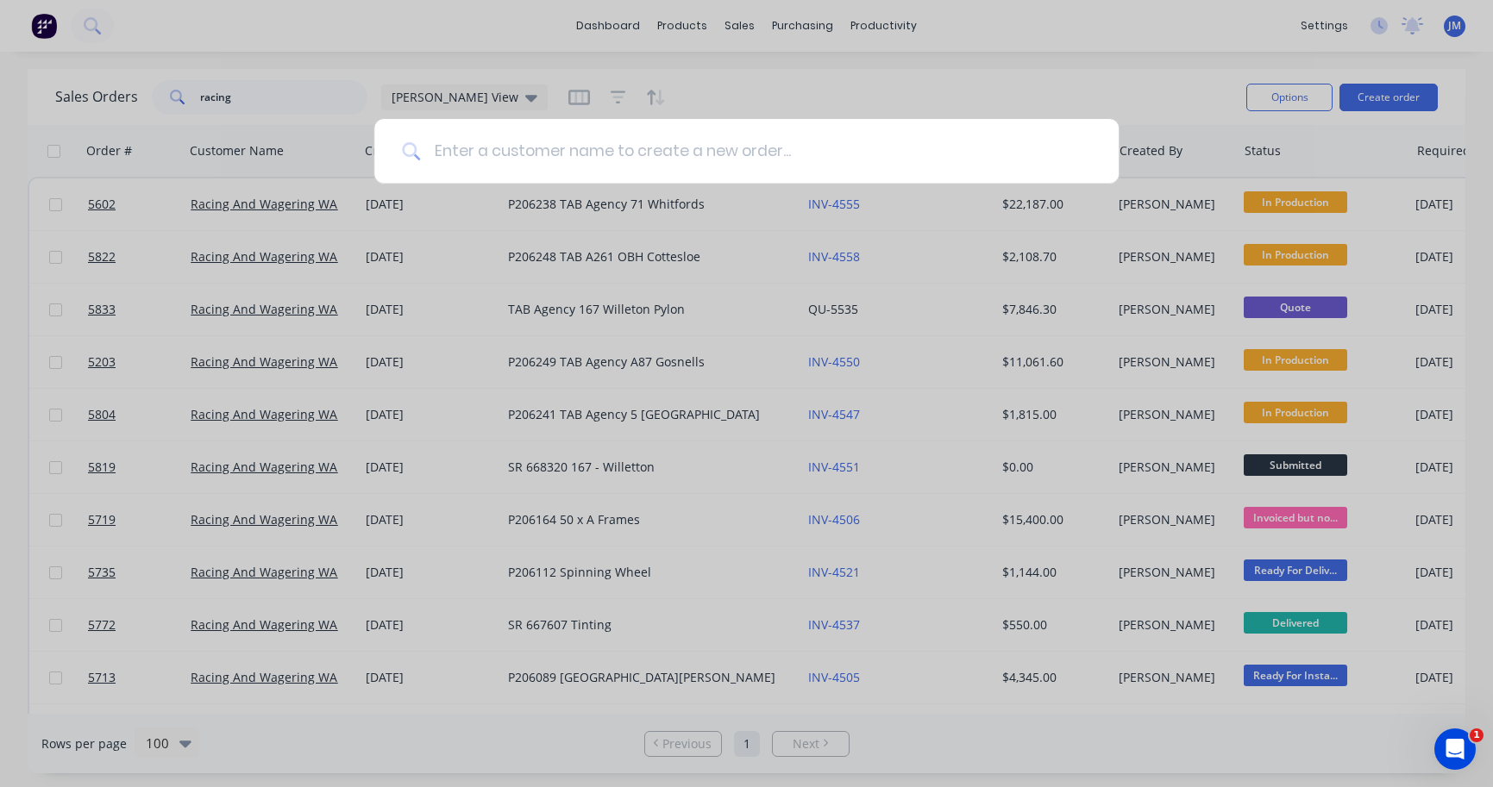
click at [699, 171] on input at bounding box center [755, 151] width 671 height 65
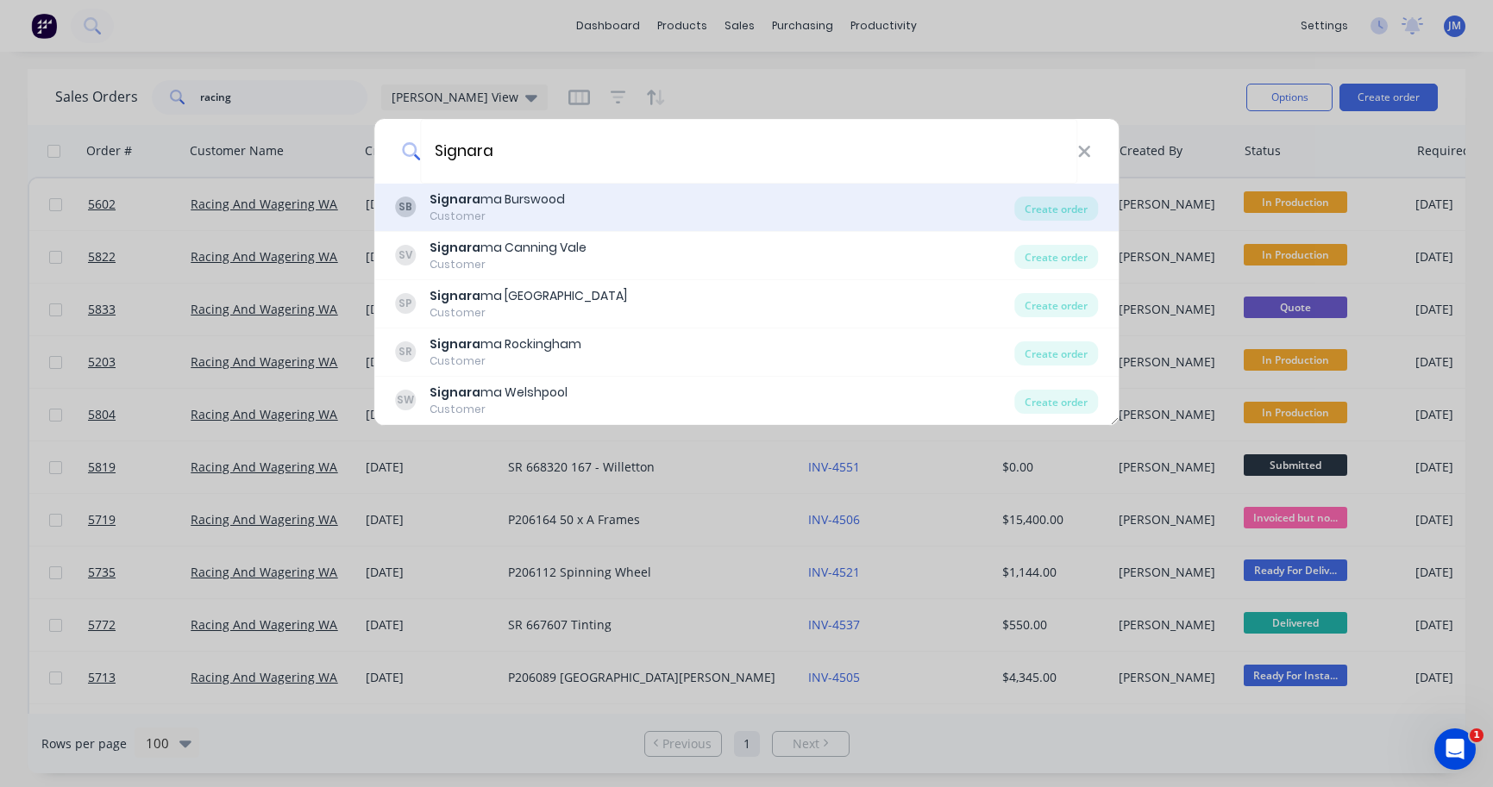
type input "Signara"
click at [659, 212] on div "SB Signara ma Burswood Customer" at bounding box center [705, 208] width 620 height 34
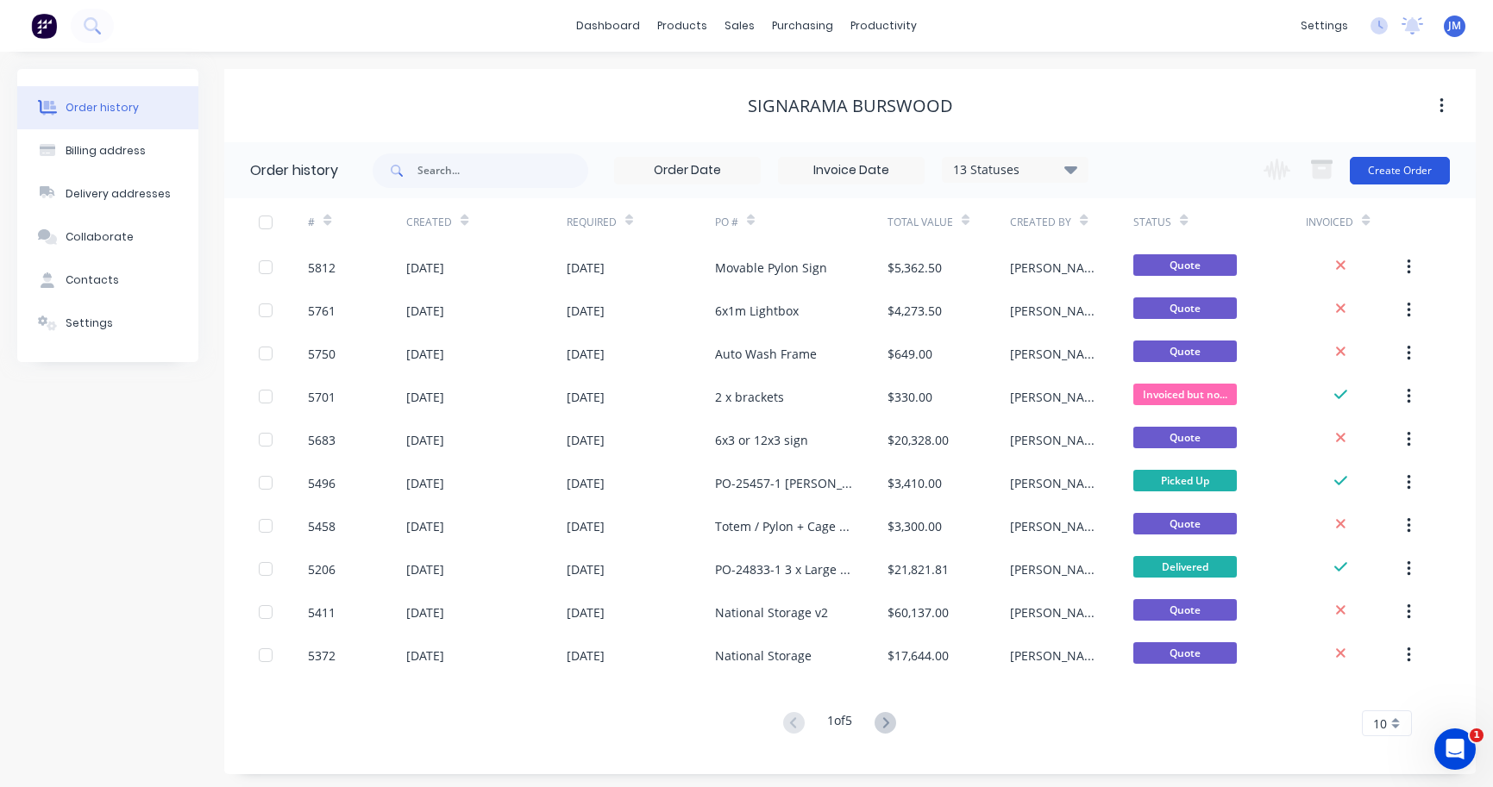
click at [1388, 178] on button "Create Order" at bounding box center [1399, 171] width 100 height 28
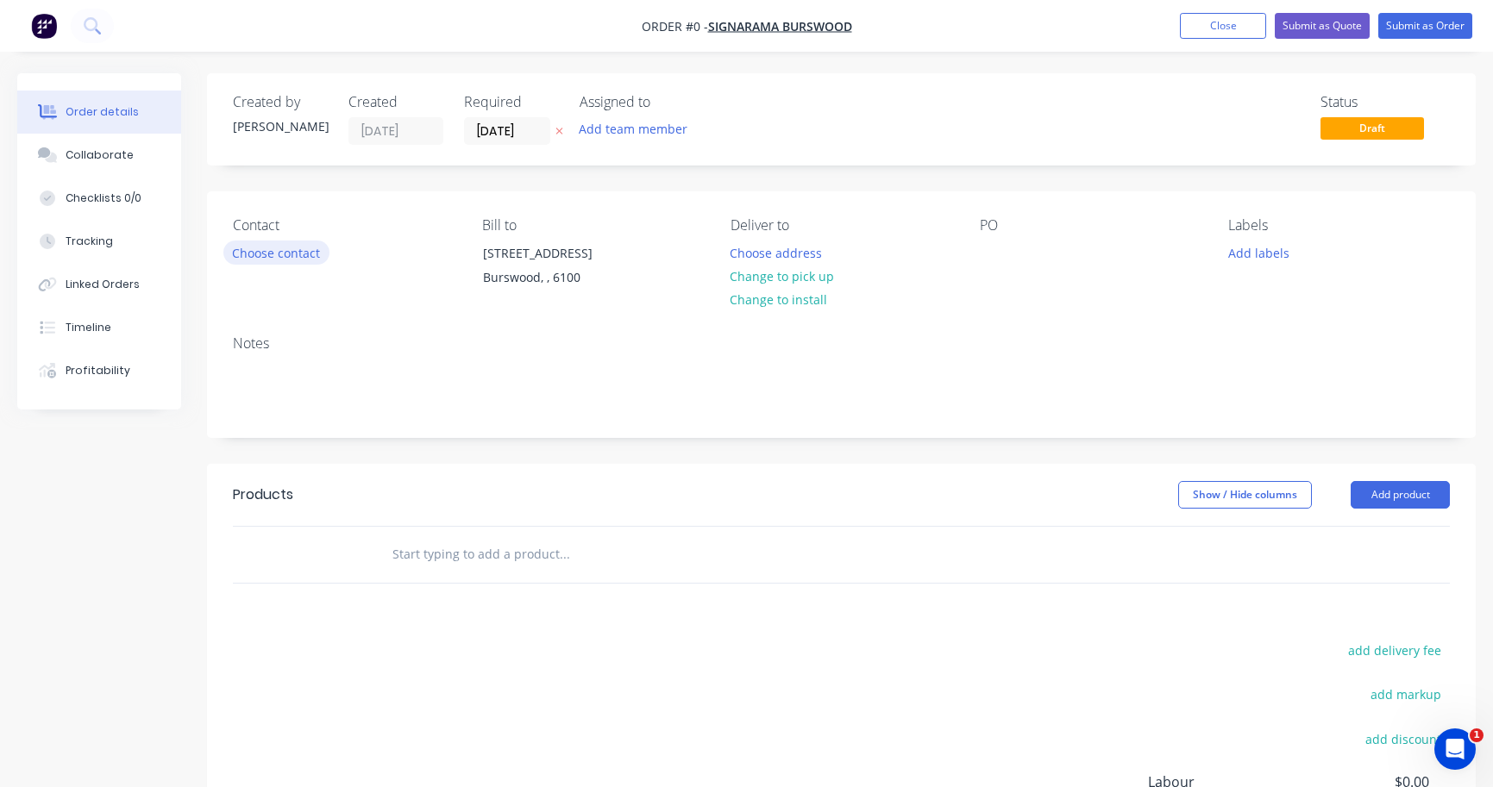
click at [280, 254] on button "Choose contact" at bounding box center [276, 252] width 106 height 23
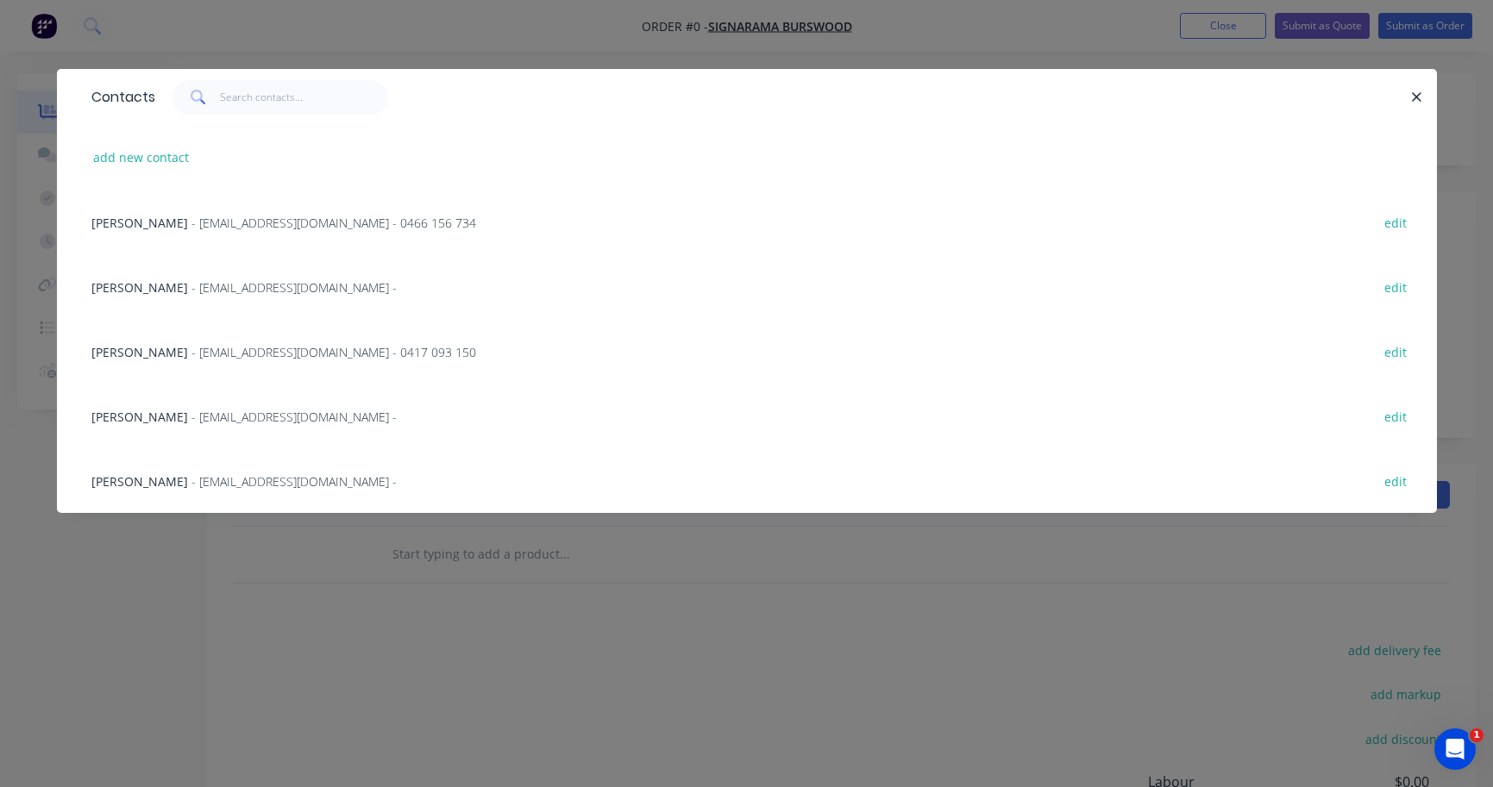
click at [223, 350] on span "- [EMAIL_ADDRESS][DOMAIN_NAME] - 0417 093 150" at bounding box center [333, 352] width 285 height 16
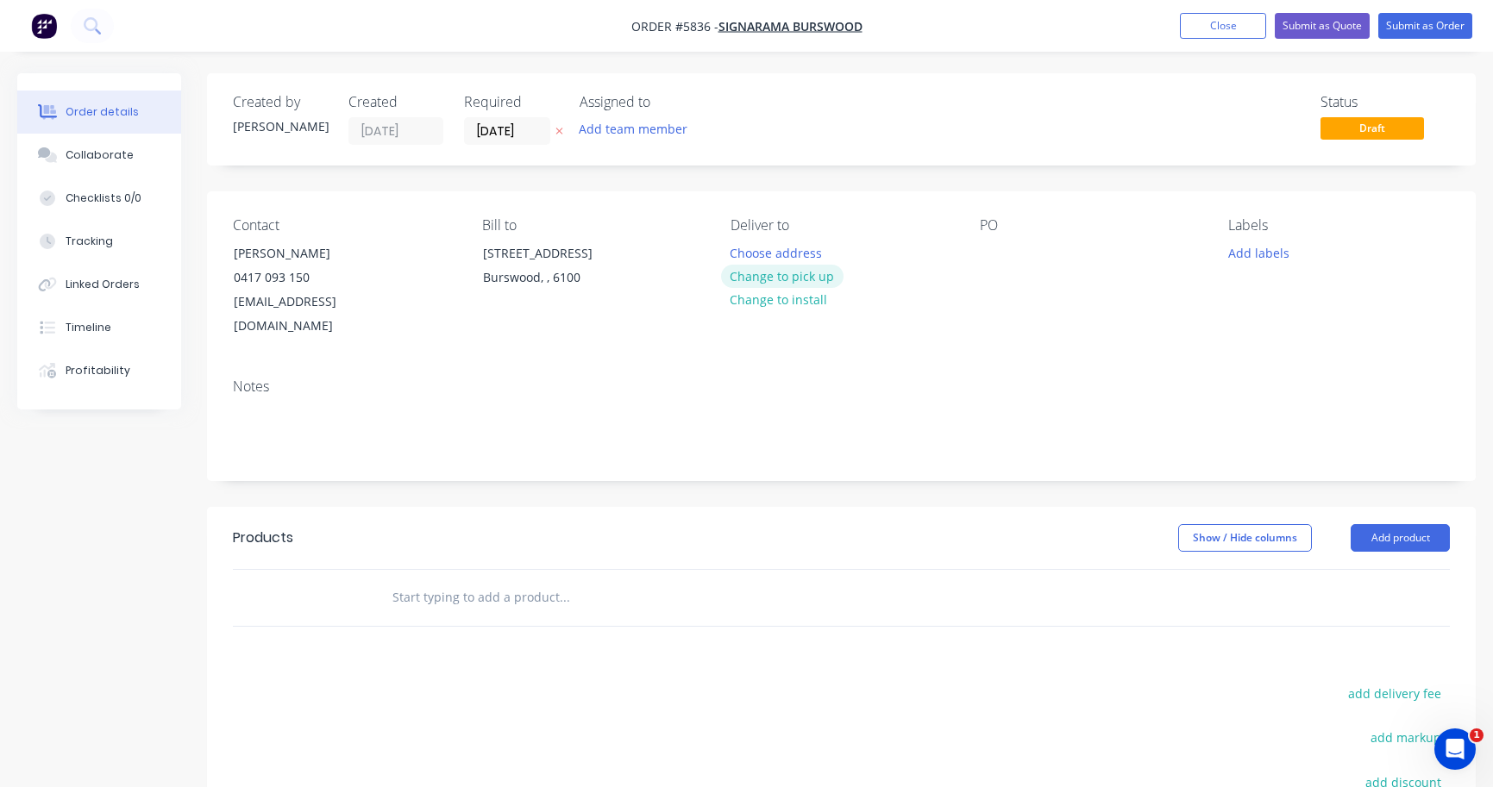
click at [810, 283] on button "Change to pick up" at bounding box center [782, 276] width 122 height 23
click at [987, 251] on div at bounding box center [994, 253] width 28 height 25
paste div
click at [474, 580] on input "text" at bounding box center [563, 597] width 345 height 34
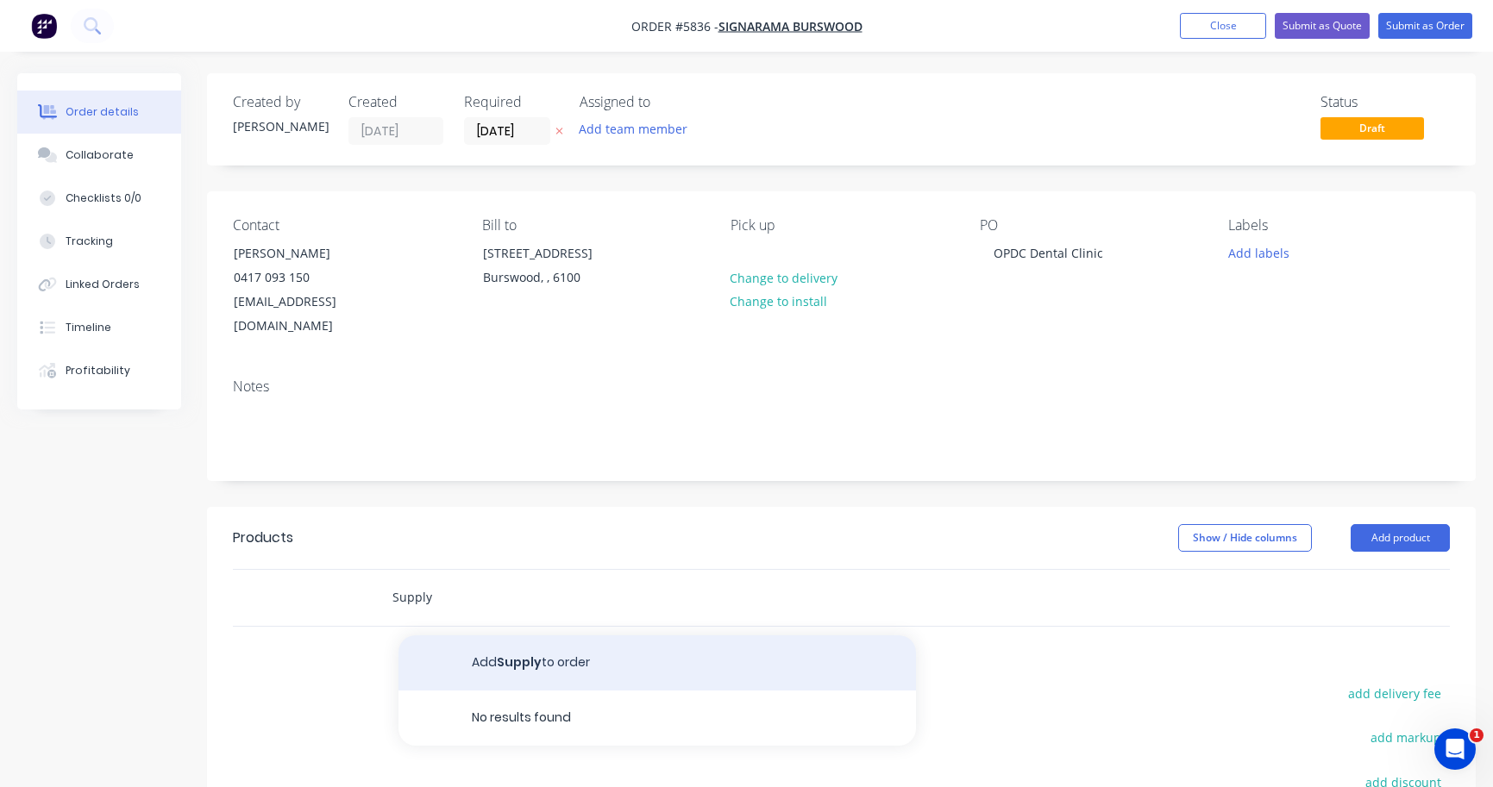
type input "Supply"
click at [498, 635] on button "Add Supply to order" at bounding box center [656, 662] width 517 height 55
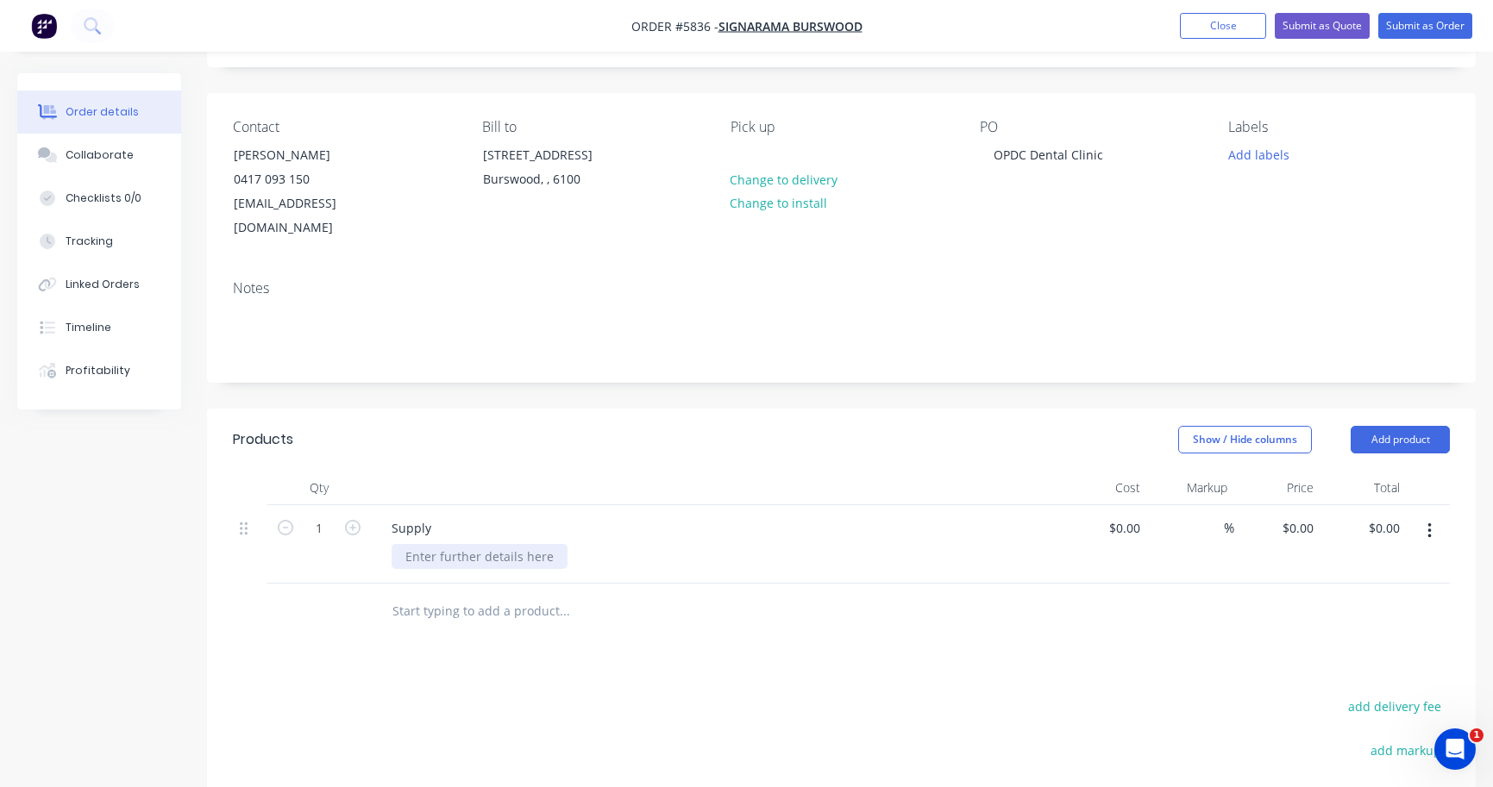
scroll to position [124, 0]
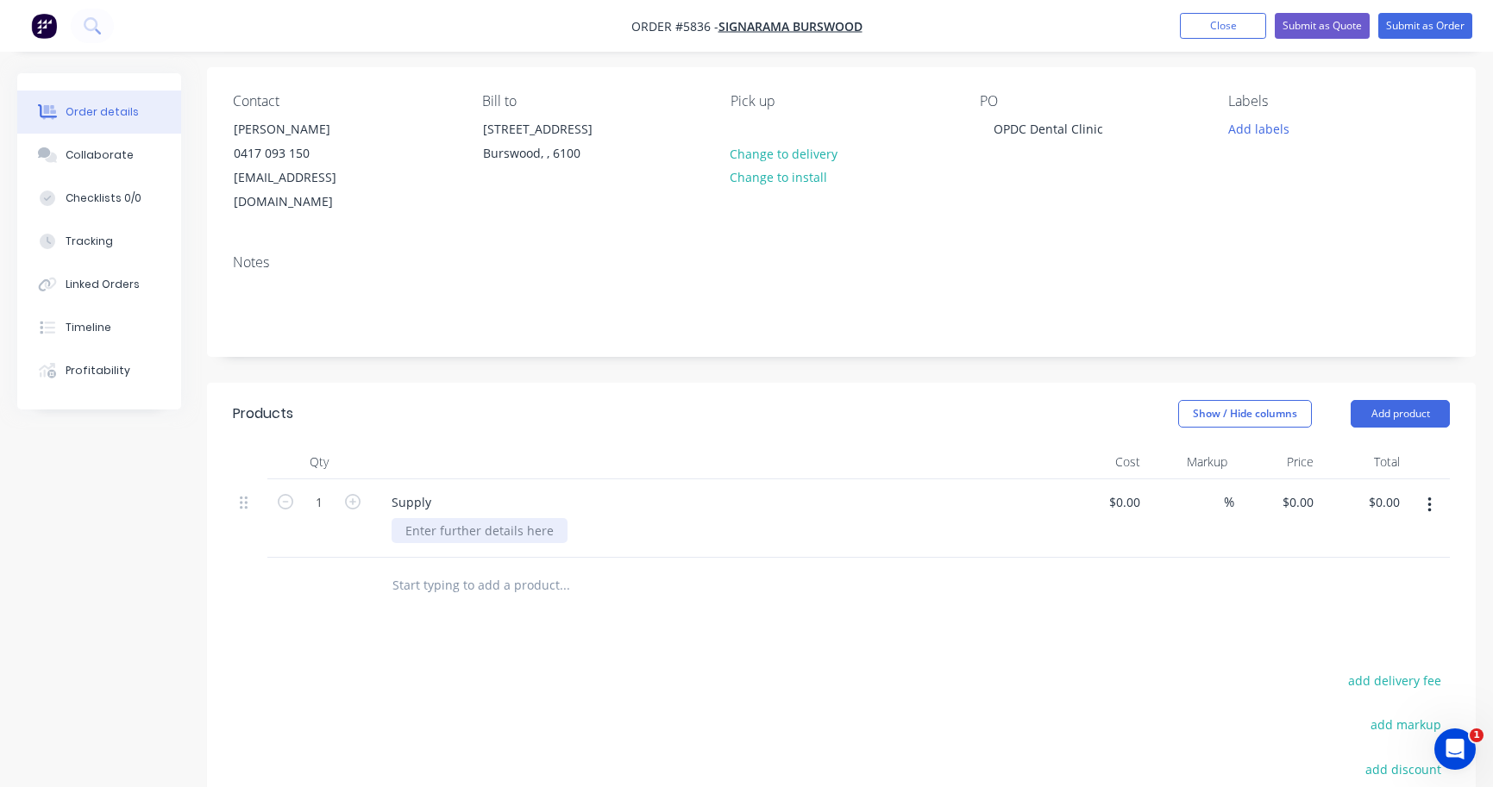
click at [437, 518] on div at bounding box center [479, 530] width 176 height 25
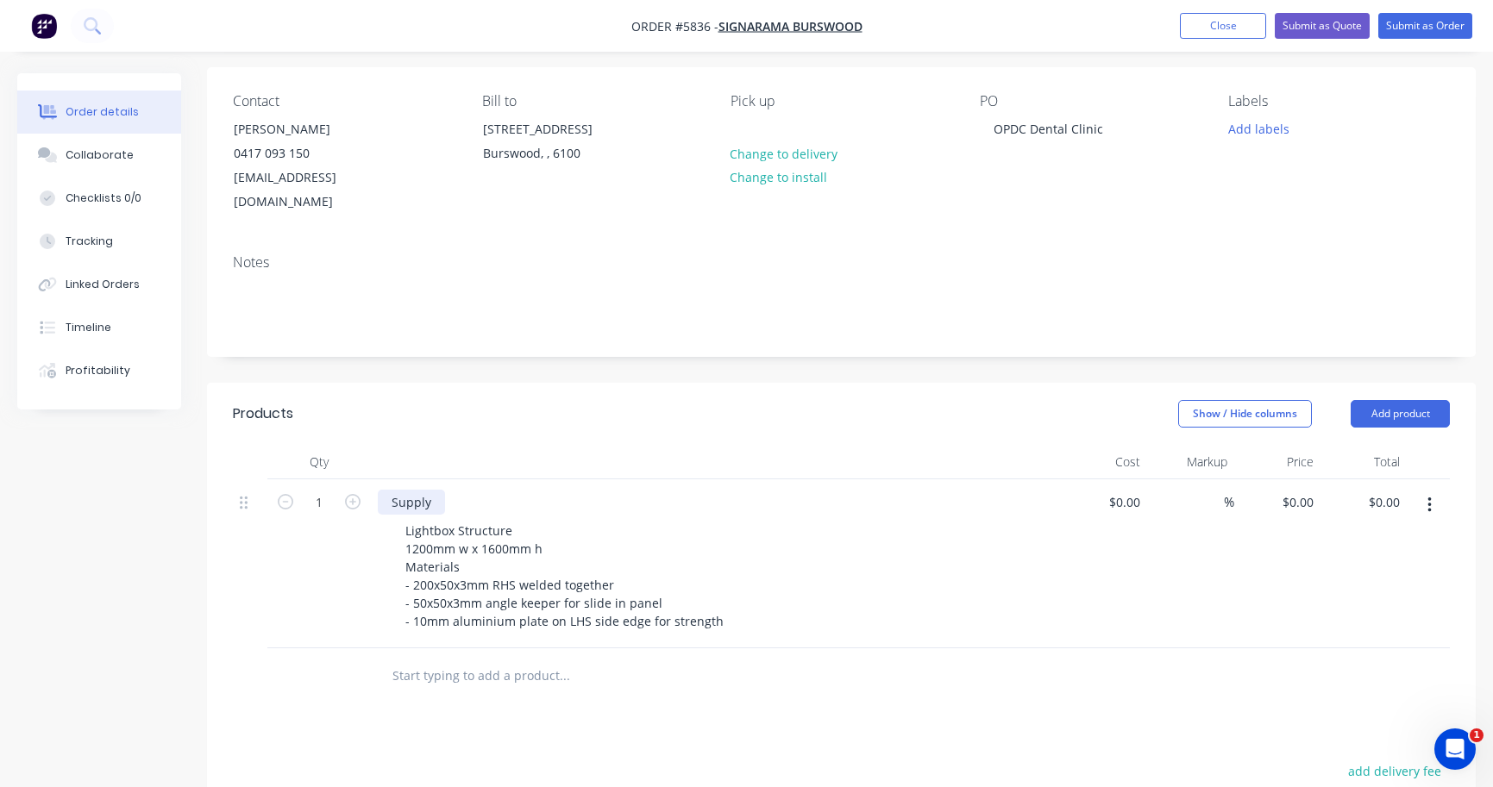
click at [432, 490] on div "Supply" at bounding box center [411, 502] width 67 height 25
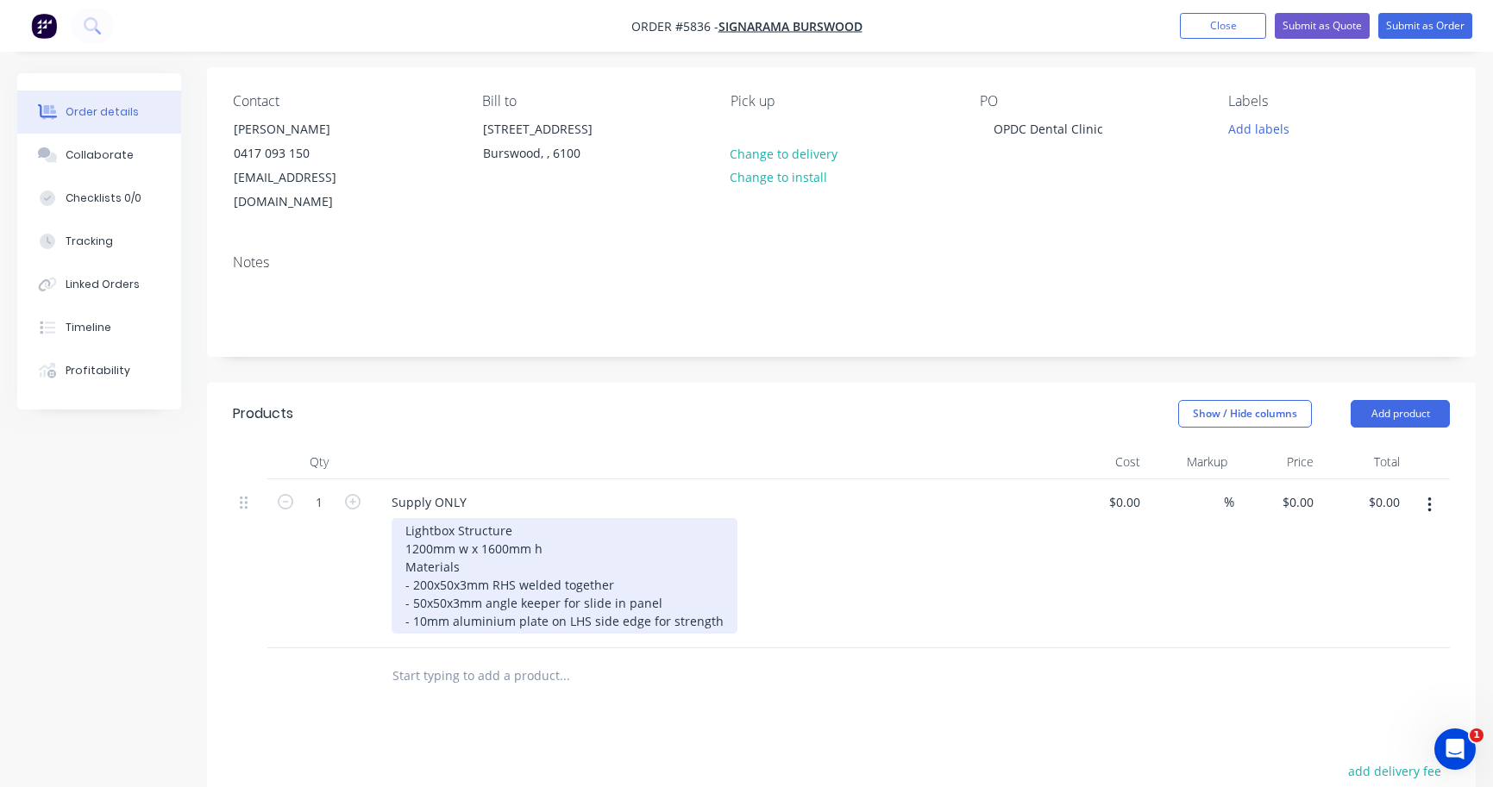
click at [720, 598] on div "Lightbox Structure 1200mm w x 1600mm h Materials - 200x50x3mm RHS welded togeth…" at bounding box center [564, 576] width 346 height 116
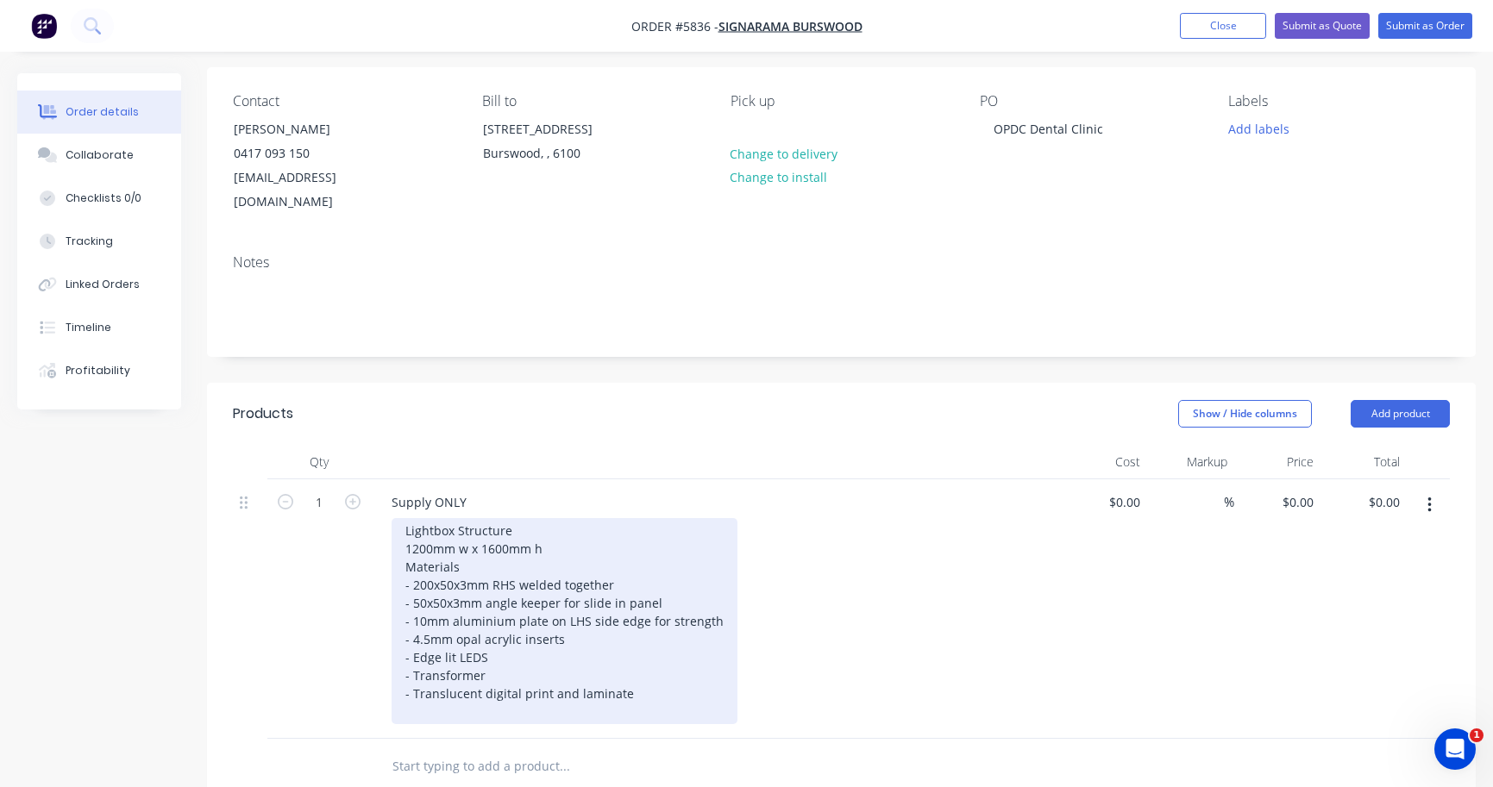
click at [690, 579] on div "Lightbox Structure 1200mm w x 1600mm h Materials - 200x50x3mm RHS welded togeth…" at bounding box center [564, 621] width 346 height 206
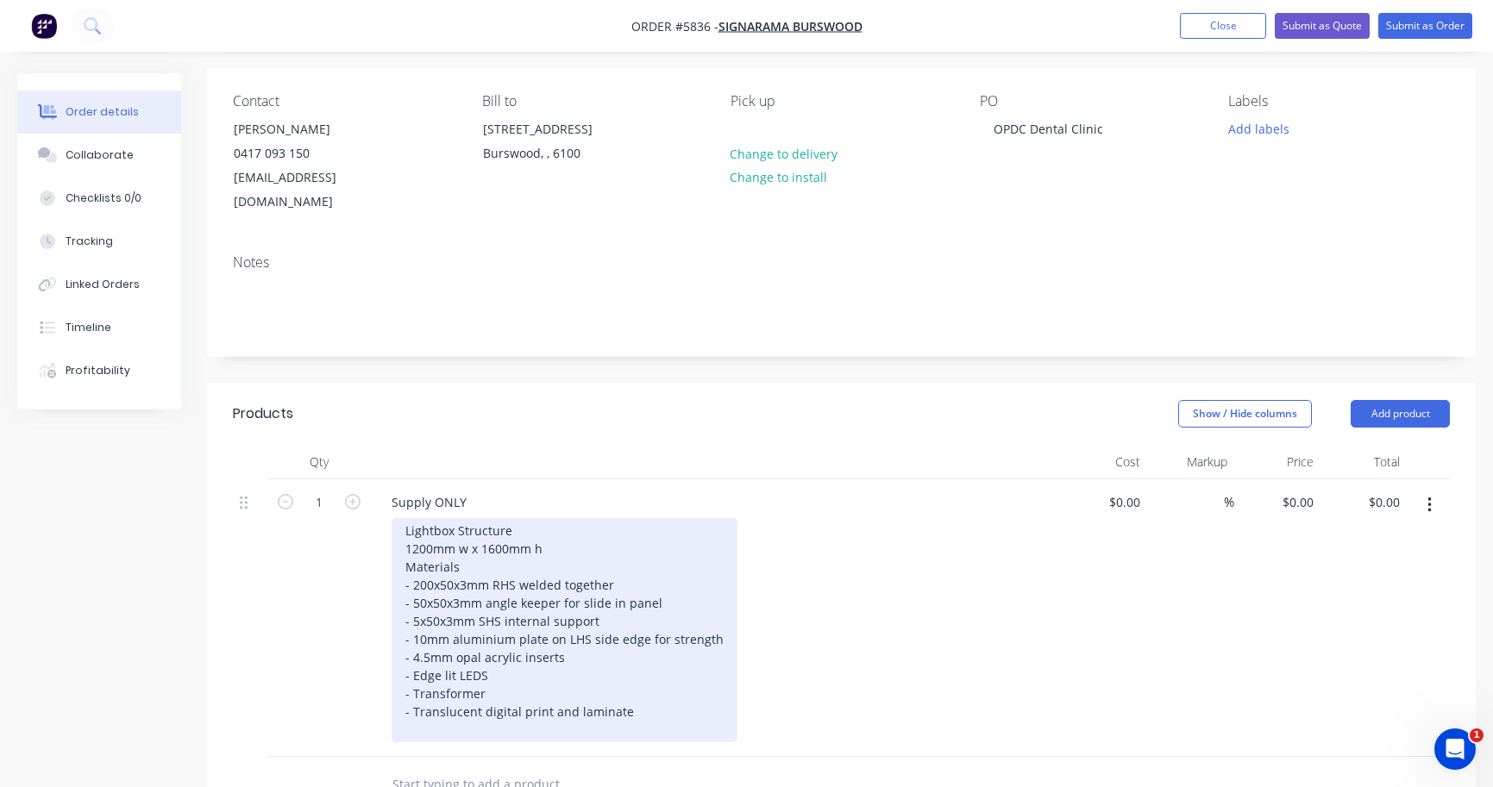
click at [418, 595] on div "Lightbox Structure 1200mm w x 1600mm h Materials - 200x50x3mm RHS welded togeth…" at bounding box center [564, 630] width 346 height 224
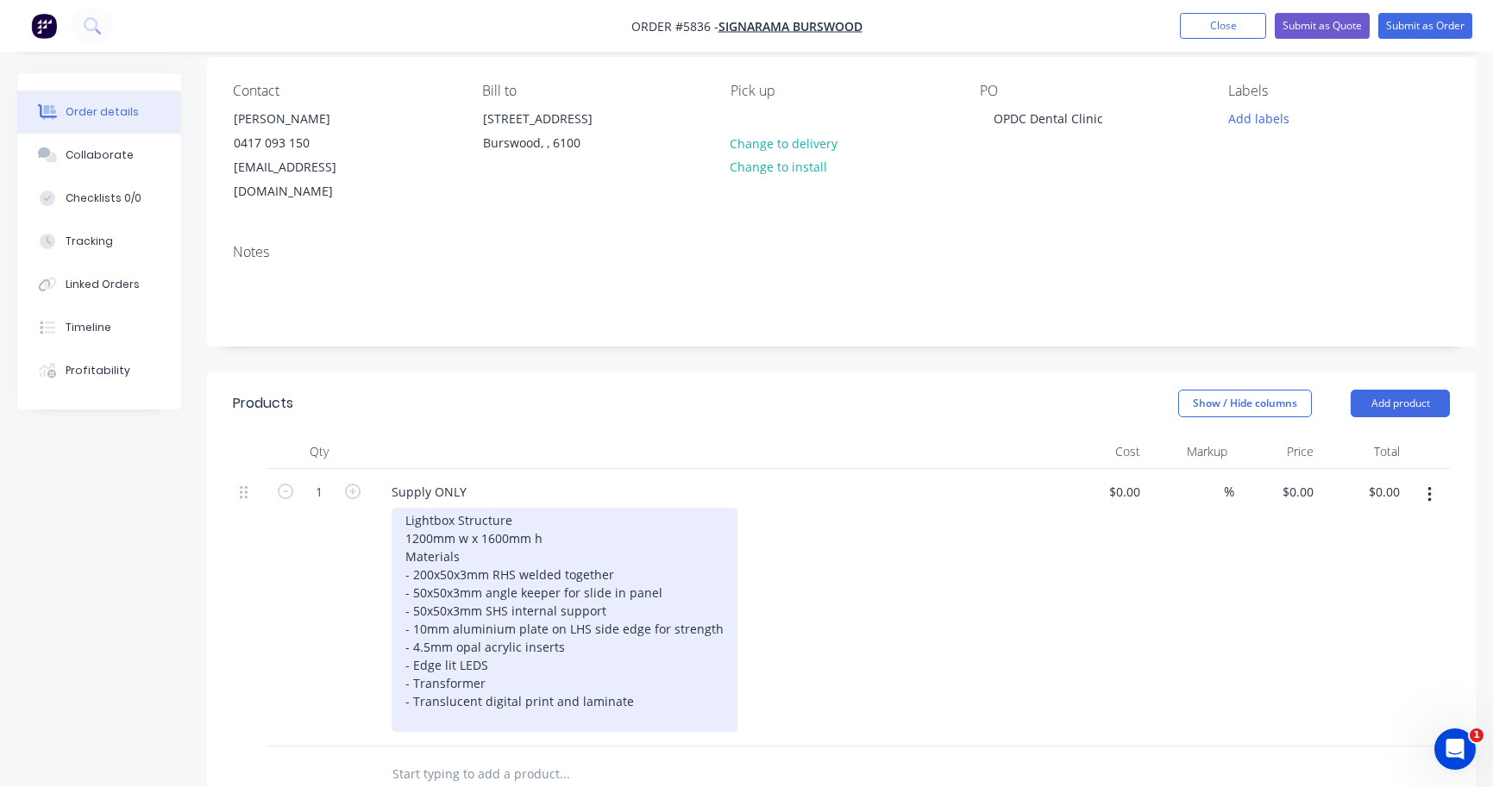
click at [632, 638] on div "- 4.5mm opal acrylic inserts - Edge lit LEDS - Transformer - Translucent digita…" at bounding box center [564, 683] width 318 height 91
click at [627, 592] on div "Lightbox Structure 1200mm w x 1600mm h Materials - 200x50x3mm RHS welded togeth…" at bounding box center [564, 620] width 346 height 224
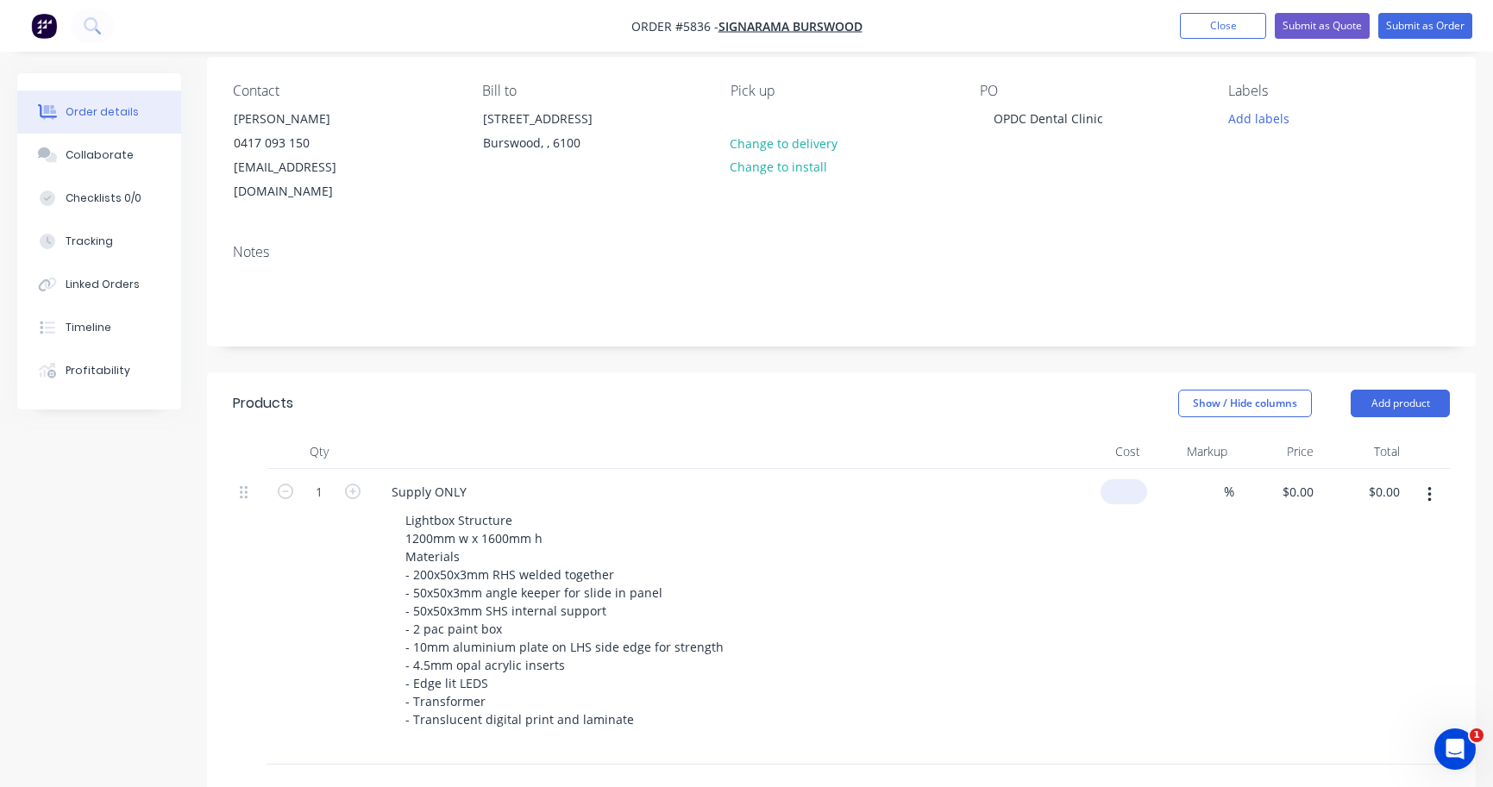
click at [1130, 479] on input at bounding box center [1127, 491] width 40 height 25
type input "$3,200.00"
click at [1073, 613] on div "$3,200.00 3200" at bounding box center [1104, 608] width 86 height 278
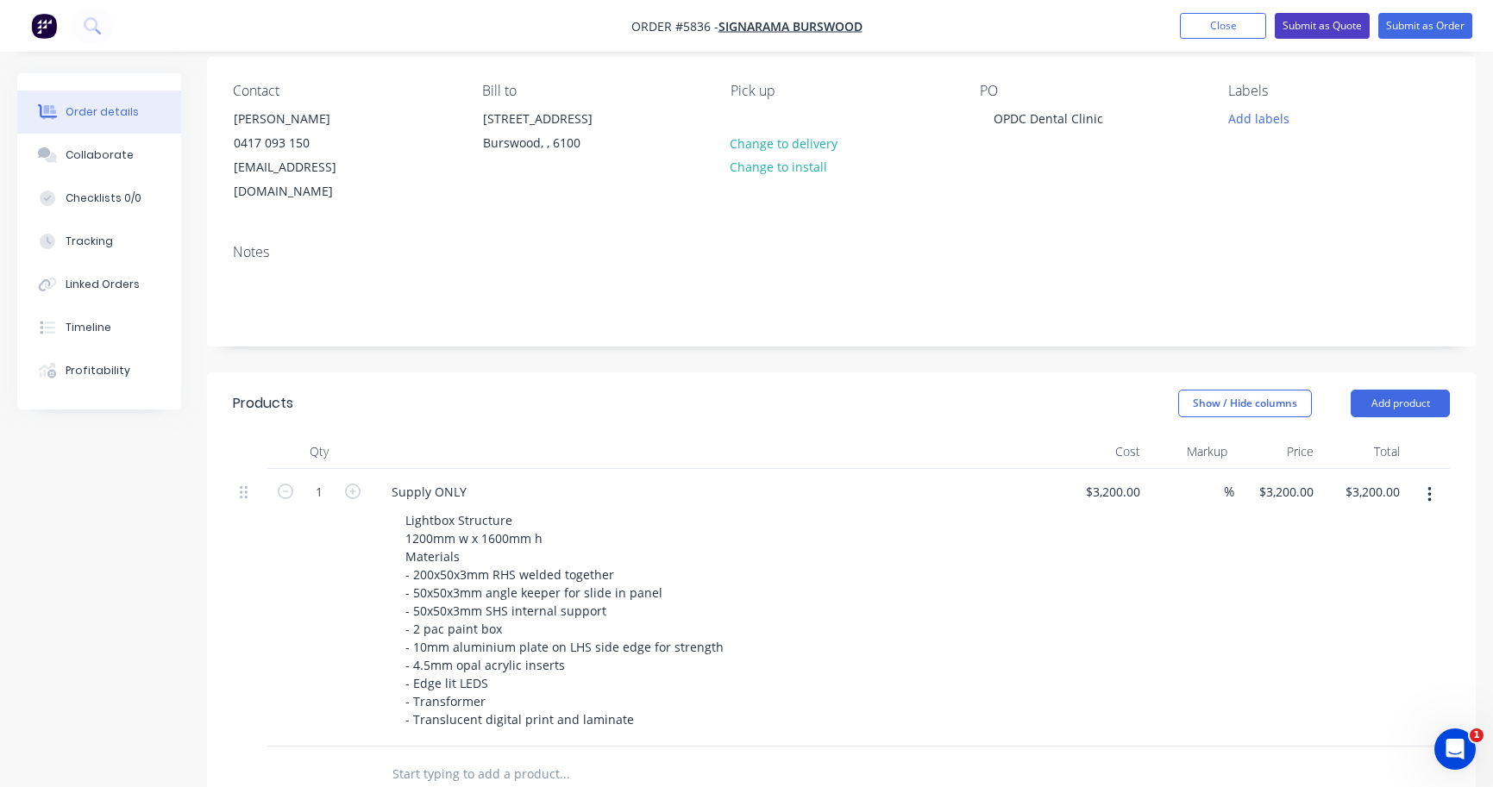
click at [1319, 23] on button "Submit as Quote" at bounding box center [1321, 26] width 95 height 26
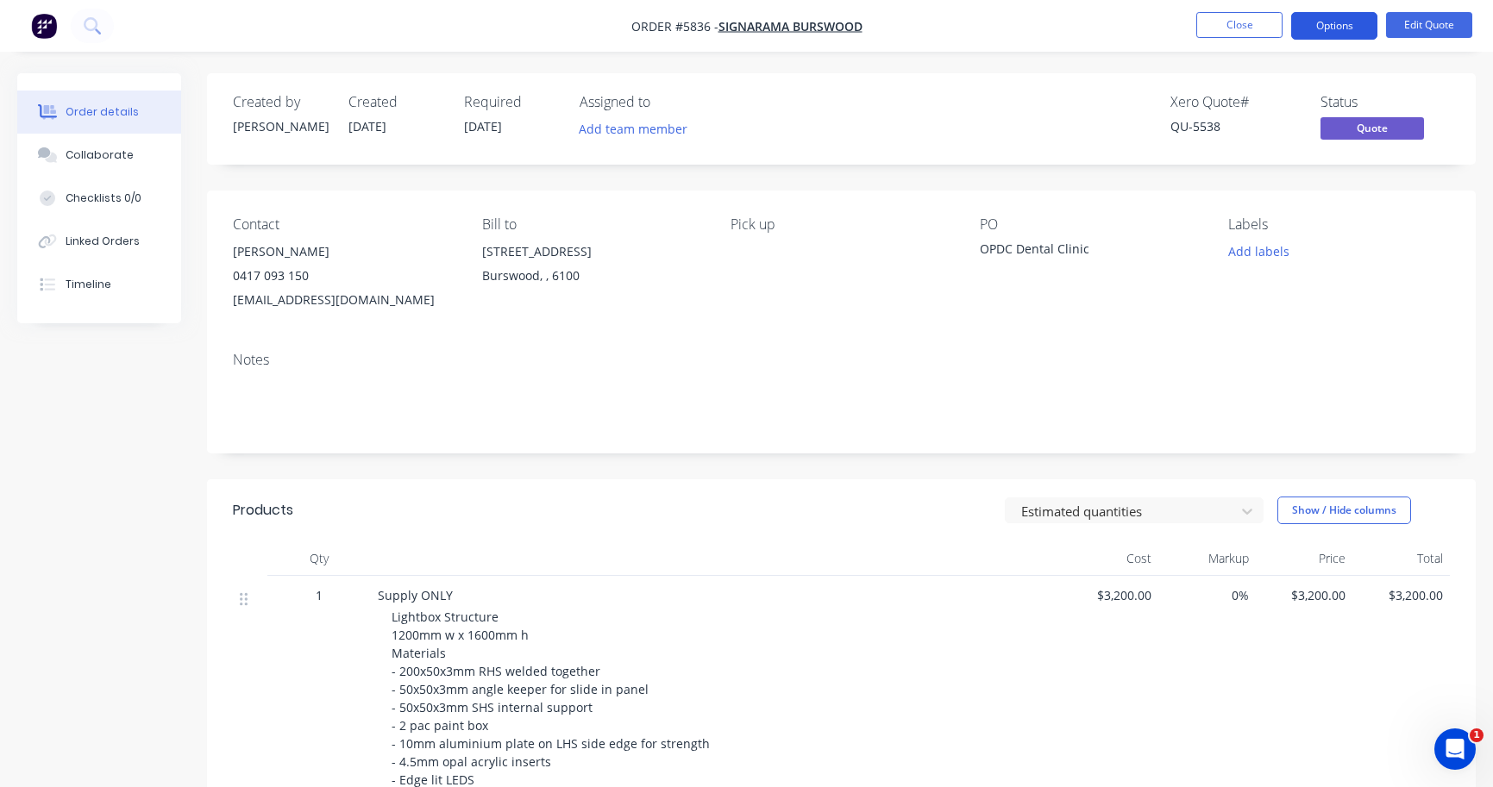
click at [1326, 29] on button "Options" at bounding box center [1334, 26] width 86 height 28
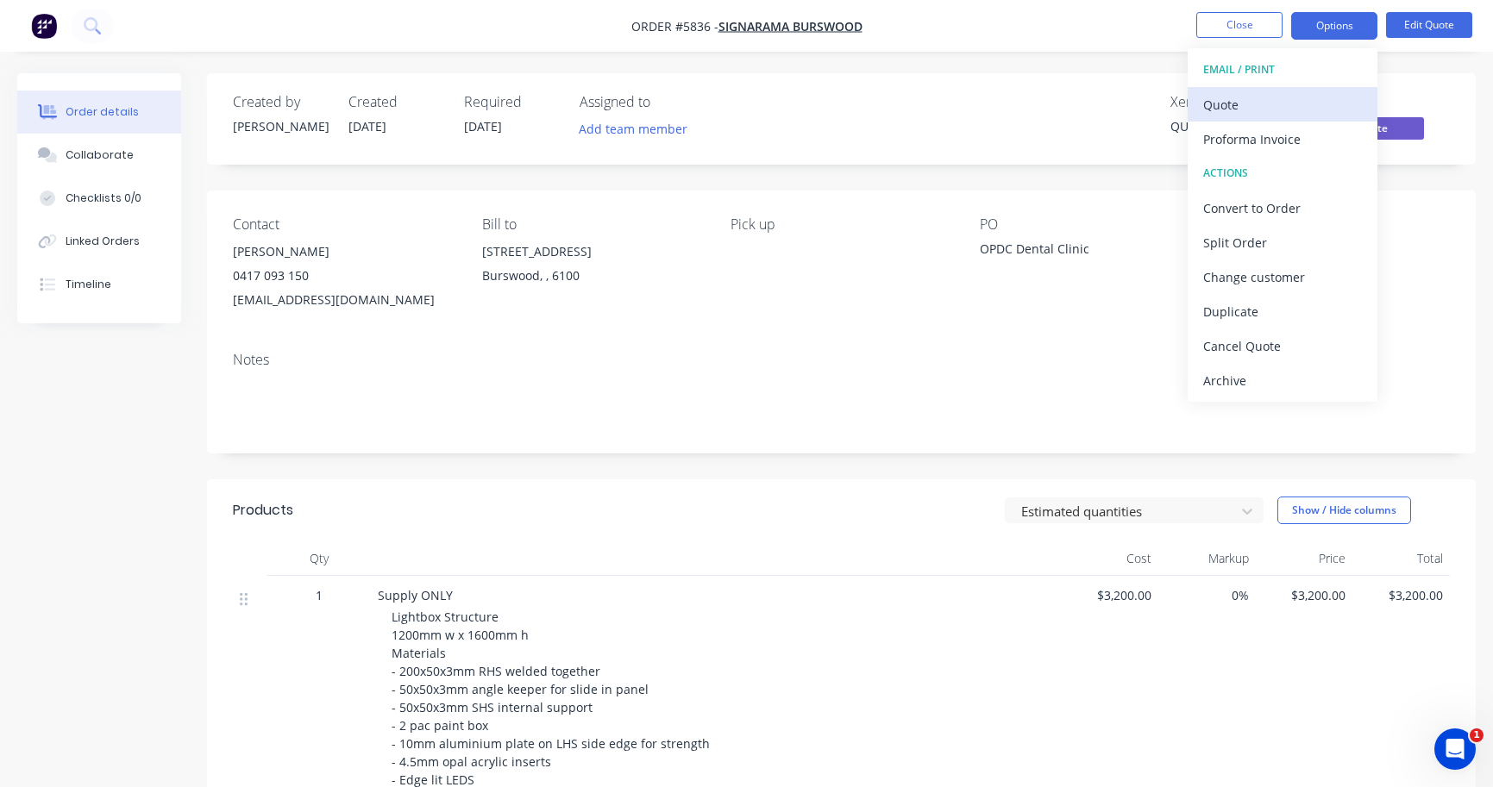
click at [1304, 101] on div "Quote" at bounding box center [1282, 104] width 159 height 25
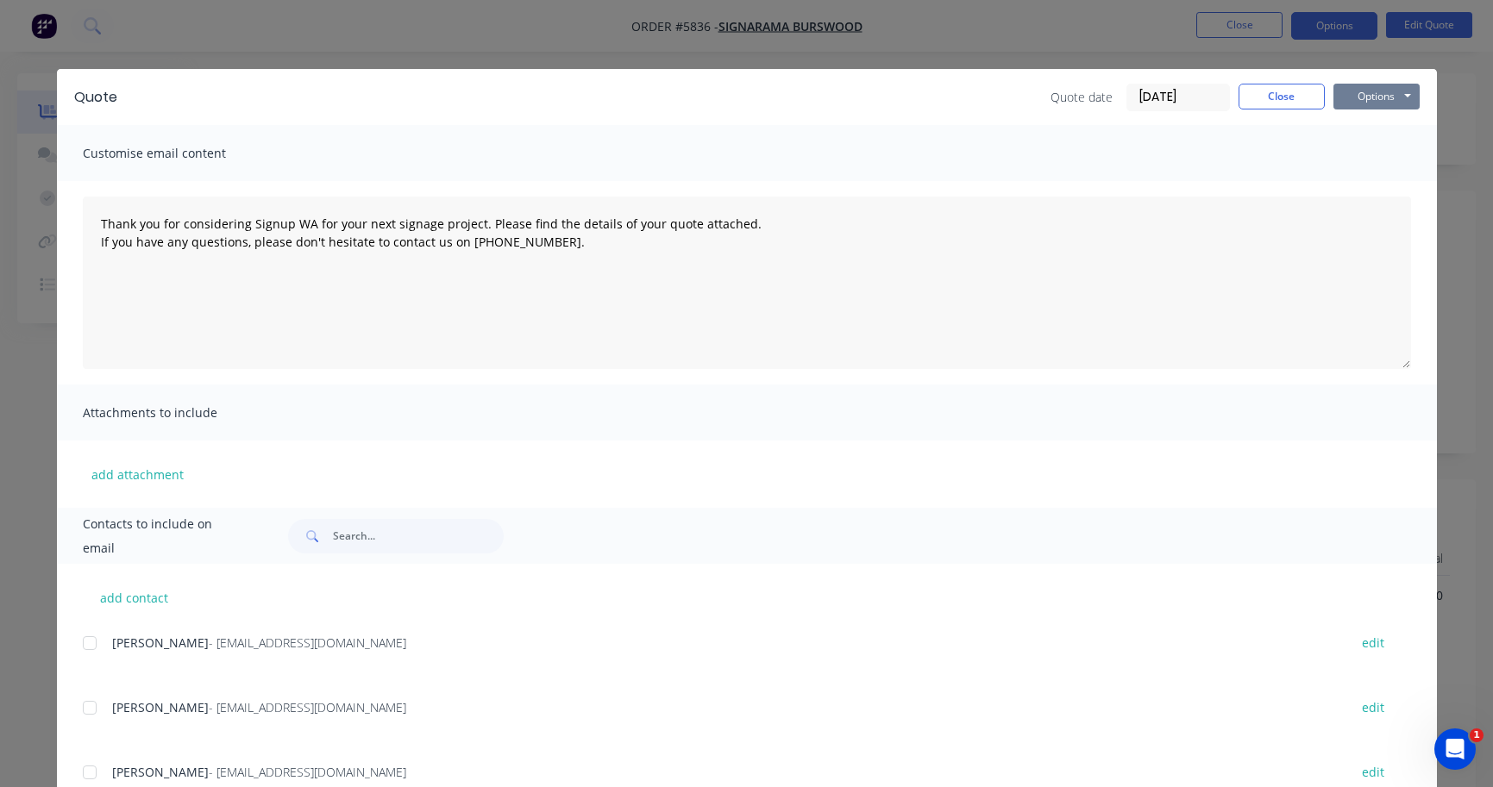
click at [1370, 97] on button "Options" at bounding box center [1376, 97] width 86 height 26
click at [1368, 154] on button "Print" at bounding box center [1388, 155] width 110 height 28
click at [1304, 91] on button "Close" at bounding box center [1281, 97] width 86 height 26
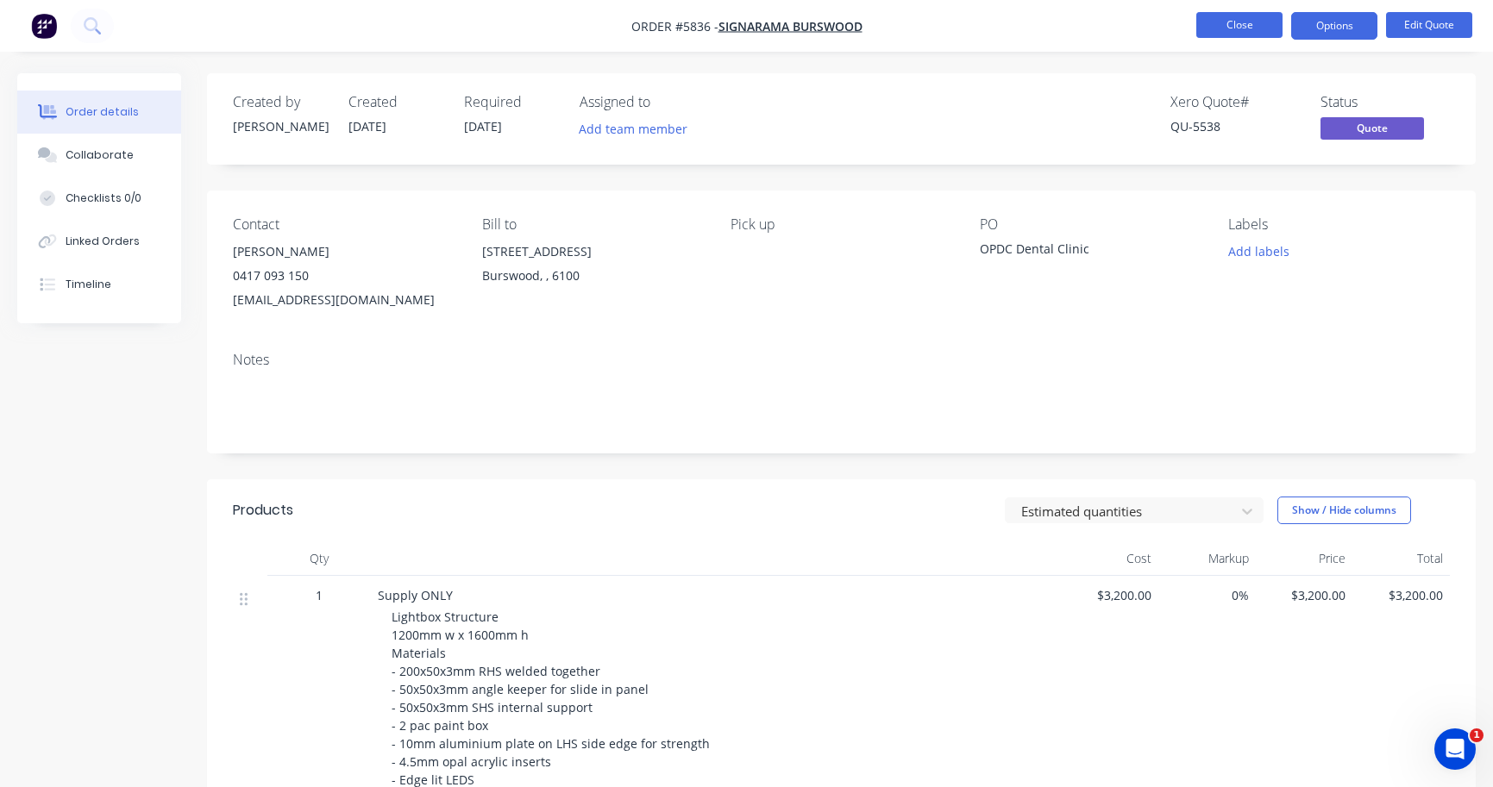
click at [1260, 28] on button "Close" at bounding box center [1239, 25] width 86 height 26
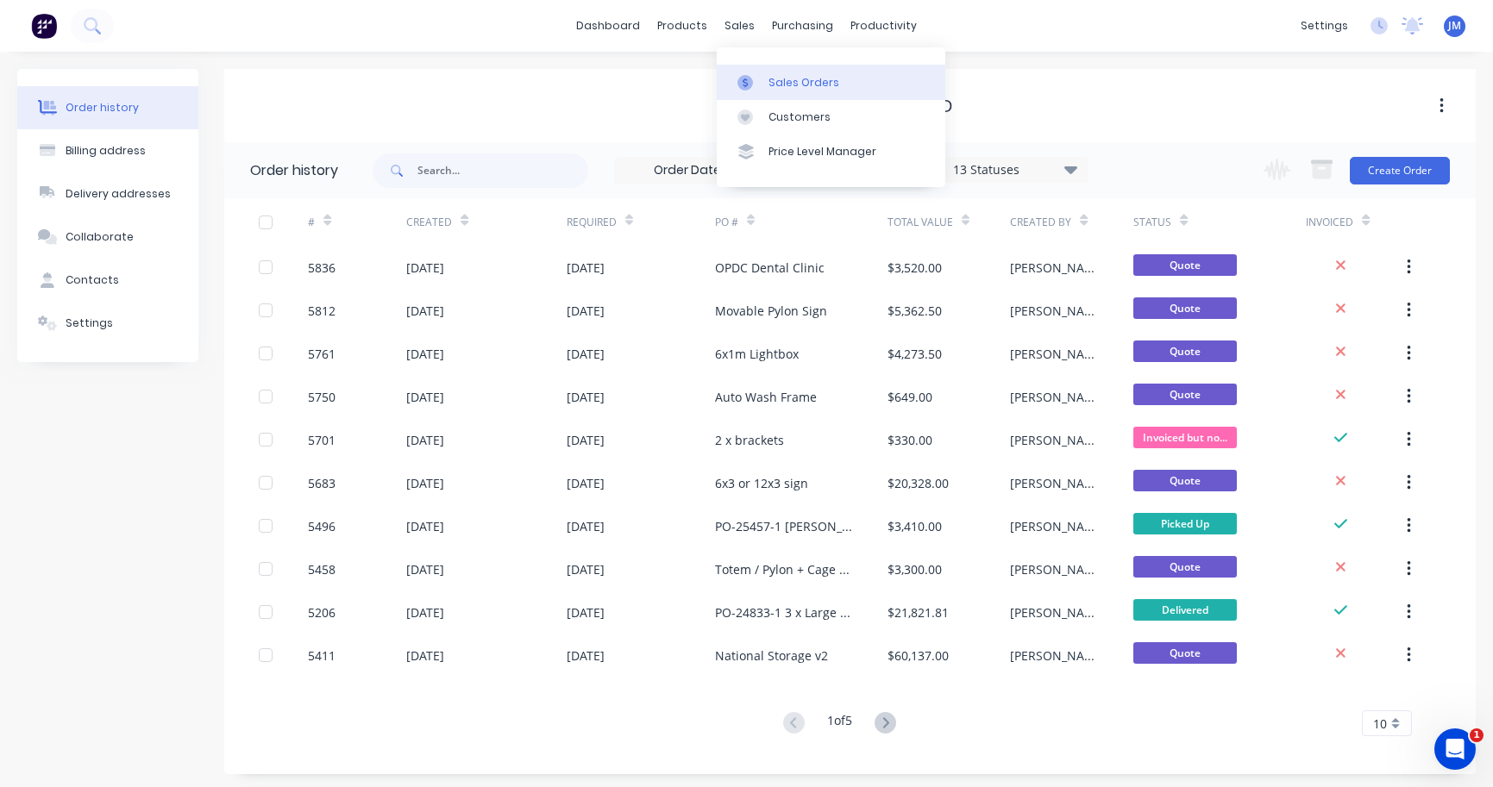
click at [765, 77] on link "Sales Orders" at bounding box center [831, 82] width 228 height 34
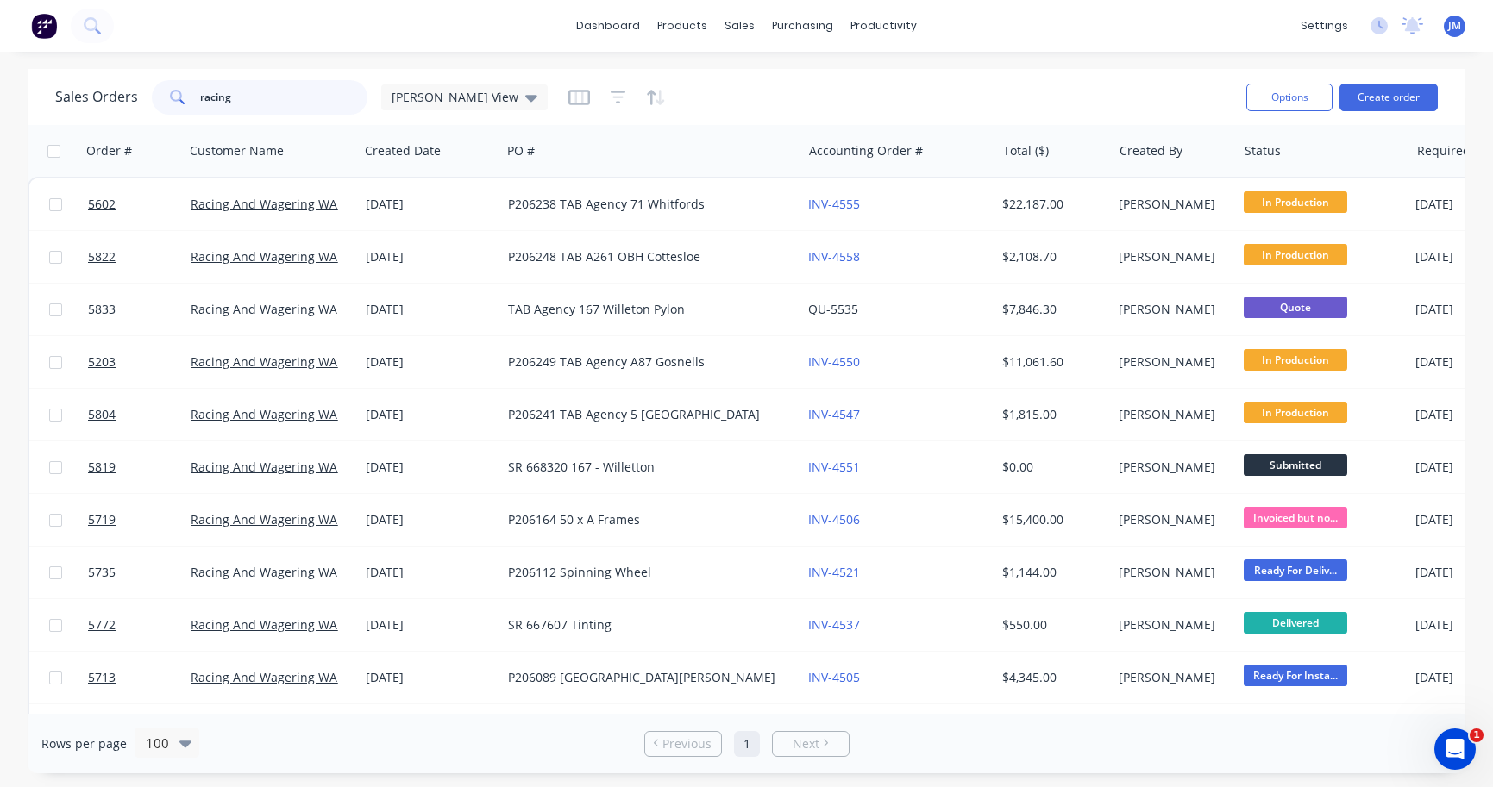
click at [247, 103] on input "racing" at bounding box center [284, 97] width 168 height 34
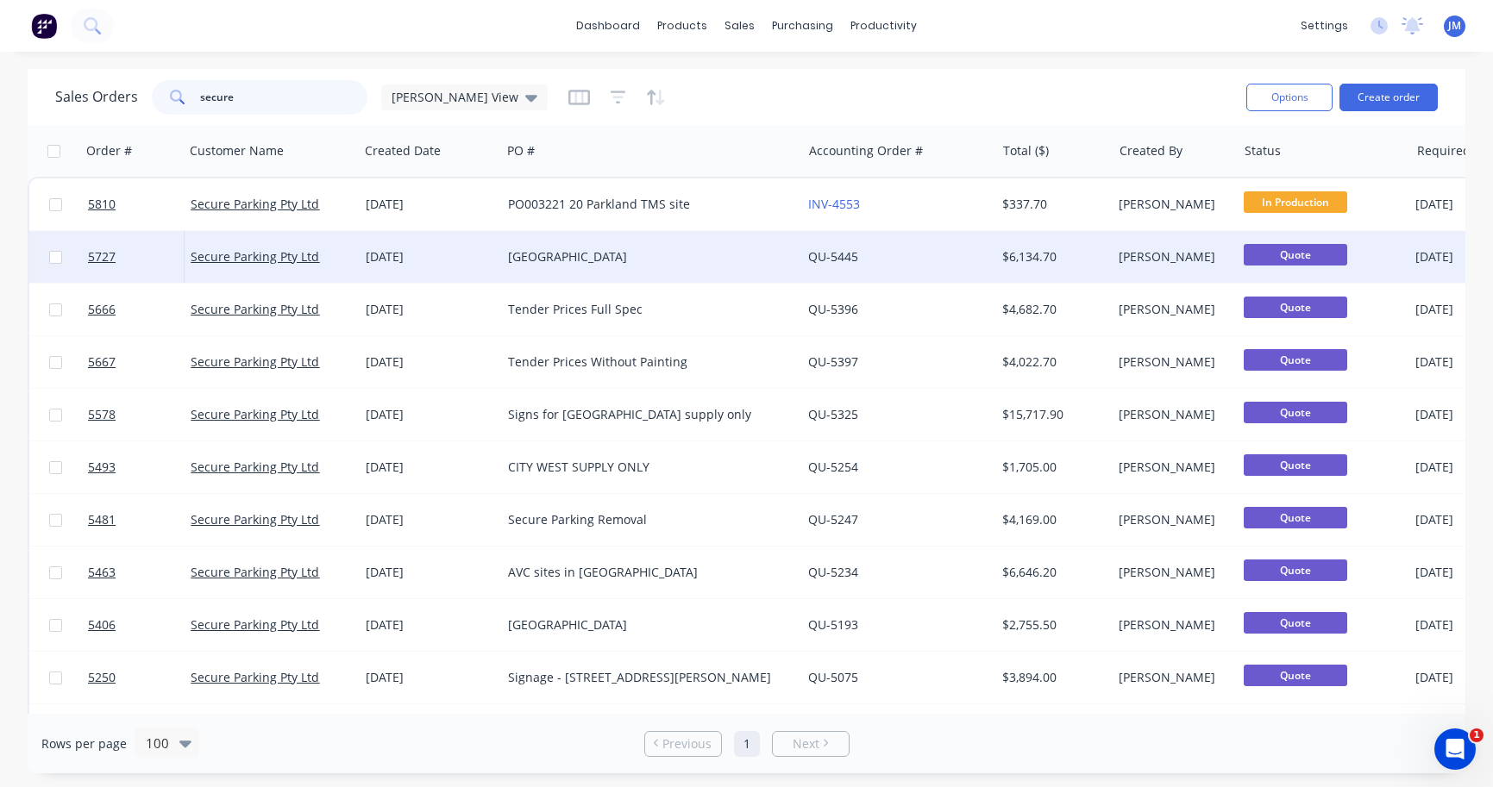
type input "secure"
click at [523, 257] on div "[GEOGRAPHIC_DATA]" at bounding box center [644, 256] width 272 height 17
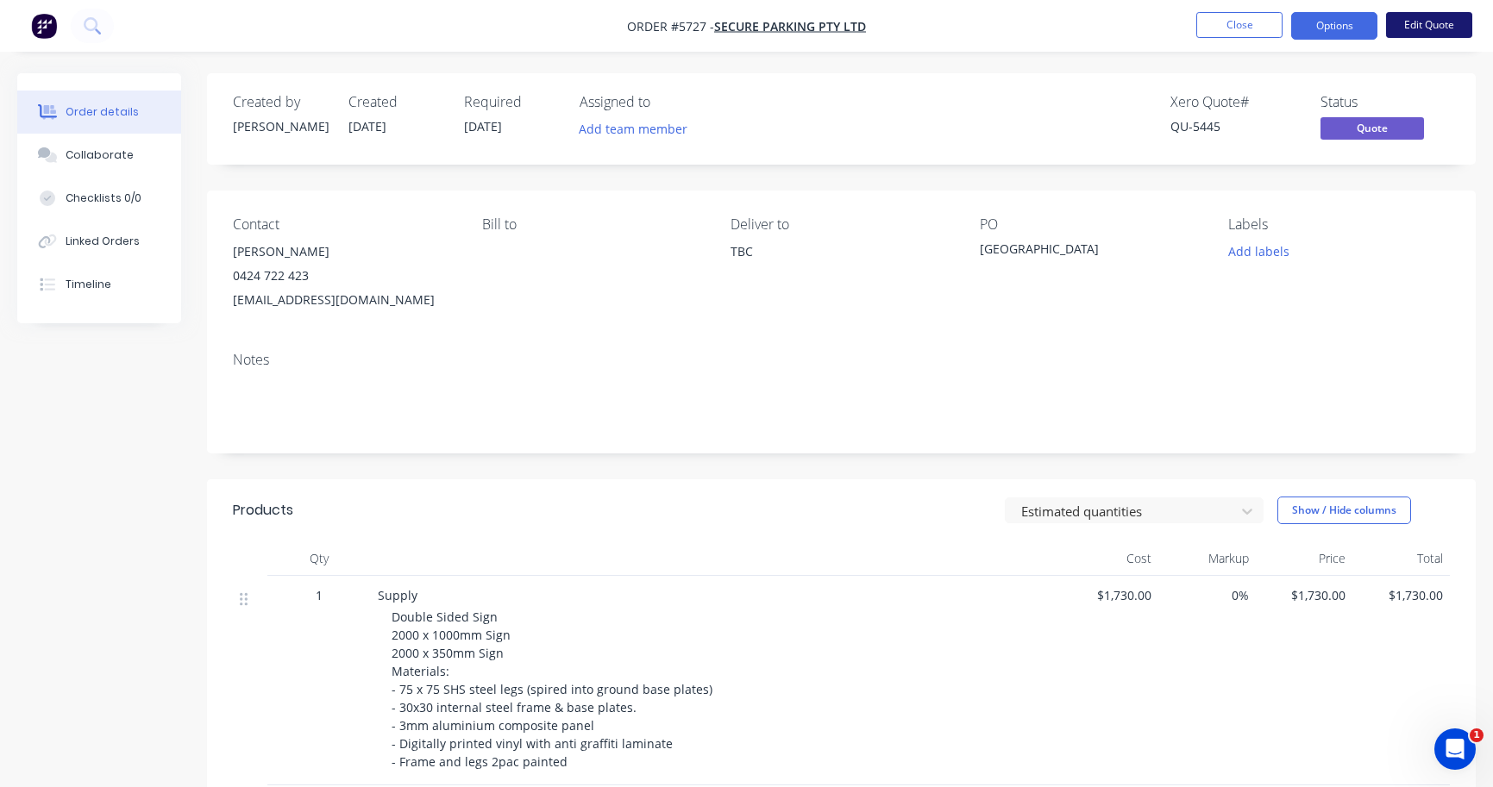
click at [1435, 29] on button "Edit Quote" at bounding box center [1429, 25] width 86 height 26
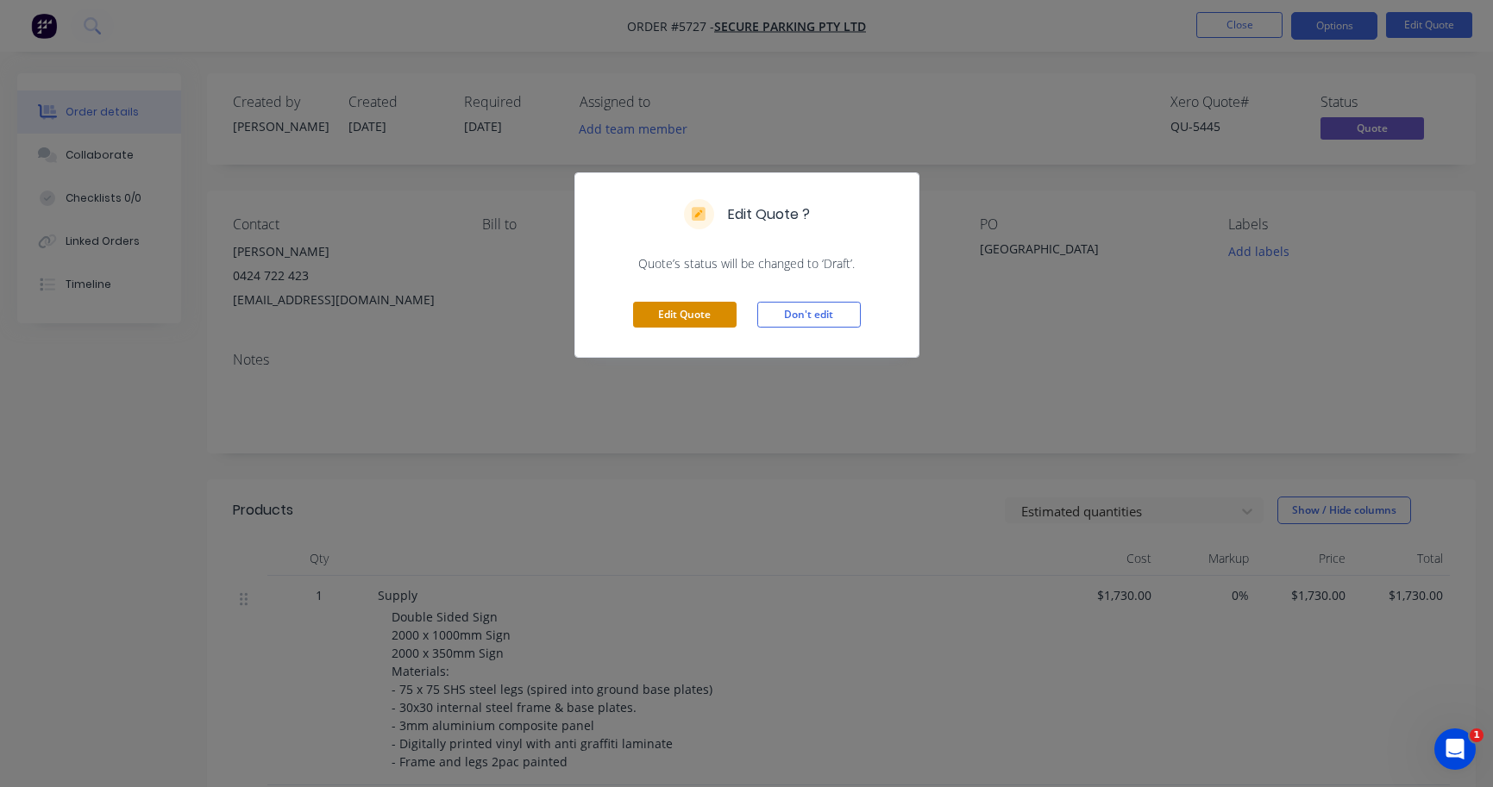
click at [685, 316] on button "Edit Quote" at bounding box center [684, 315] width 103 height 26
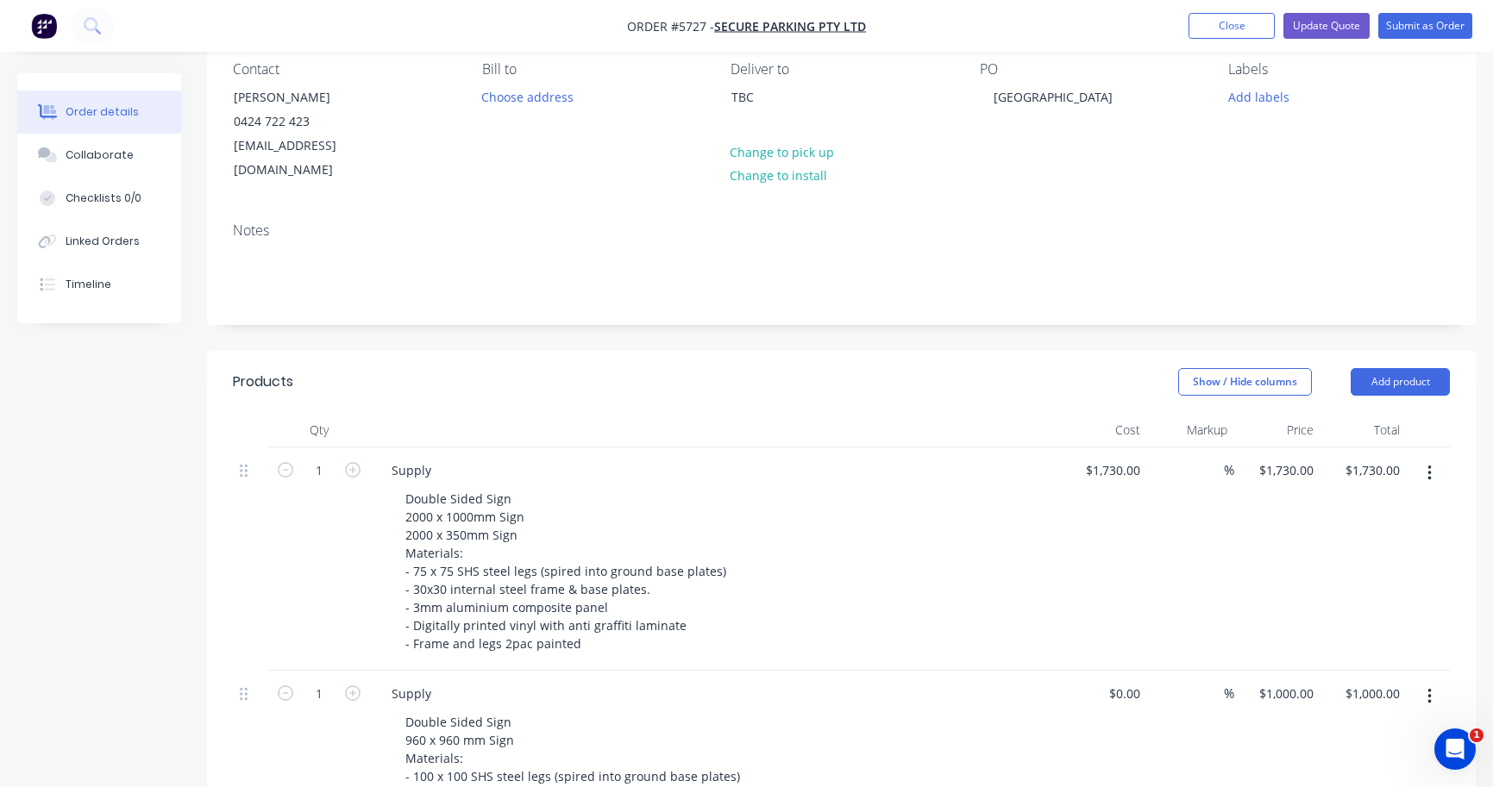
scroll to position [220, 0]
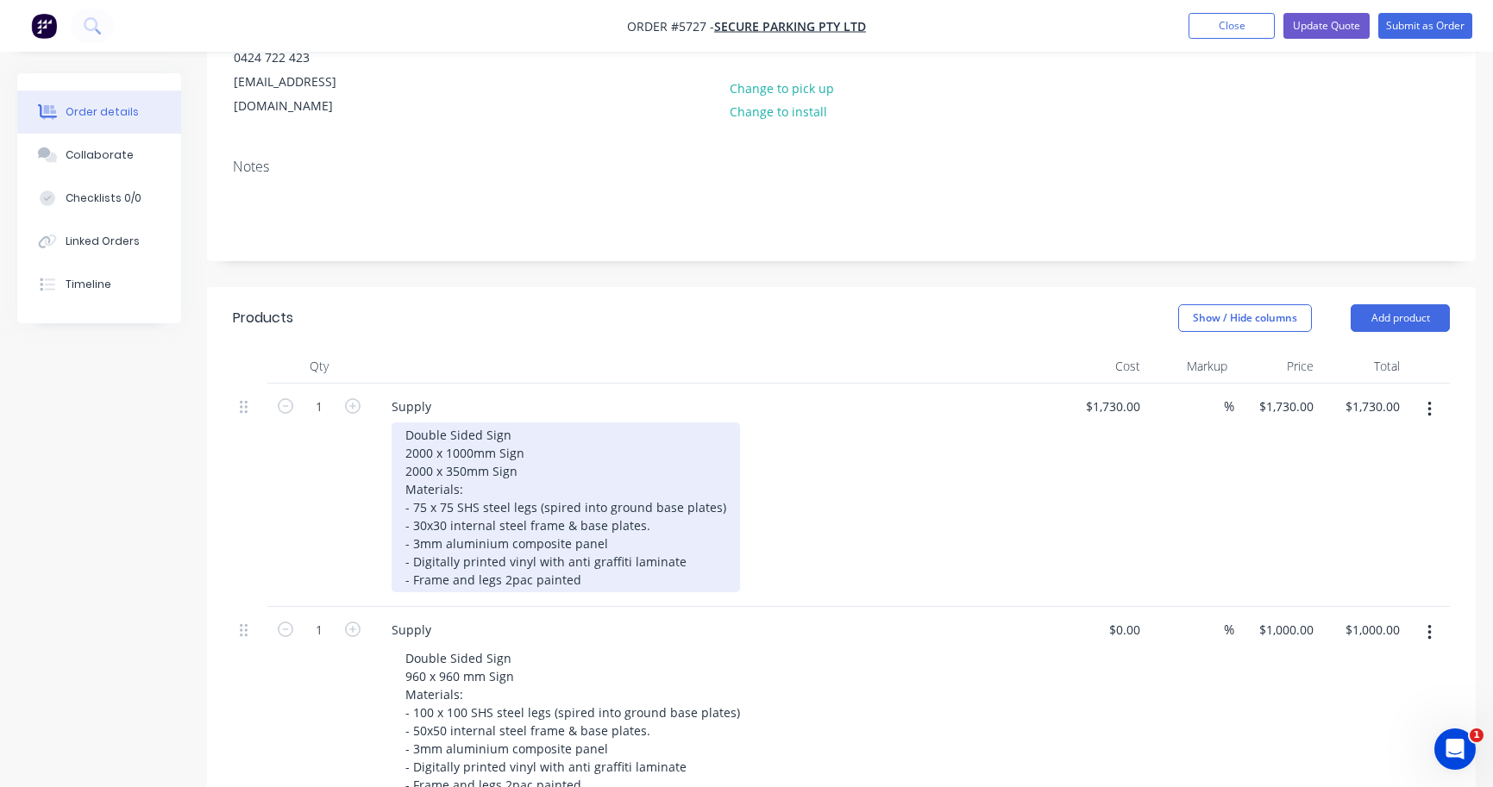
click at [700, 566] on div "Double Sided Sign 2000 x 1000mm Sign 2000 x 350mm Sign Materials: - 75 x 75 SHS…" at bounding box center [565, 507] width 348 height 170
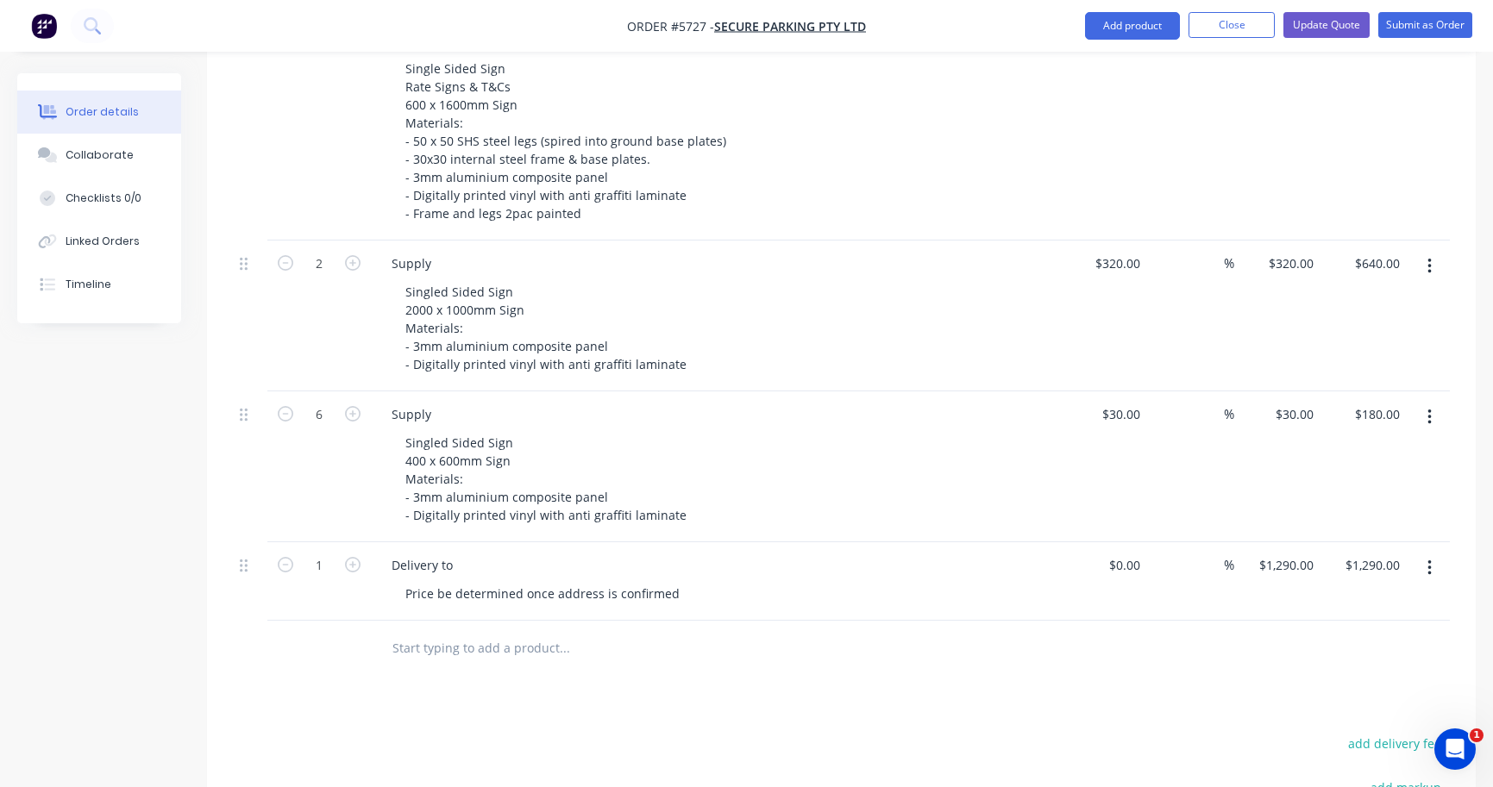
scroll to position [1016, 0]
click at [349, 405] on icon "button" at bounding box center [353, 413] width 16 height 16
type input "7"
type input "$210.00"
click at [349, 405] on icon "button" at bounding box center [353, 413] width 16 height 16
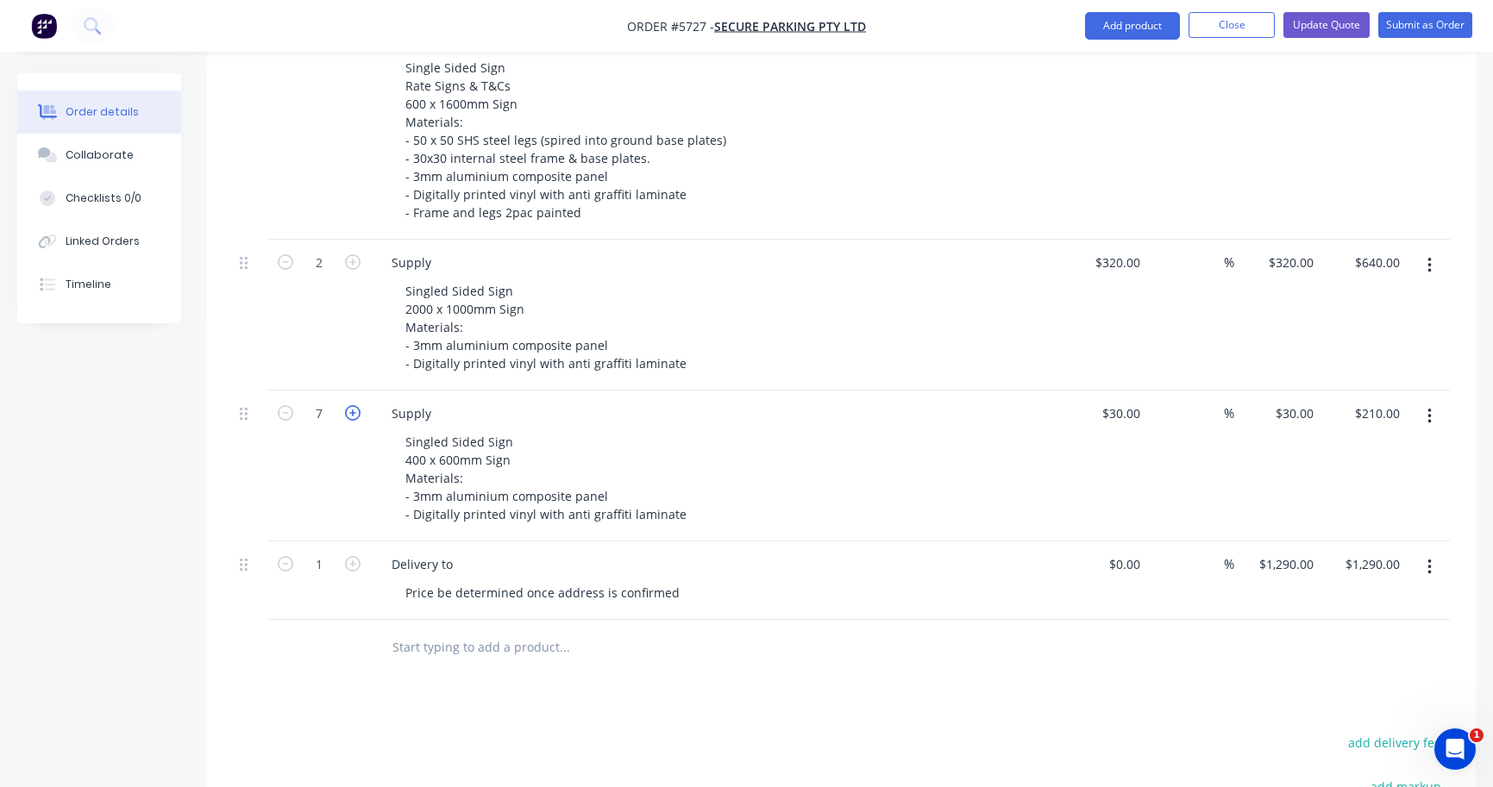
type input "8"
type input "$240.00"
click at [349, 405] on icon "button" at bounding box center [353, 413] width 16 height 16
type input "9"
type input "$270.00"
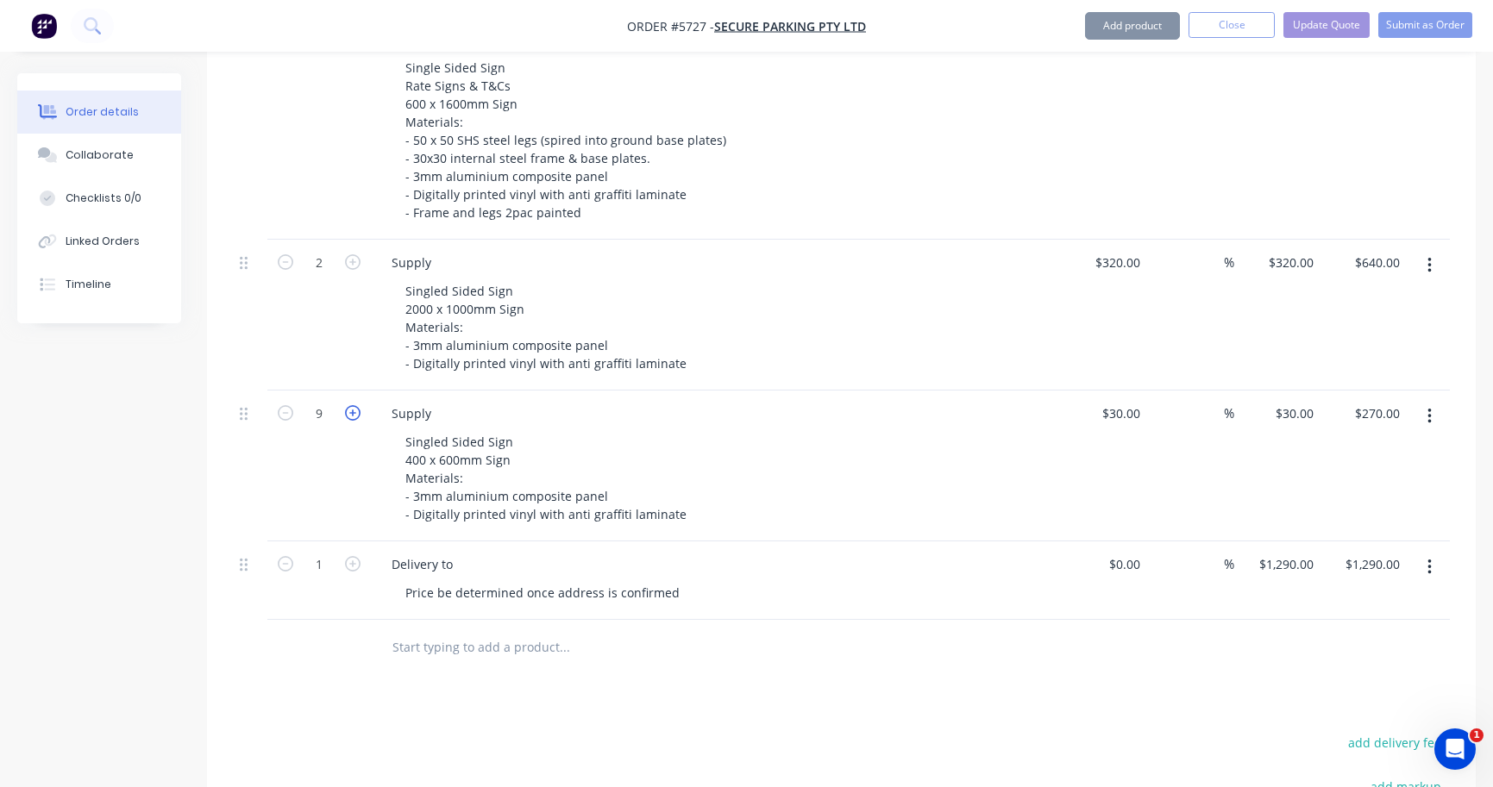
click at [349, 405] on icon "button" at bounding box center [353, 413] width 16 height 16
type input "10"
type input "$300.00"
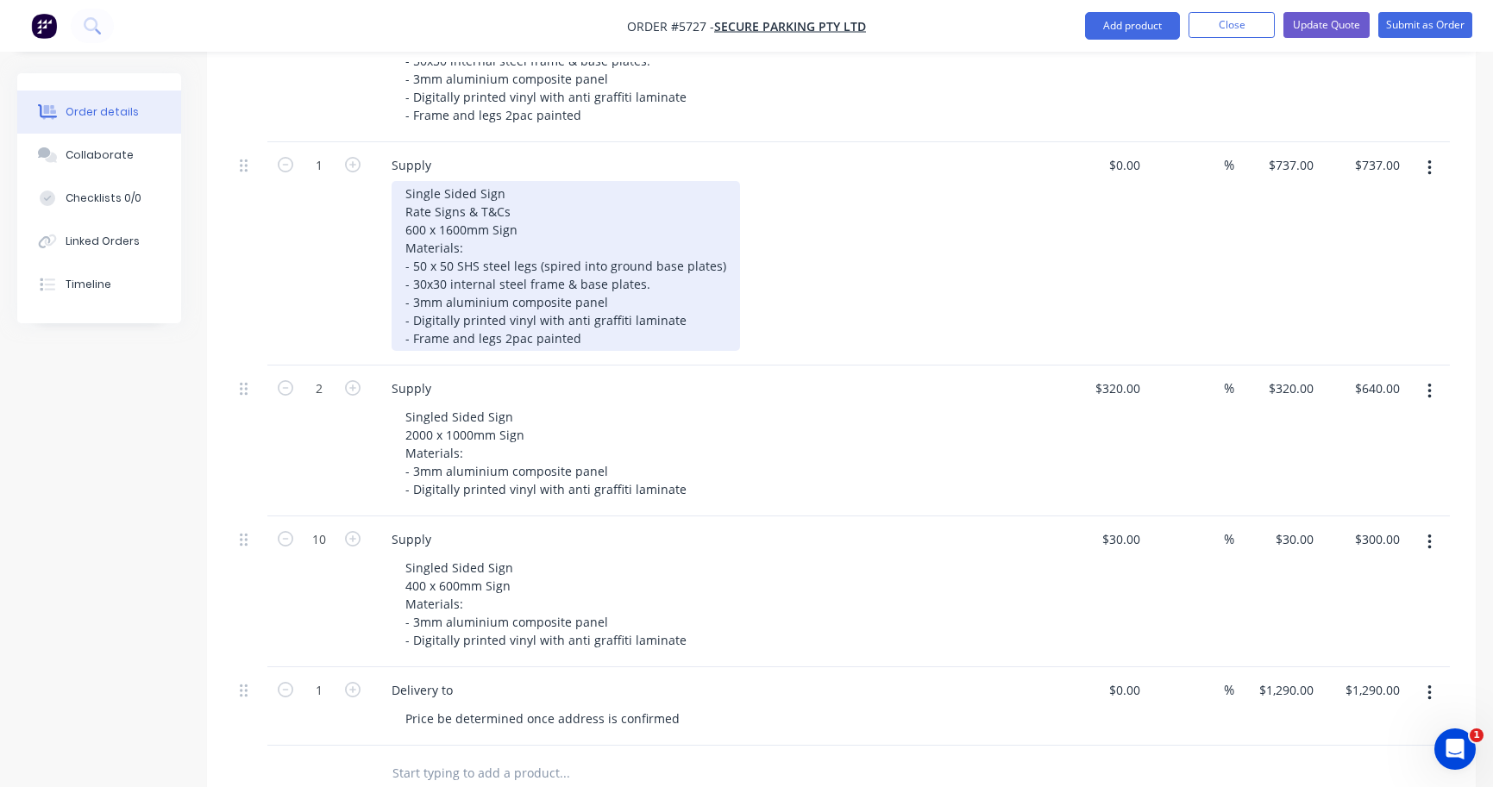
scroll to position [887, 0]
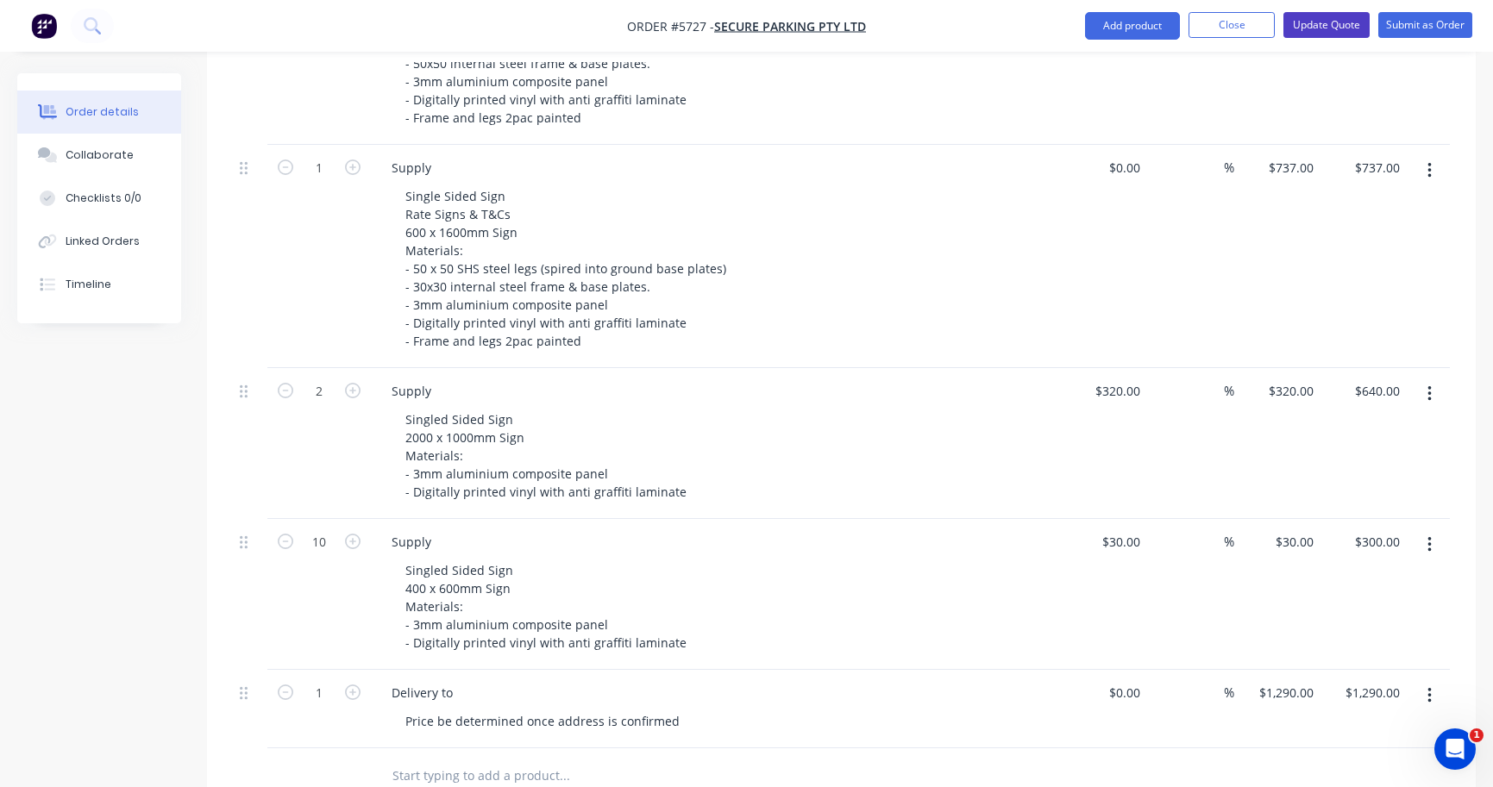
click at [1330, 23] on button "Update Quote" at bounding box center [1326, 25] width 86 height 26
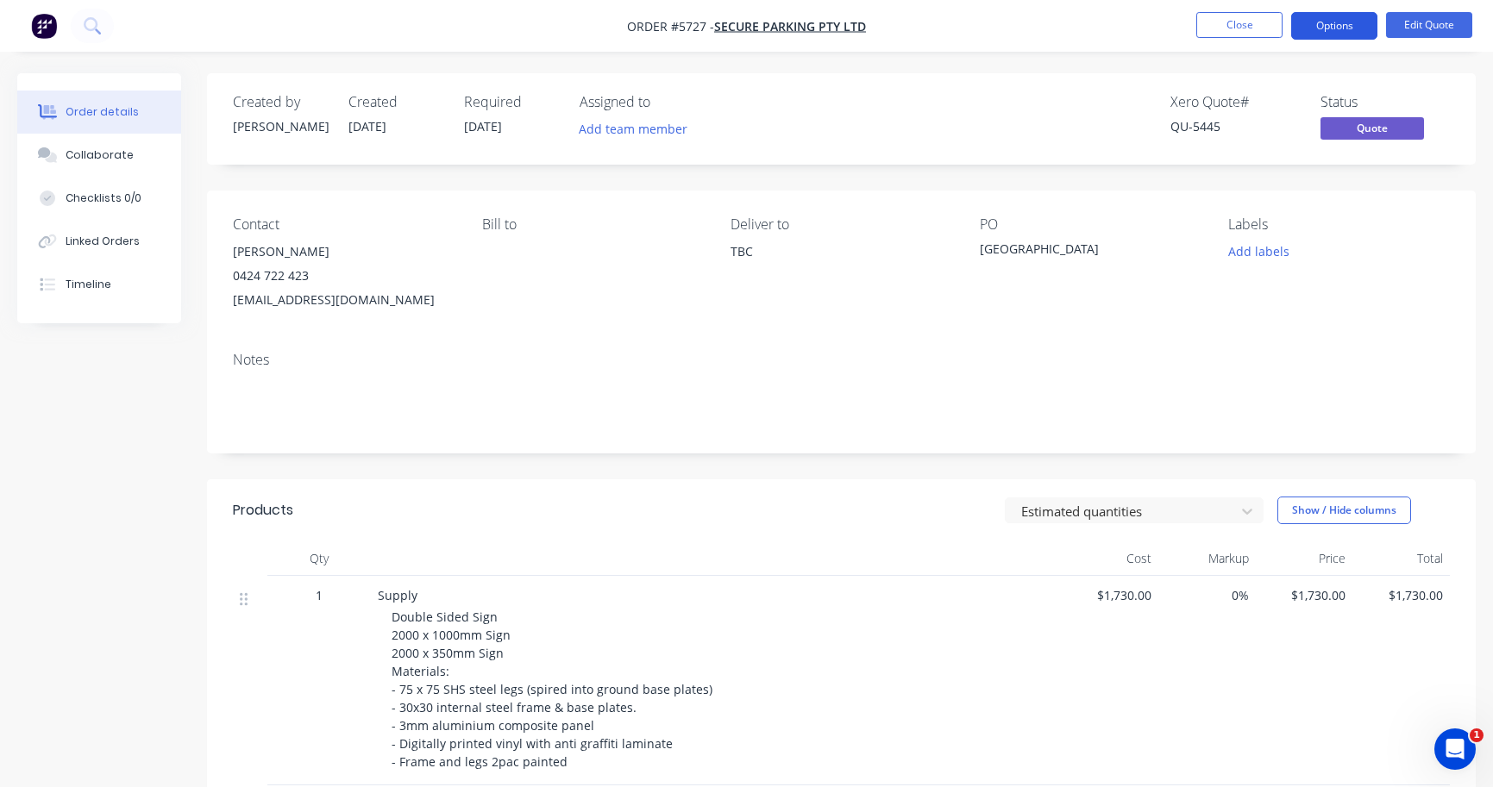
click at [1325, 30] on button "Options" at bounding box center [1334, 26] width 86 height 28
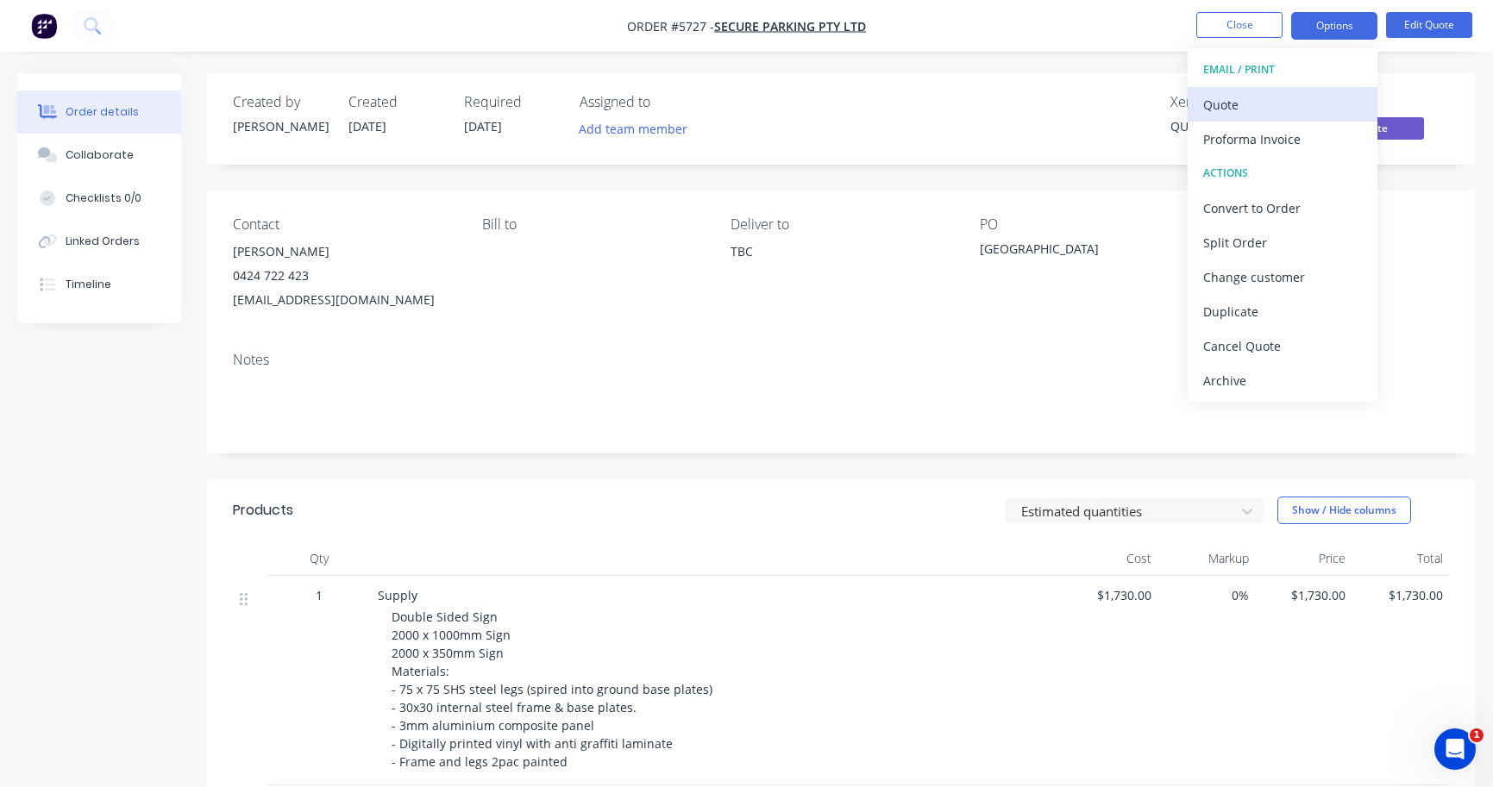
click at [1314, 94] on div "Quote" at bounding box center [1282, 104] width 159 height 25
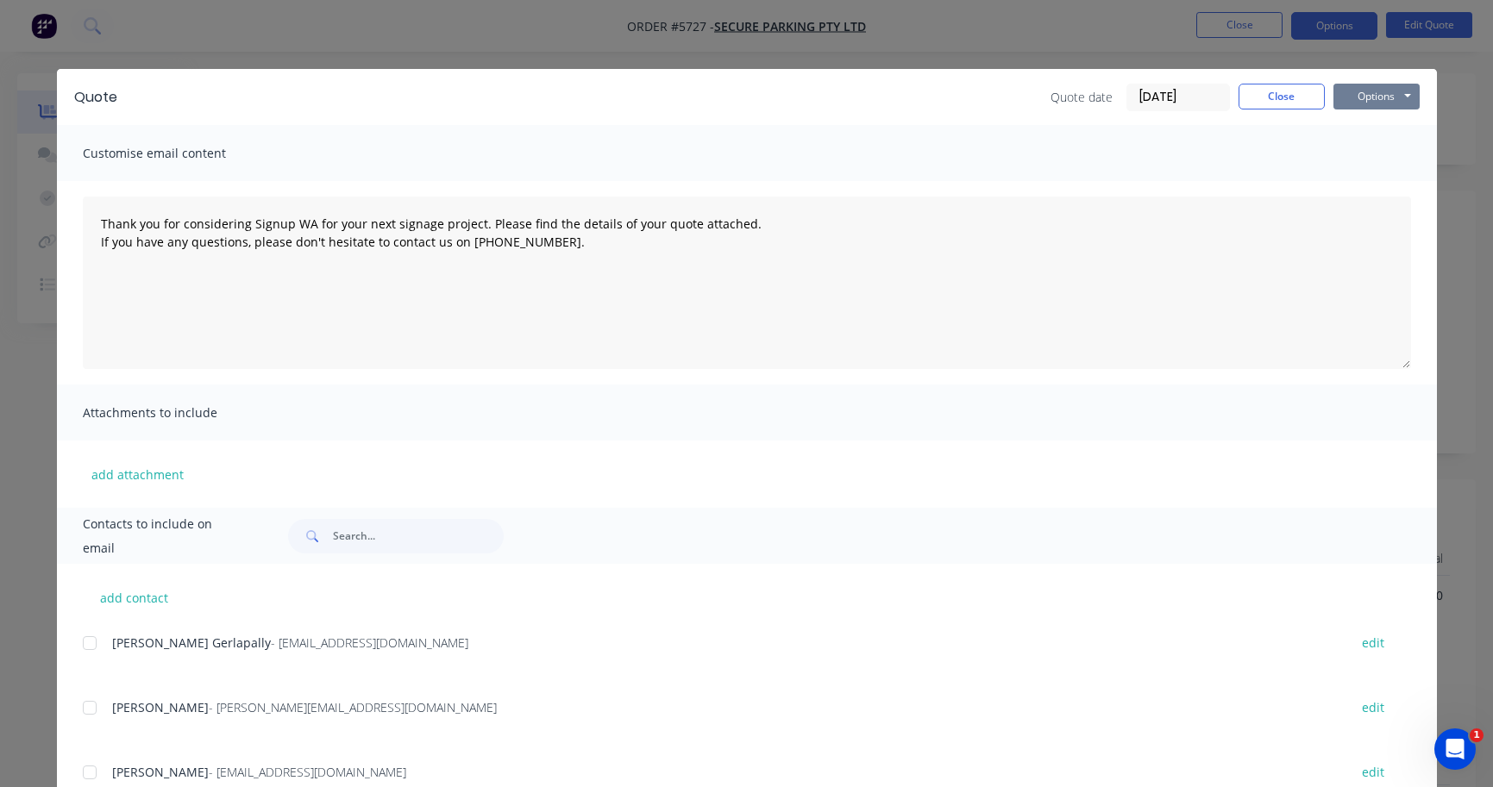
click at [1371, 93] on button "Options" at bounding box center [1376, 97] width 86 height 26
click at [1364, 155] on button "Print" at bounding box center [1388, 155] width 110 height 28
